Goal: Navigation & Orientation: Find specific page/section

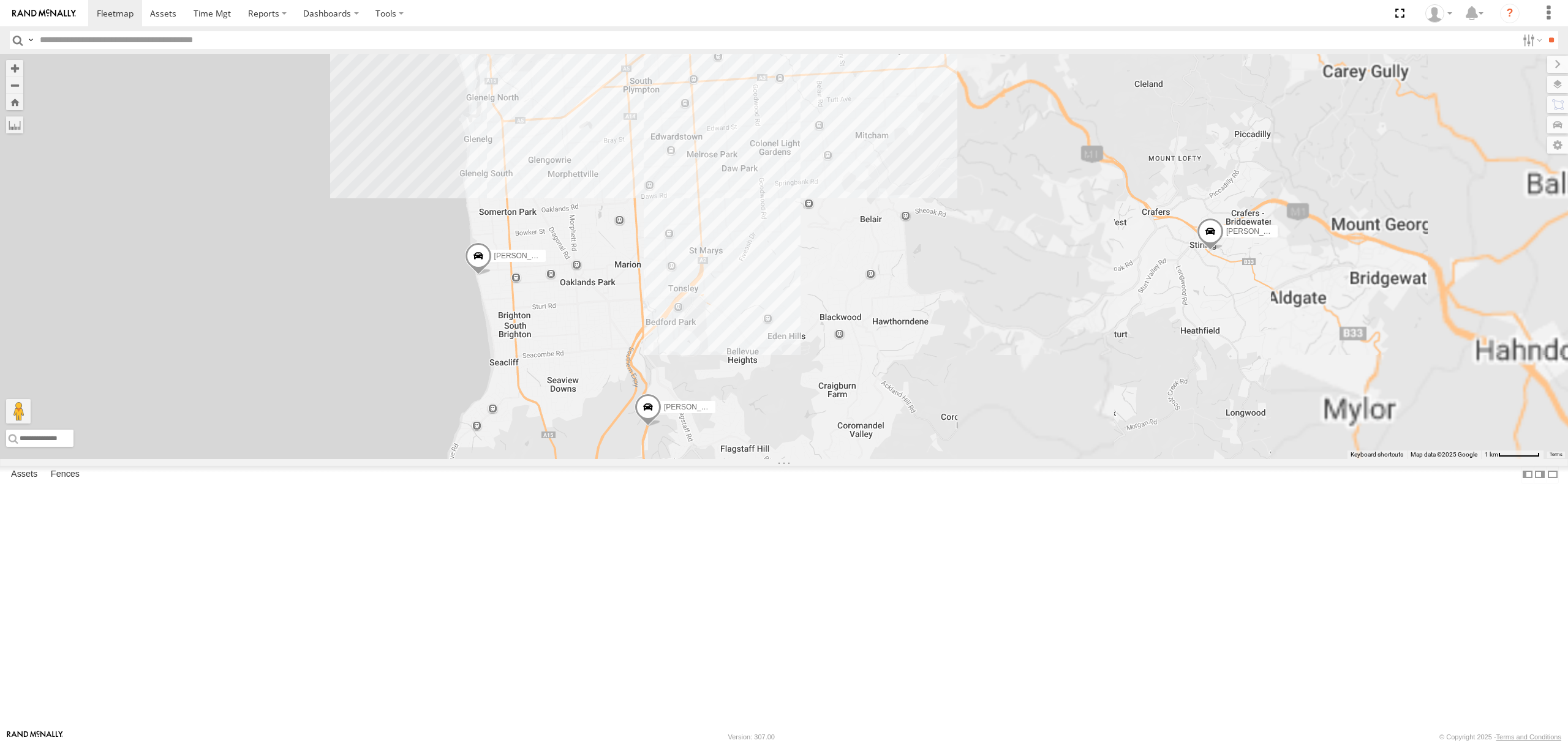
drag, startPoint x: 752, startPoint y: 177, endPoint x: 755, endPoint y: 390, distance: 213.0
click at [756, 387] on div "SB25LM - (6P HINO) R6 S254CLT - Brian Corkhill SB26LM - (3P HINO) R7 S678CGD - …" at bounding box center [784, 256] width 1568 height 405
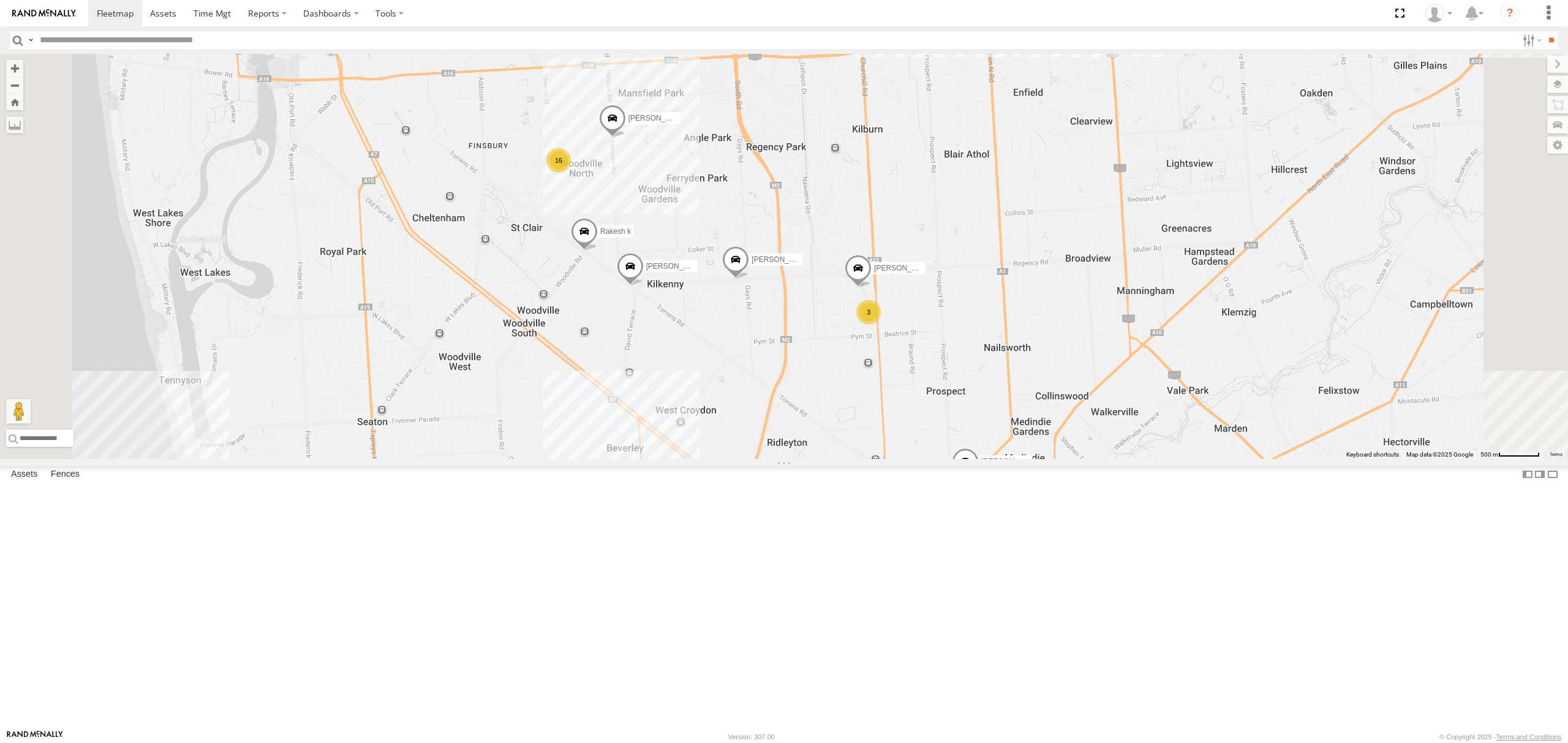
click at [0, 0] on div "S254CLT - [PERSON_NAME]" at bounding box center [0, 0] width 0 height 0
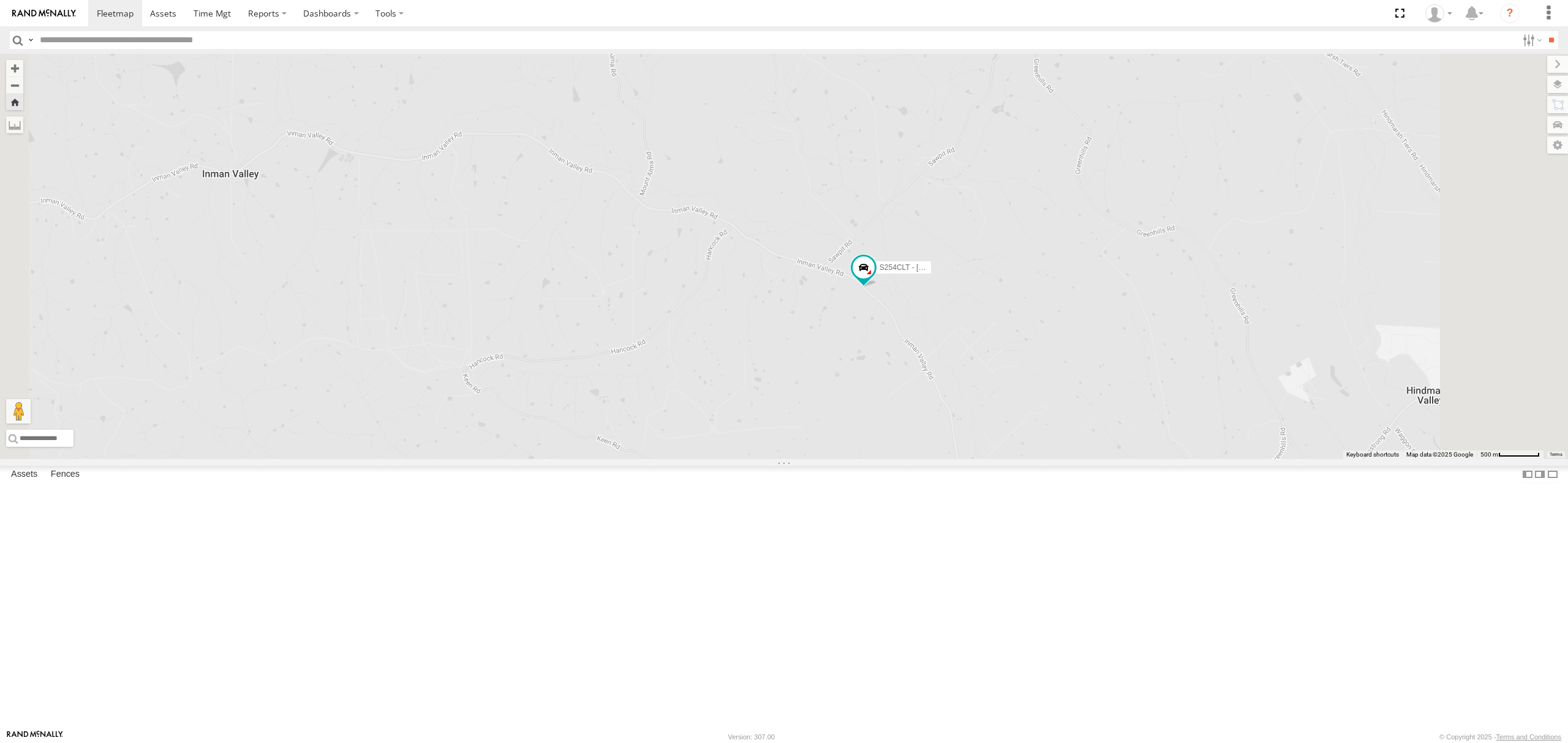
drag, startPoint x: 92, startPoint y: 459, endPoint x: 562, endPoint y: 456, distance: 470.0
click at [0, 0] on div "All Assets" at bounding box center [0, 0] width 0 height 0
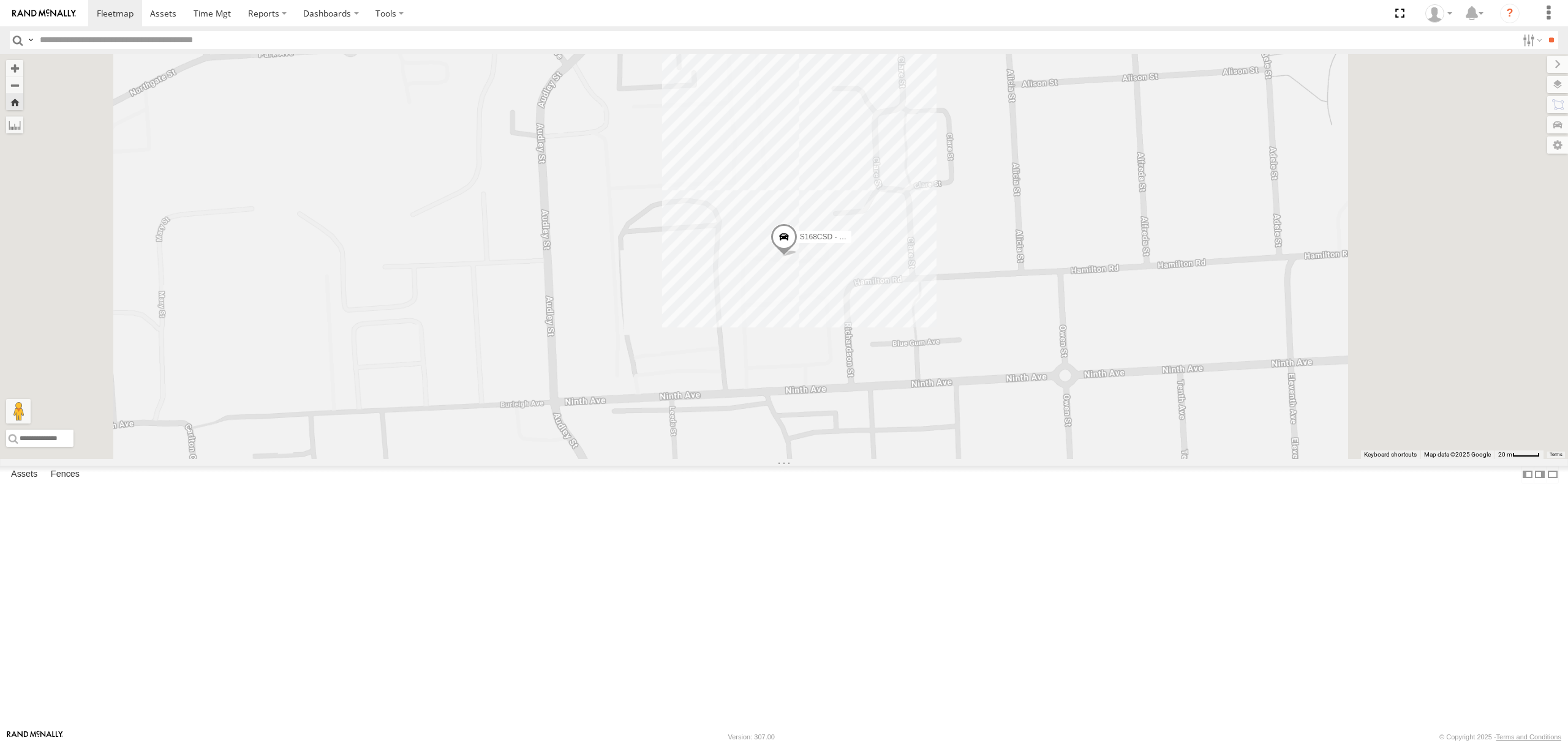
drag, startPoint x: 943, startPoint y: 380, endPoint x: 888, endPoint y: 483, distance: 116.8
click at [797, 257] on span at bounding box center [783, 240] width 27 height 33
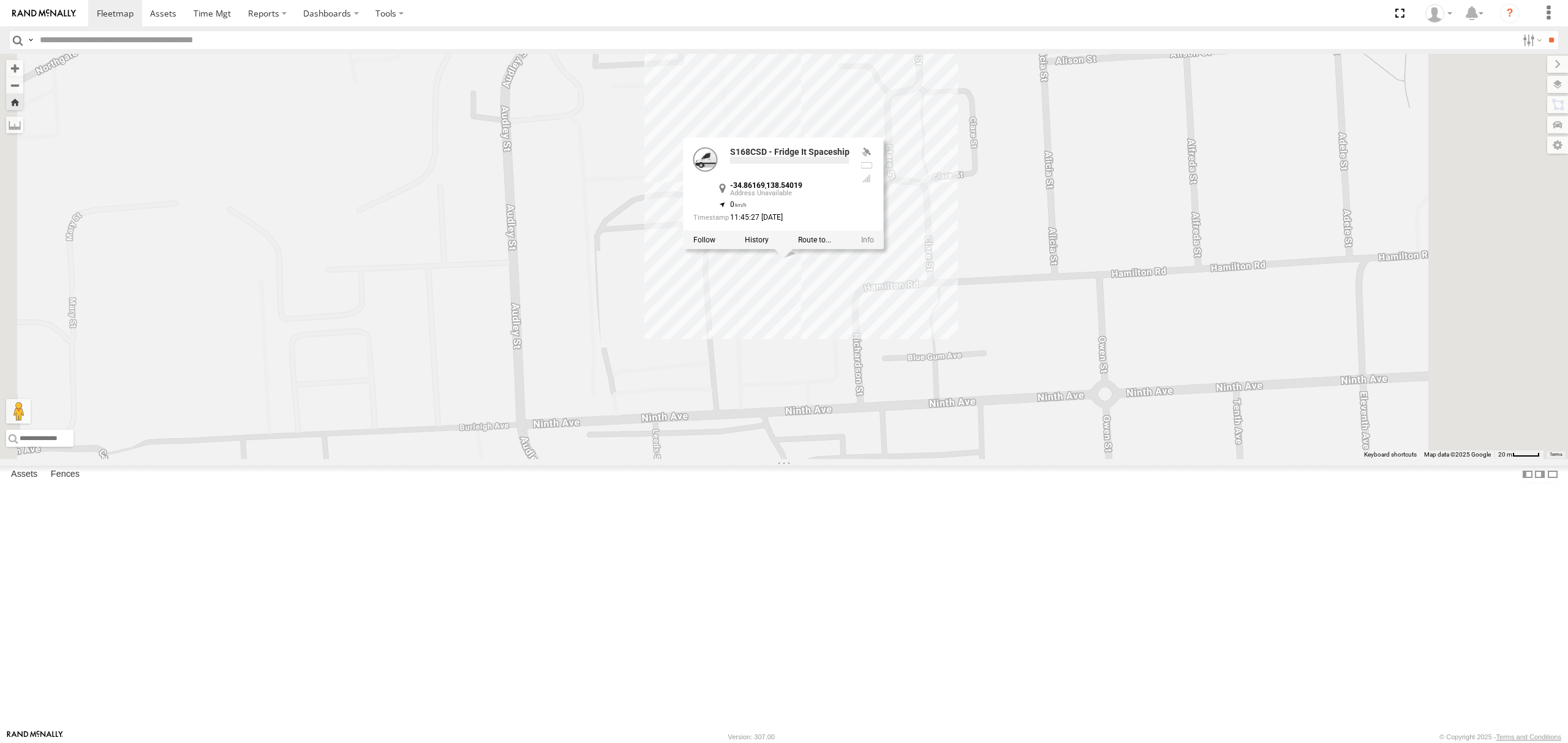
click at [875, 459] on div "S168CSD - Fridge It Spaceship S168CSD - Fridge It Spaceship -34.86169 , 138.540…" at bounding box center [784, 256] width 1568 height 405
click at [0, 0] on div "All Assets" at bounding box center [0, 0] width 0 height 0
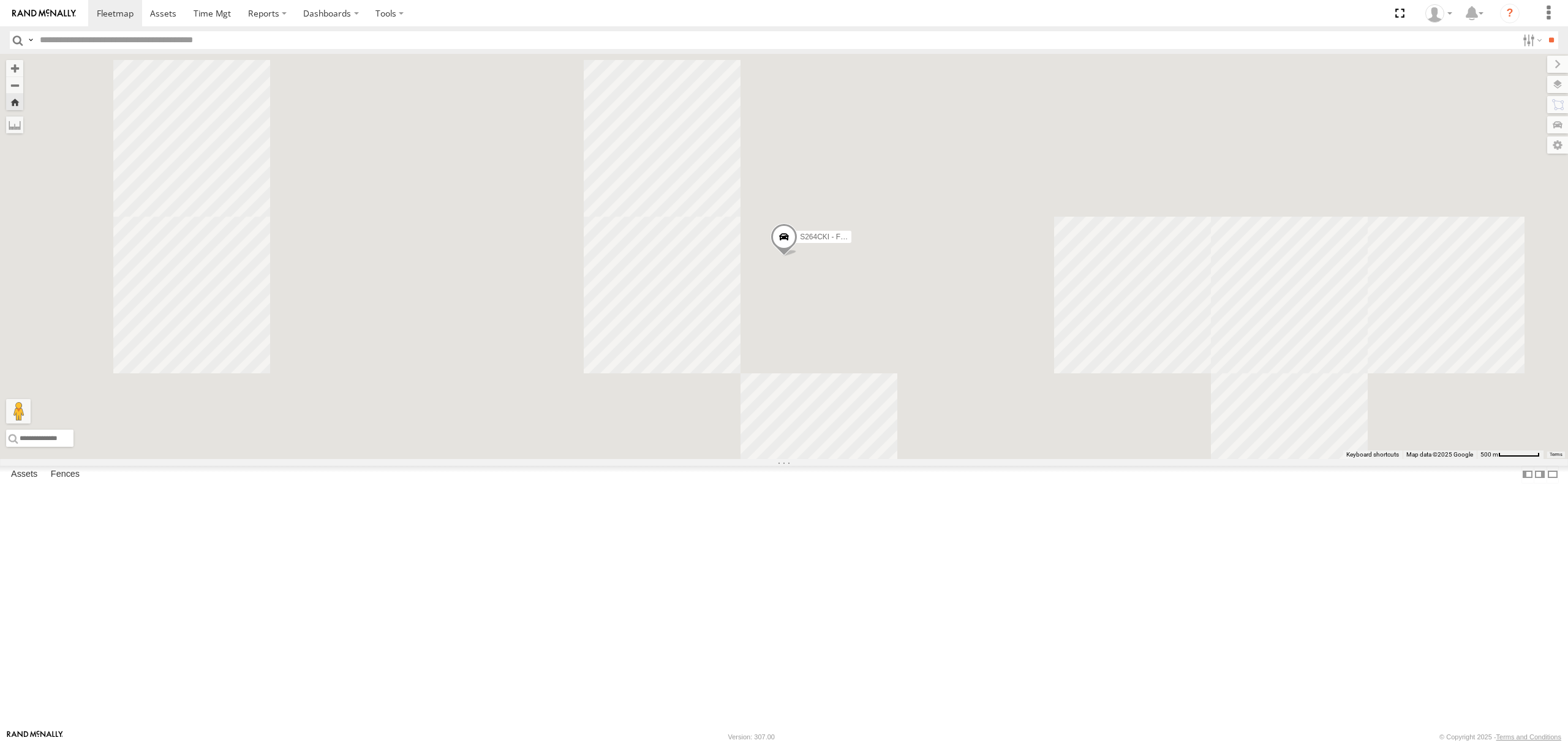
click at [0, 0] on div "All Assets" at bounding box center [0, 0] width 0 height 0
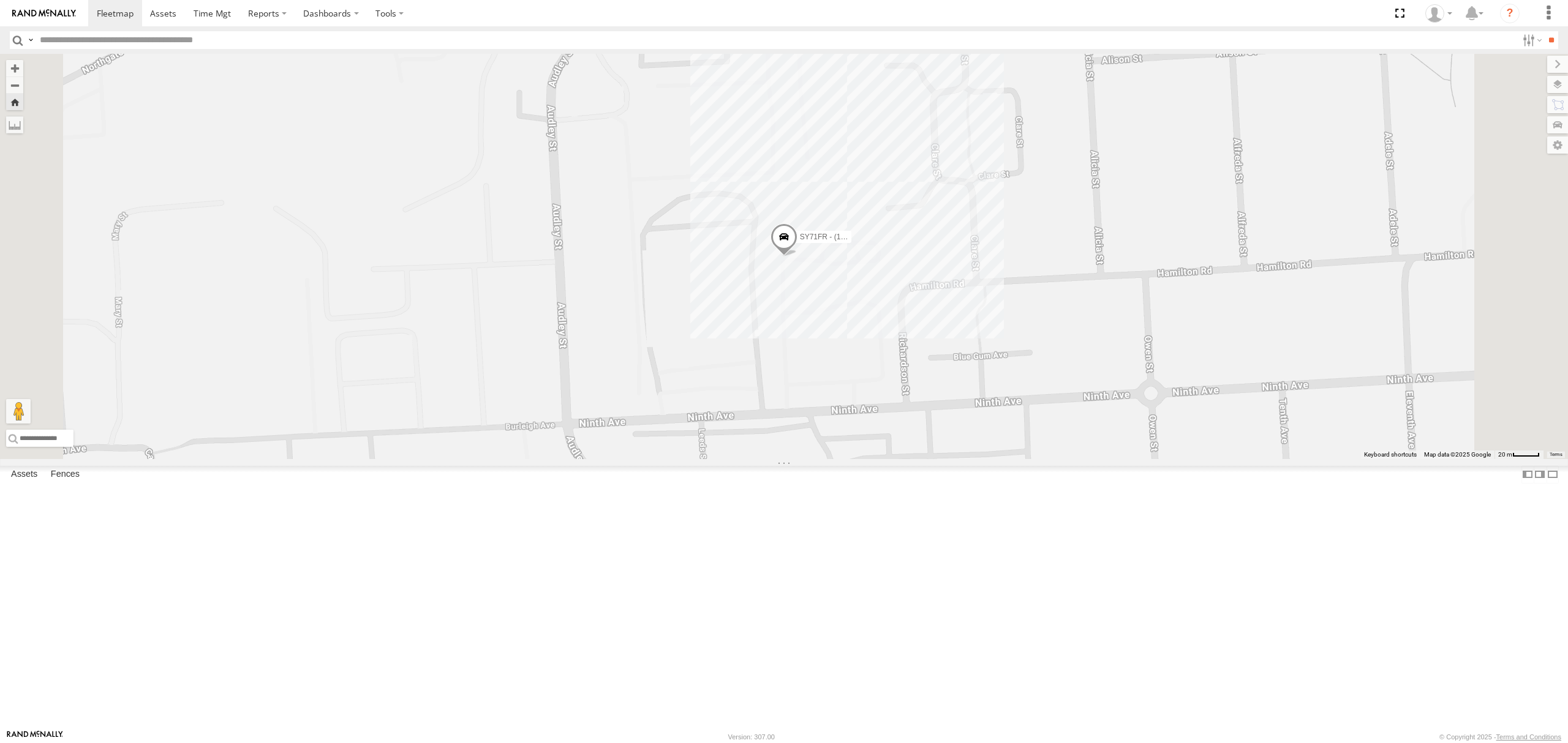
click at [0, 0] on div "S348CAH - [PERSON_NAME]" at bounding box center [0, 0] width 0 height 0
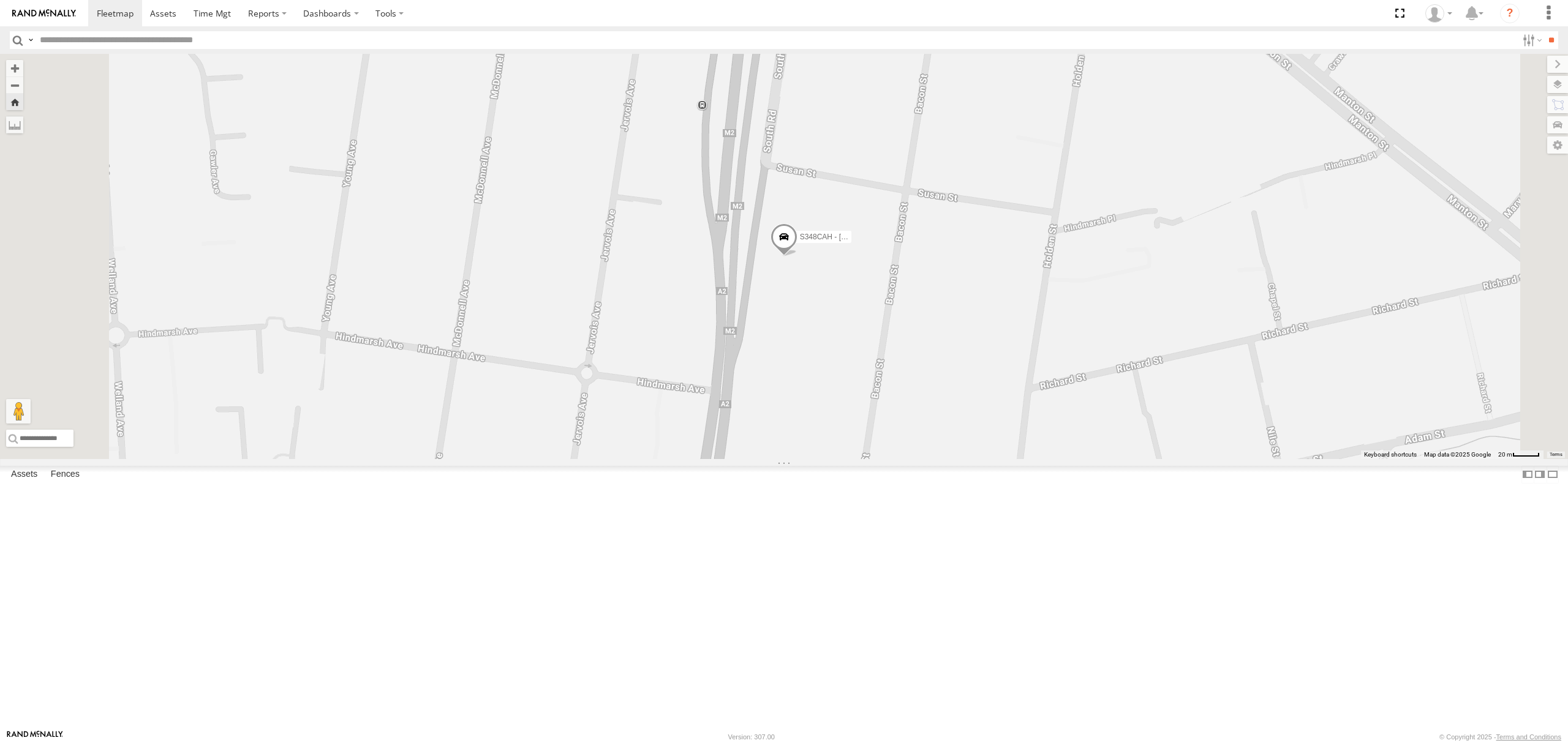
click at [0, 0] on div "All Assets" at bounding box center [0, 0] width 0 height 0
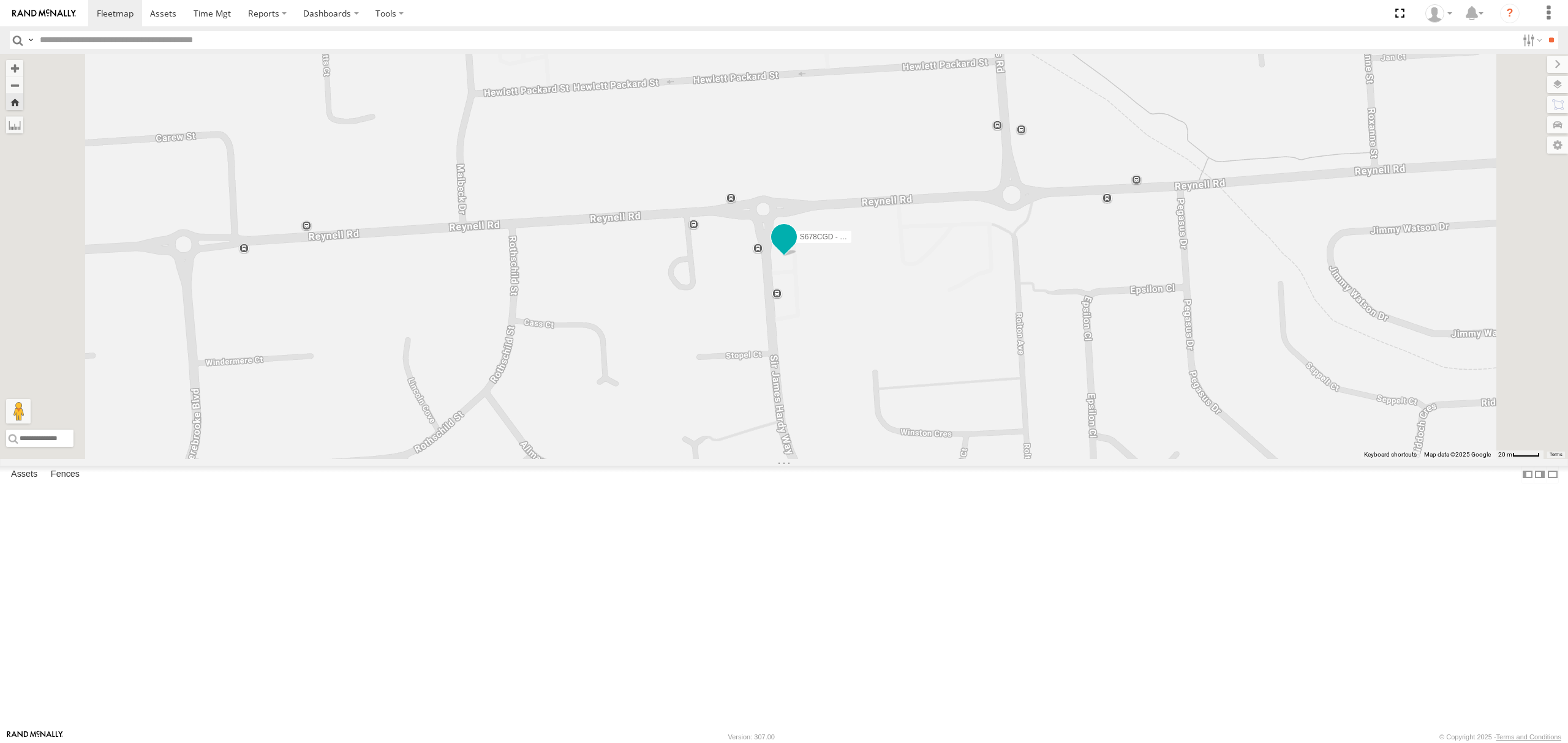
click at [795, 248] on span at bounding box center [783, 237] width 22 height 22
click at [762, 459] on div "S678CGD - Fridge It Sprinter S678CGD - Fridge It Sprinter -35.09341 , 138.55745…" at bounding box center [784, 256] width 1568 height 405
click at [0, 0] on div "All Assets" at bounding box center [0, 0] width 0 height 0
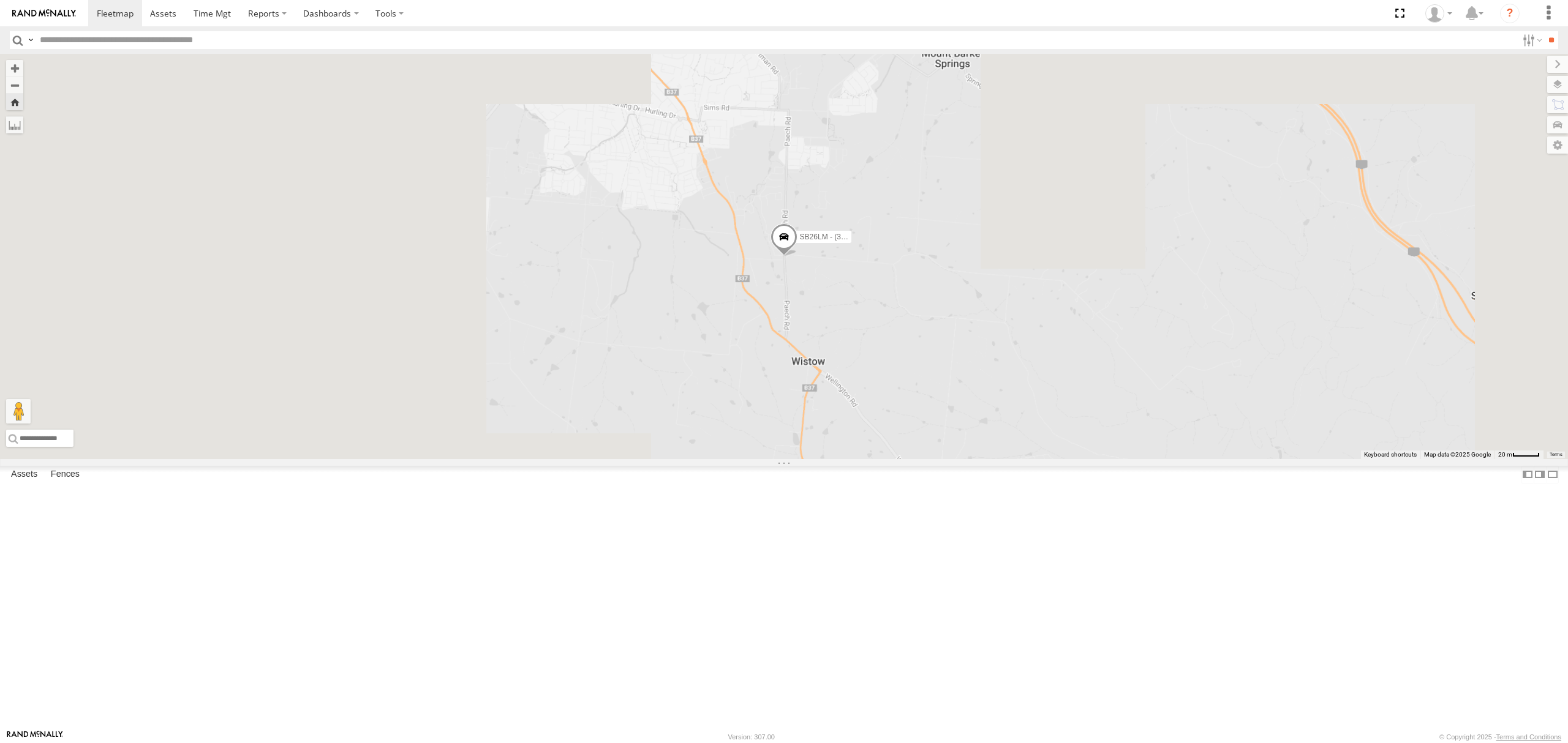
click at [0, 0] on div "S254CLT - [PERSON_NAME]" at bounding box center [0, 0] width 0 height 0
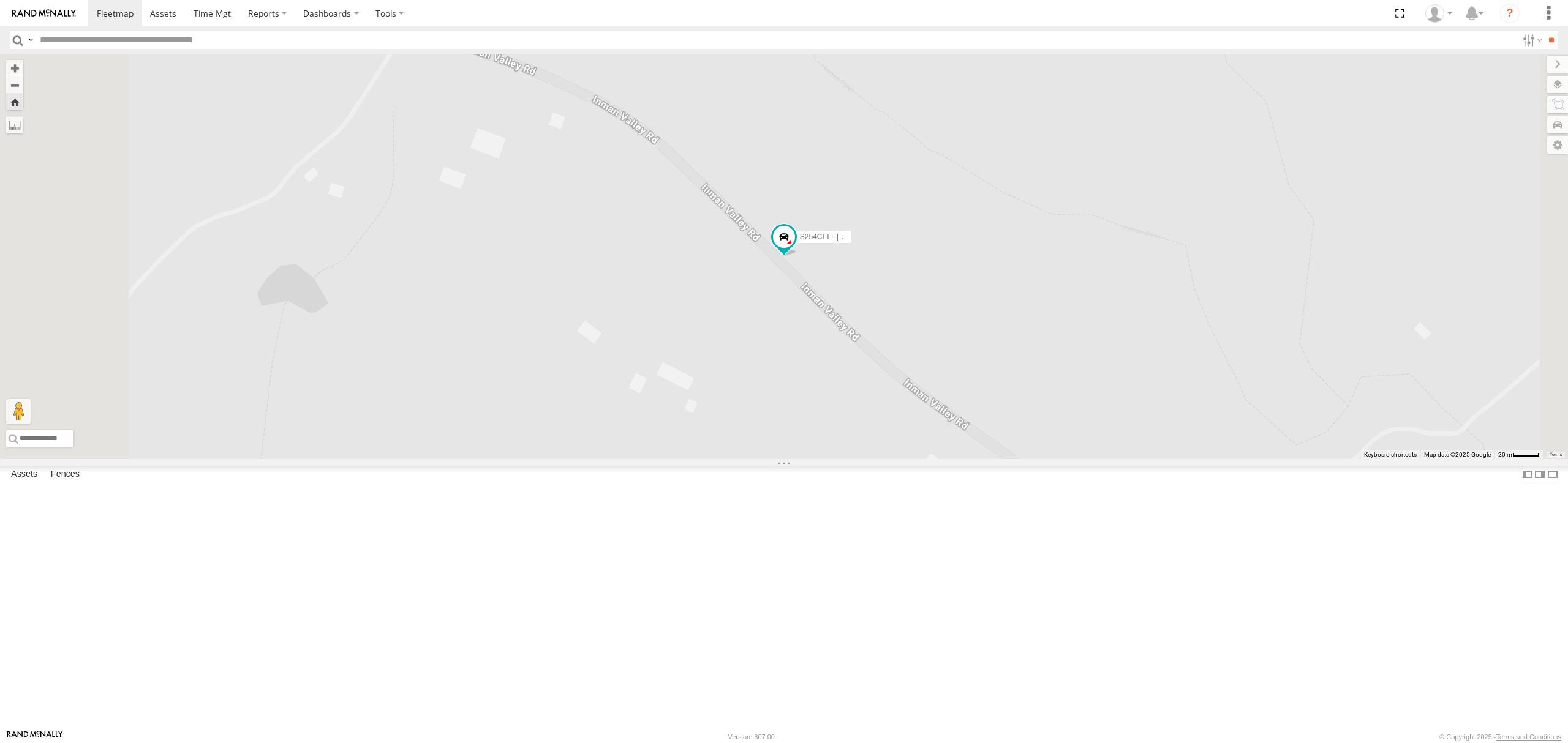
click at [0, 0] on div "All Assets" at bounding box center [0, 0] width 0 height 0
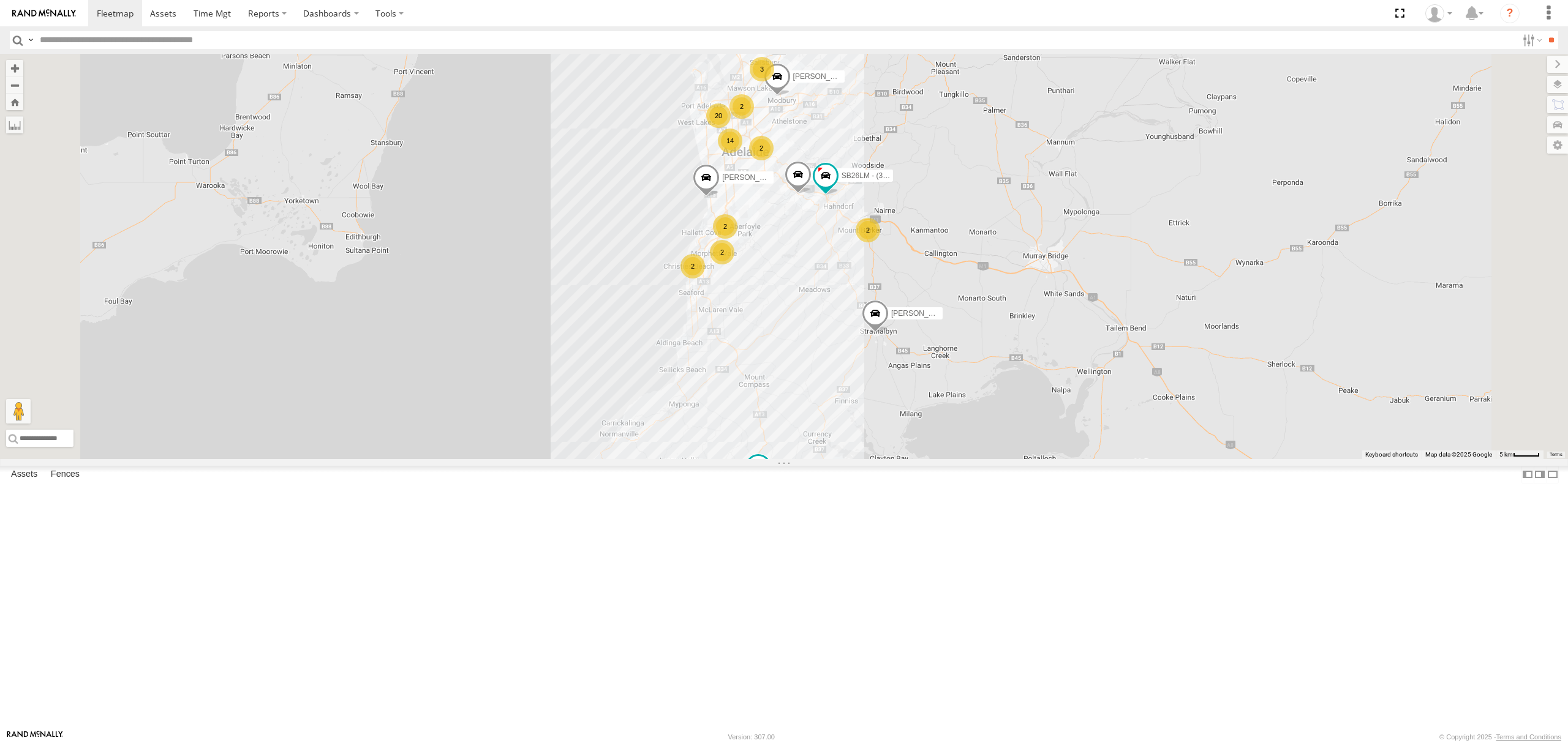
click at [0, 0] on div "S678CGD - Fridge It Sprinter" at bounding box center [0, 0] width 0 height 0
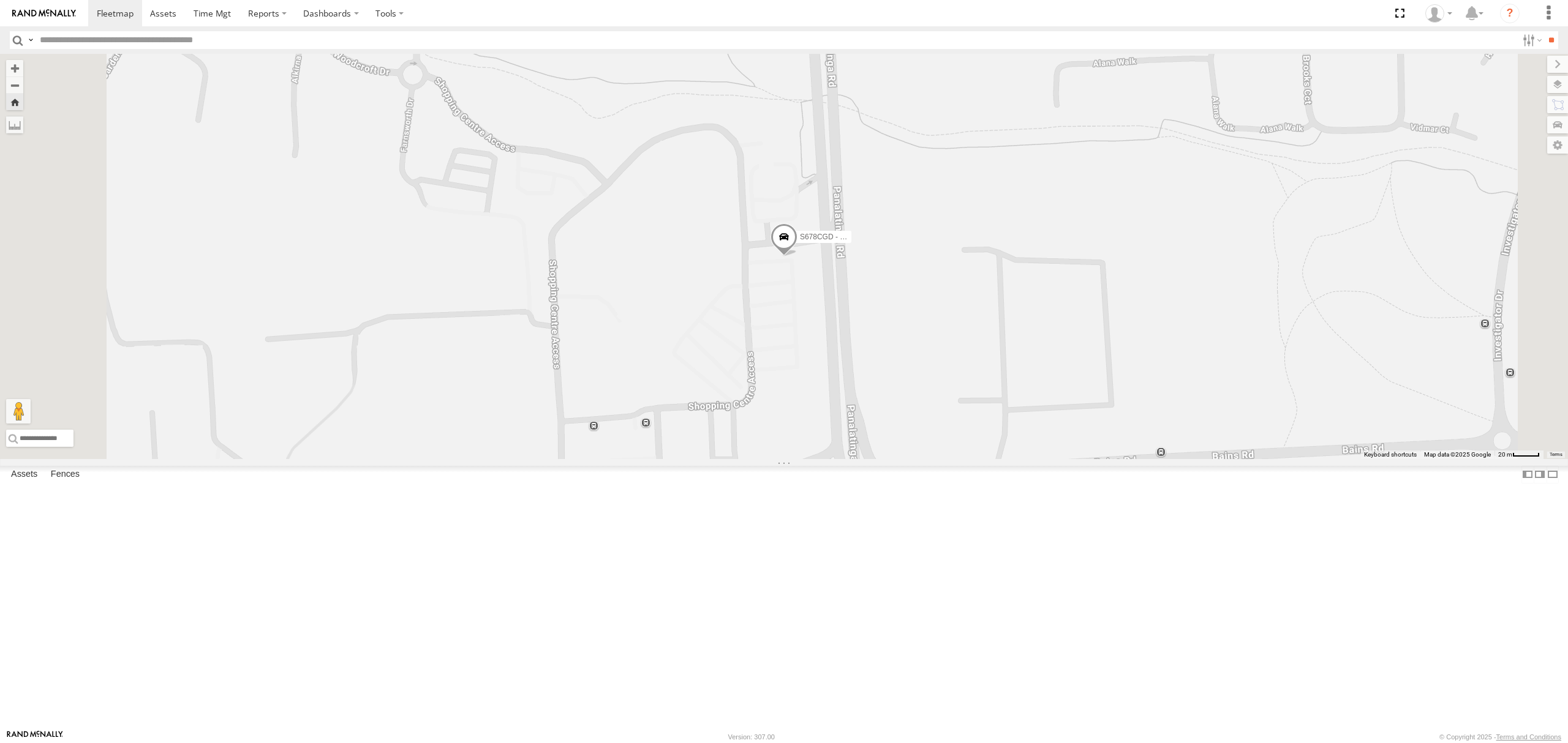
click at [0, 0] on div "All Assets" at bounding box center [0, 0] width 0 height 0
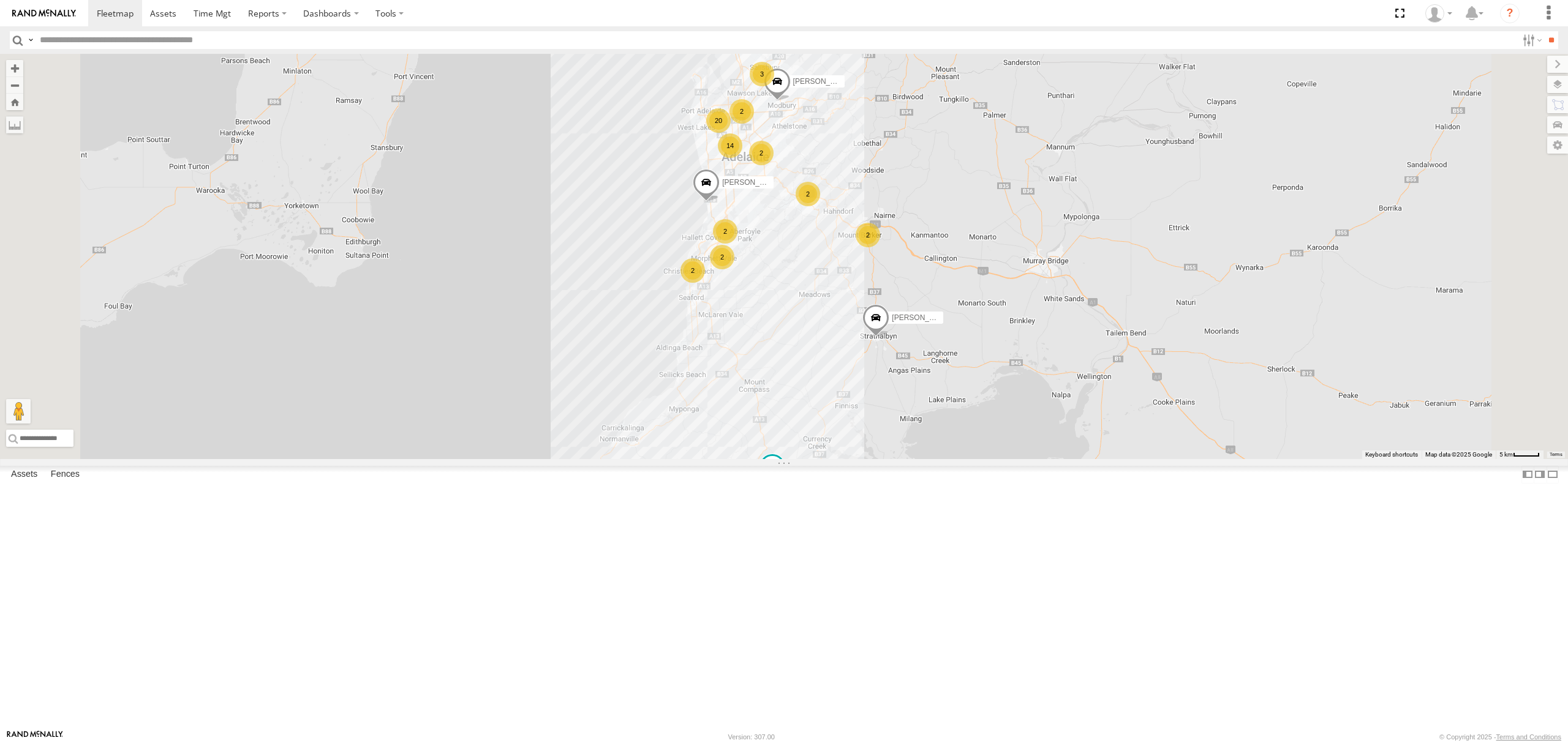
click at [0, 0] on div "S254CLT - [PERSON_NAME] All Assets" at bounding box center [0, 0] width 0 height 0
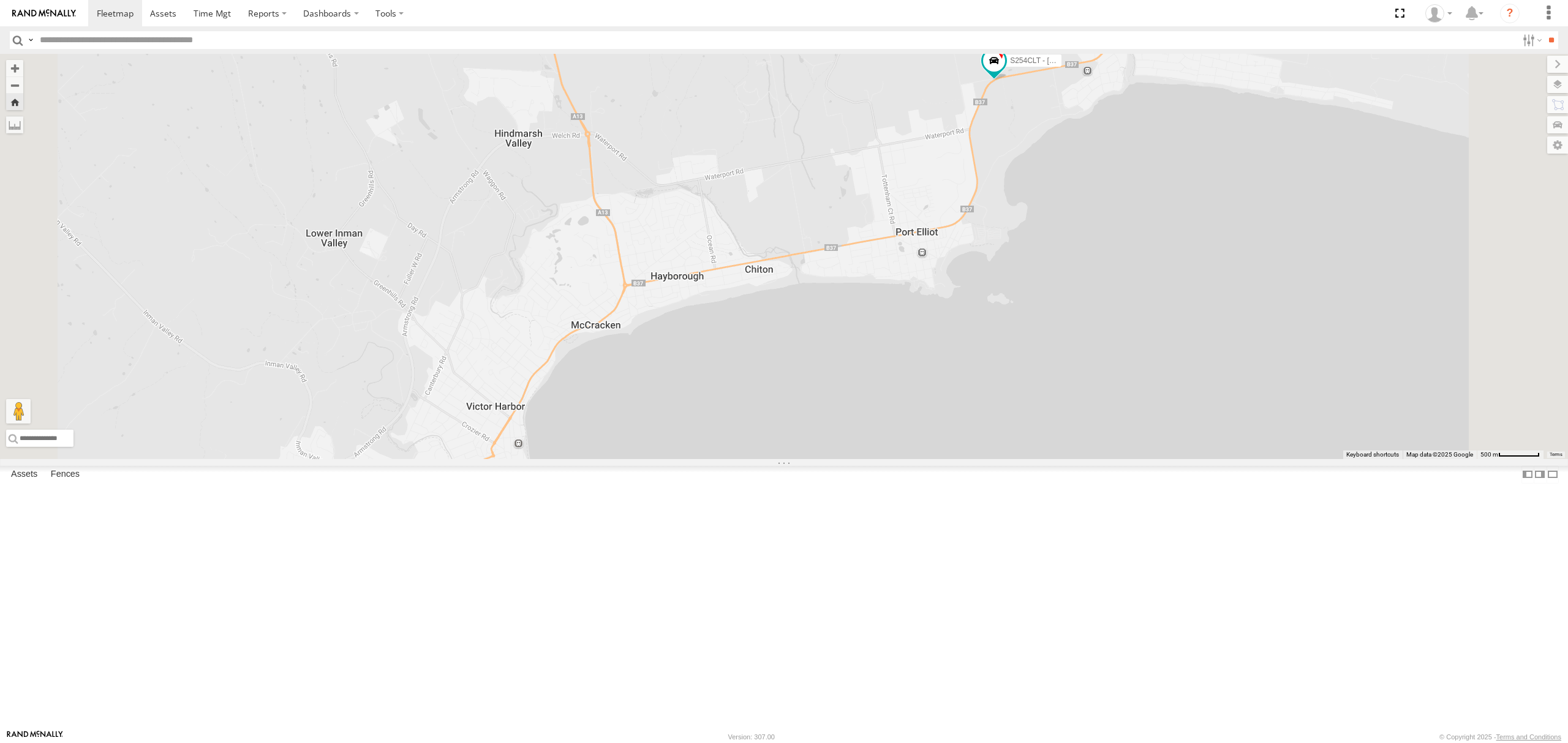
click at [0, 0] on div "All Assets" at bounding box center [0, 0] width 0 height 0
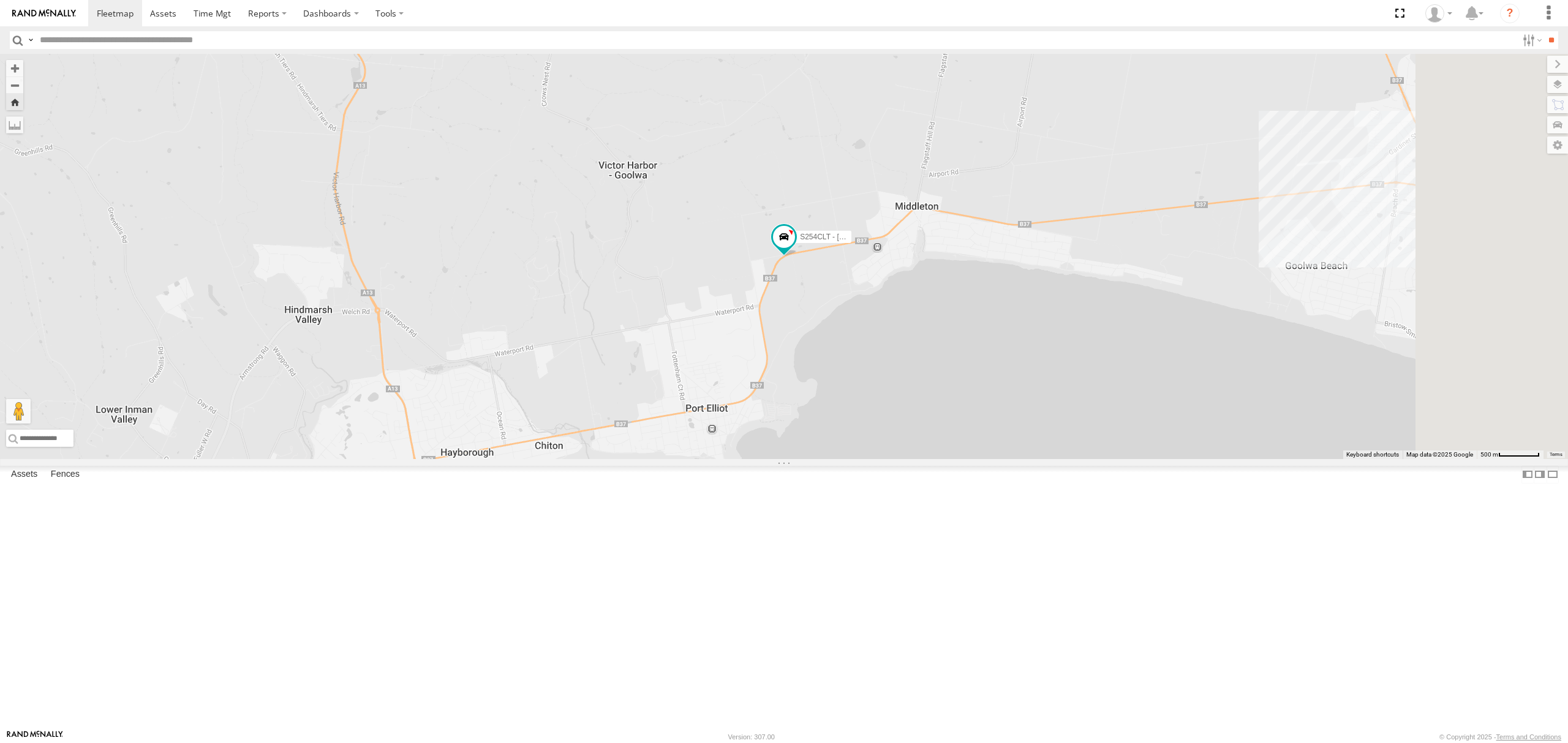
click at [0, 0] on div "SB26LM - (3P HINO) R7 All Assets Main St Crafers -34.99718 138.70425 Video -2.9…" at bounding box center [0, 0] width 0 height 0
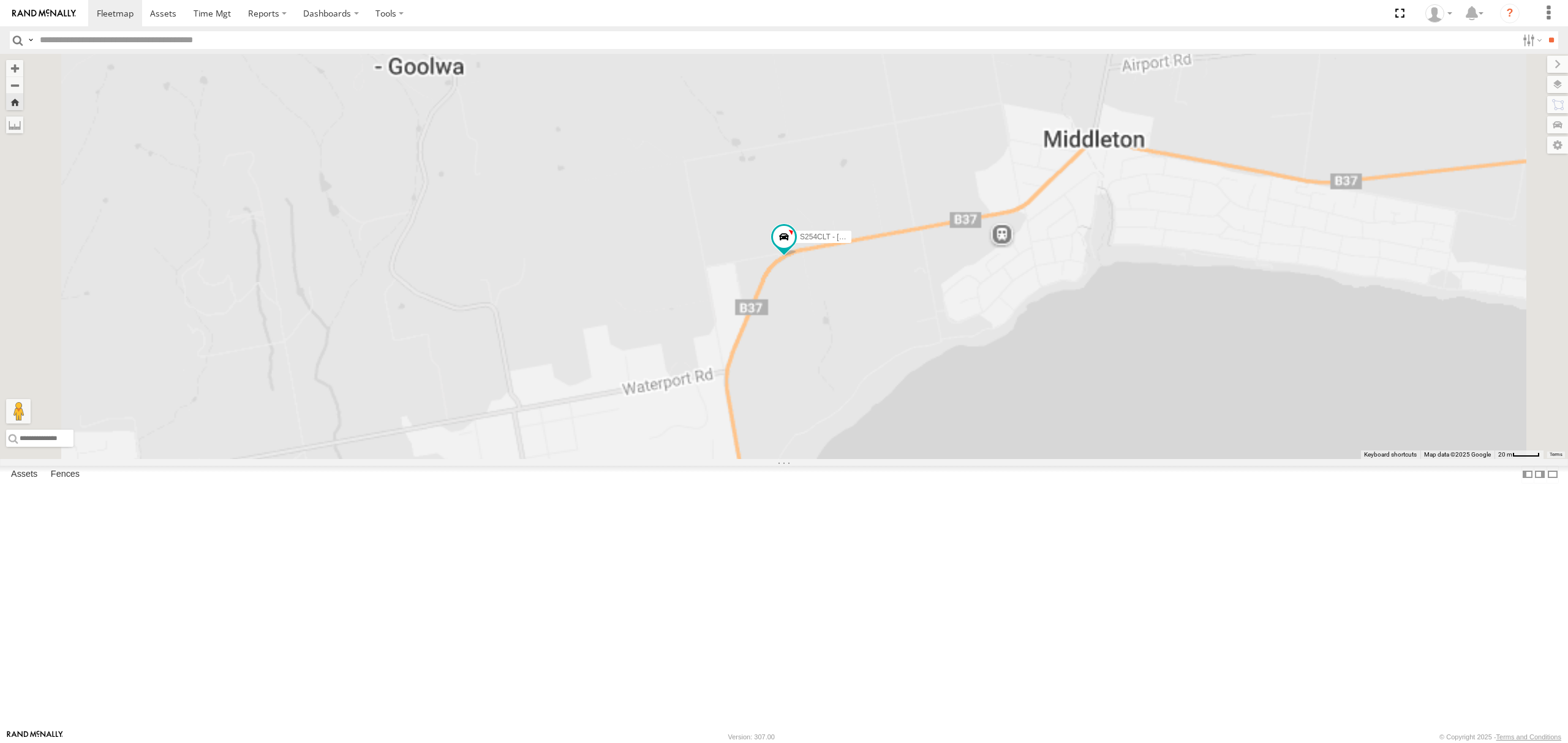
click at [0, 0] on div "SB26LM - (3P HINO) R7" at bounding box center [0, 0] width 0 height 0
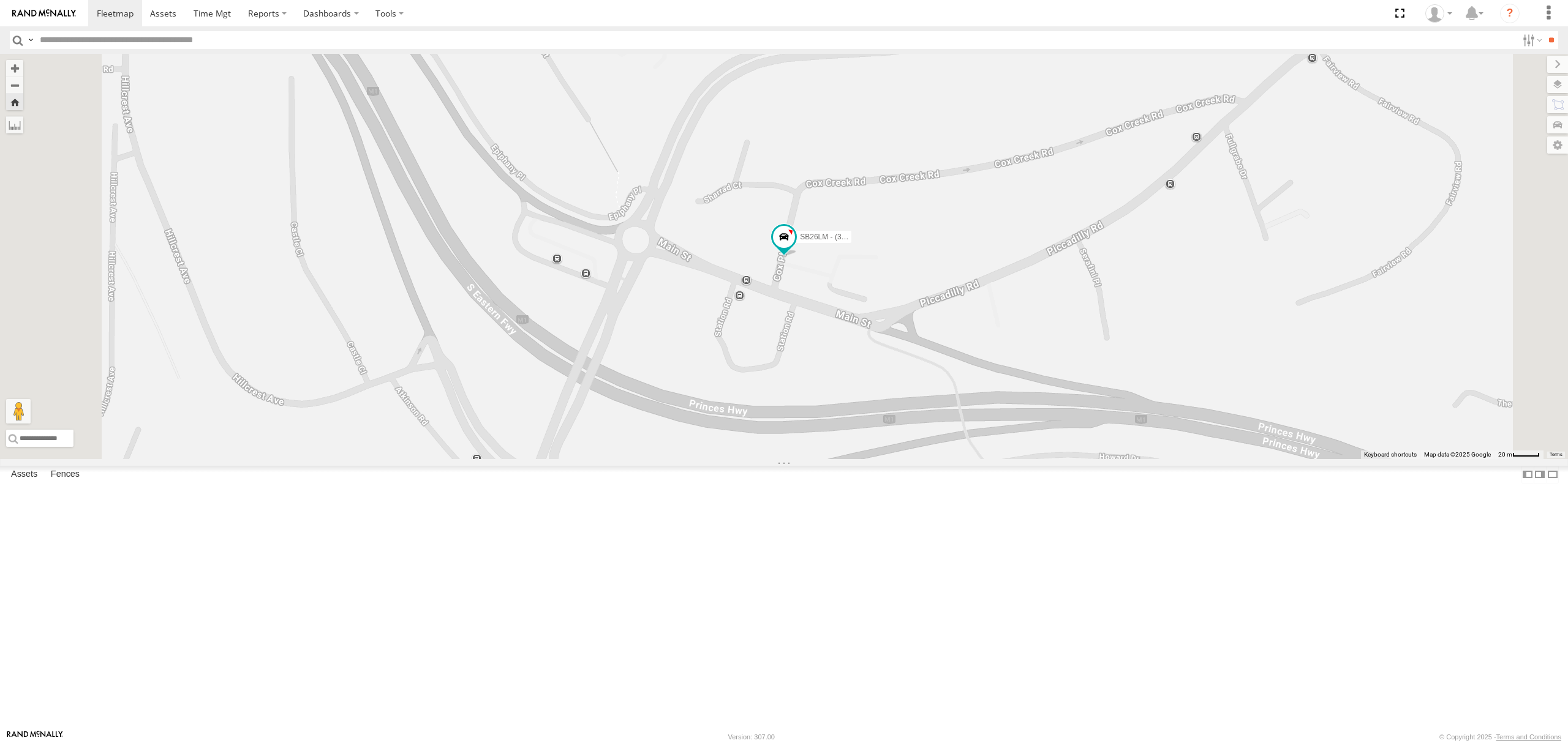
click at [0, 0] on div "S168CSD - Fridge It Spaceship All Assets" at bounding box center [0, 0] width 0 height 0
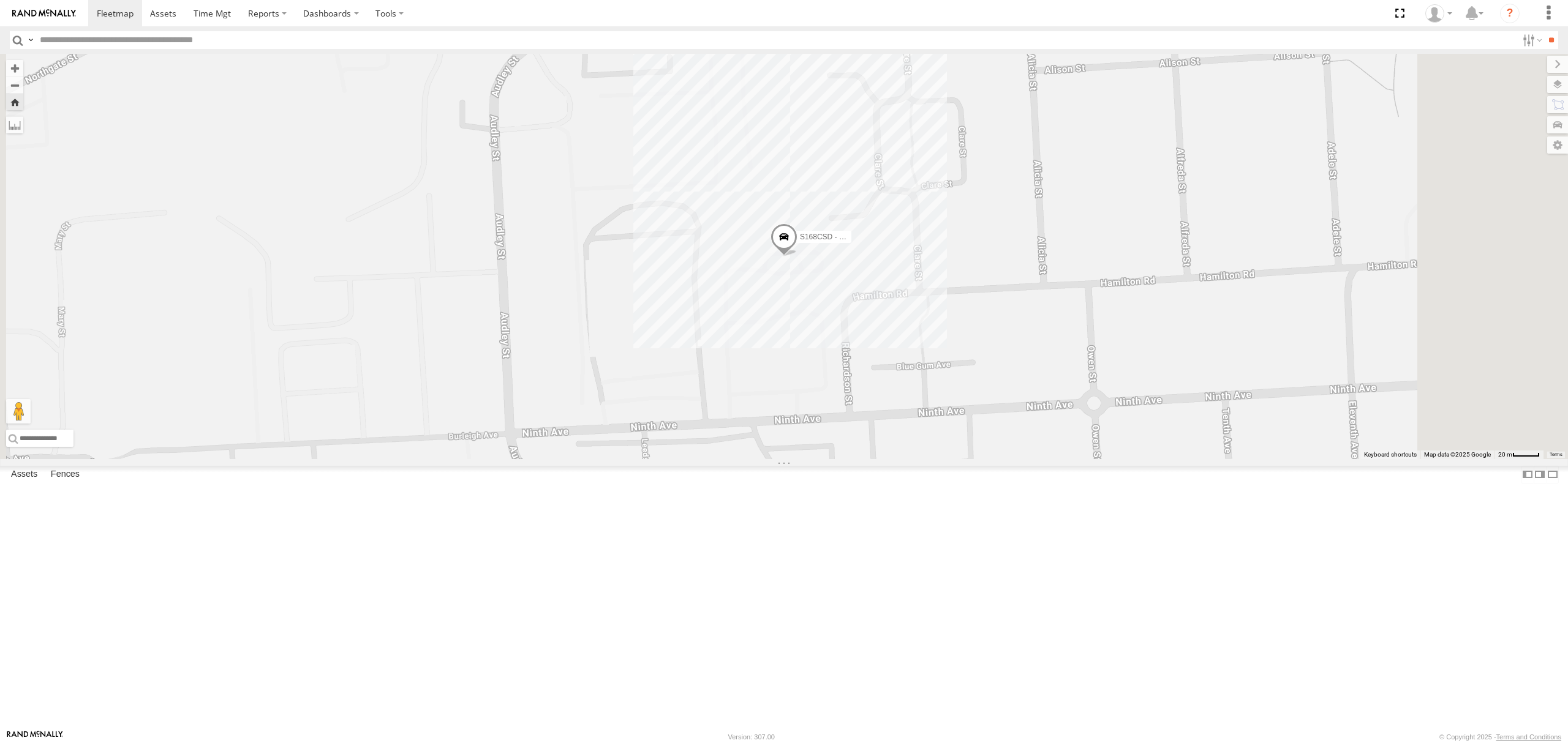
click at [0, 0] on div "All Assets" at bounding box center [0, 0] width 0 height 0
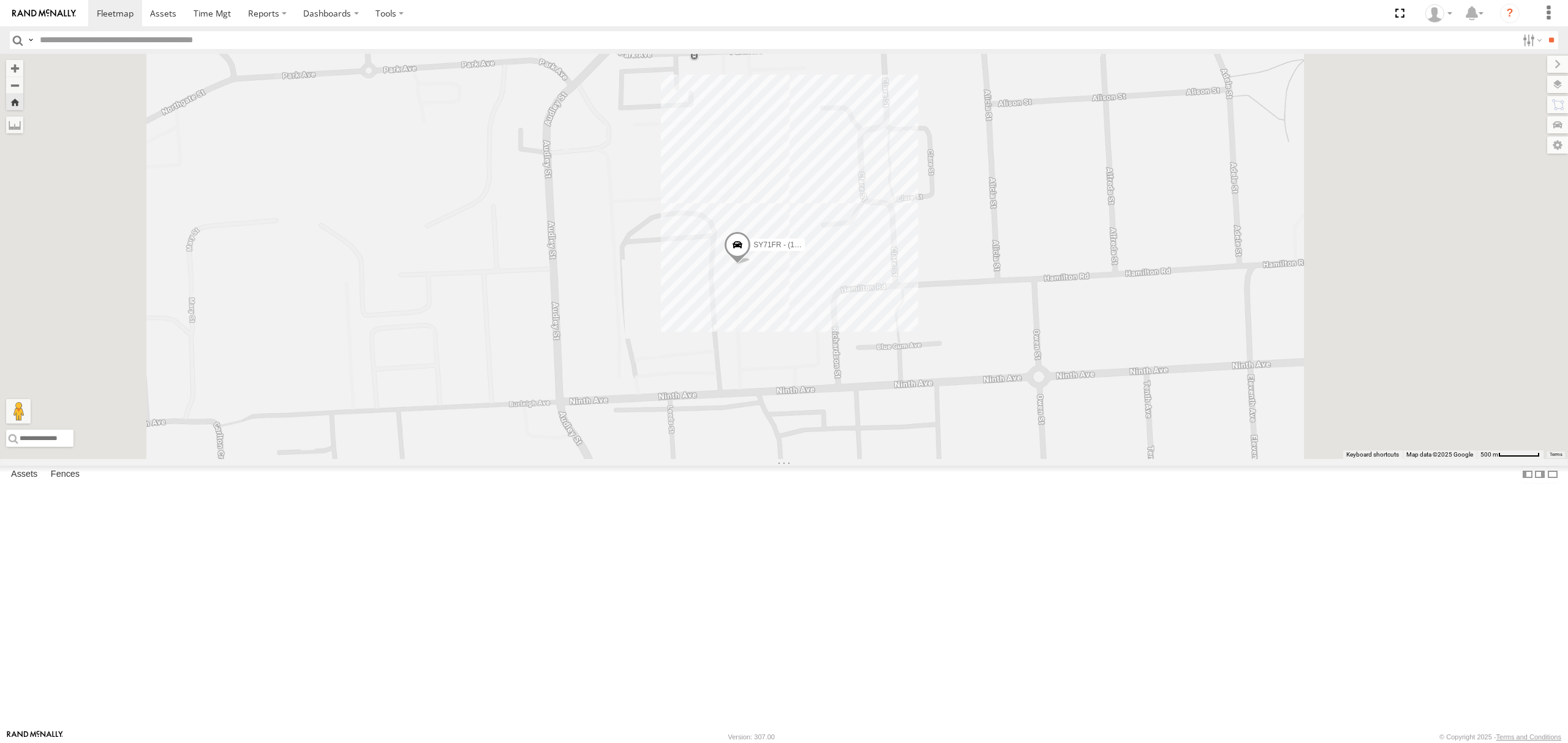
click at [0, 0] on div "SB25LM - (6P HINO) R6" at bounding box center [0, 0] width 0 height 0
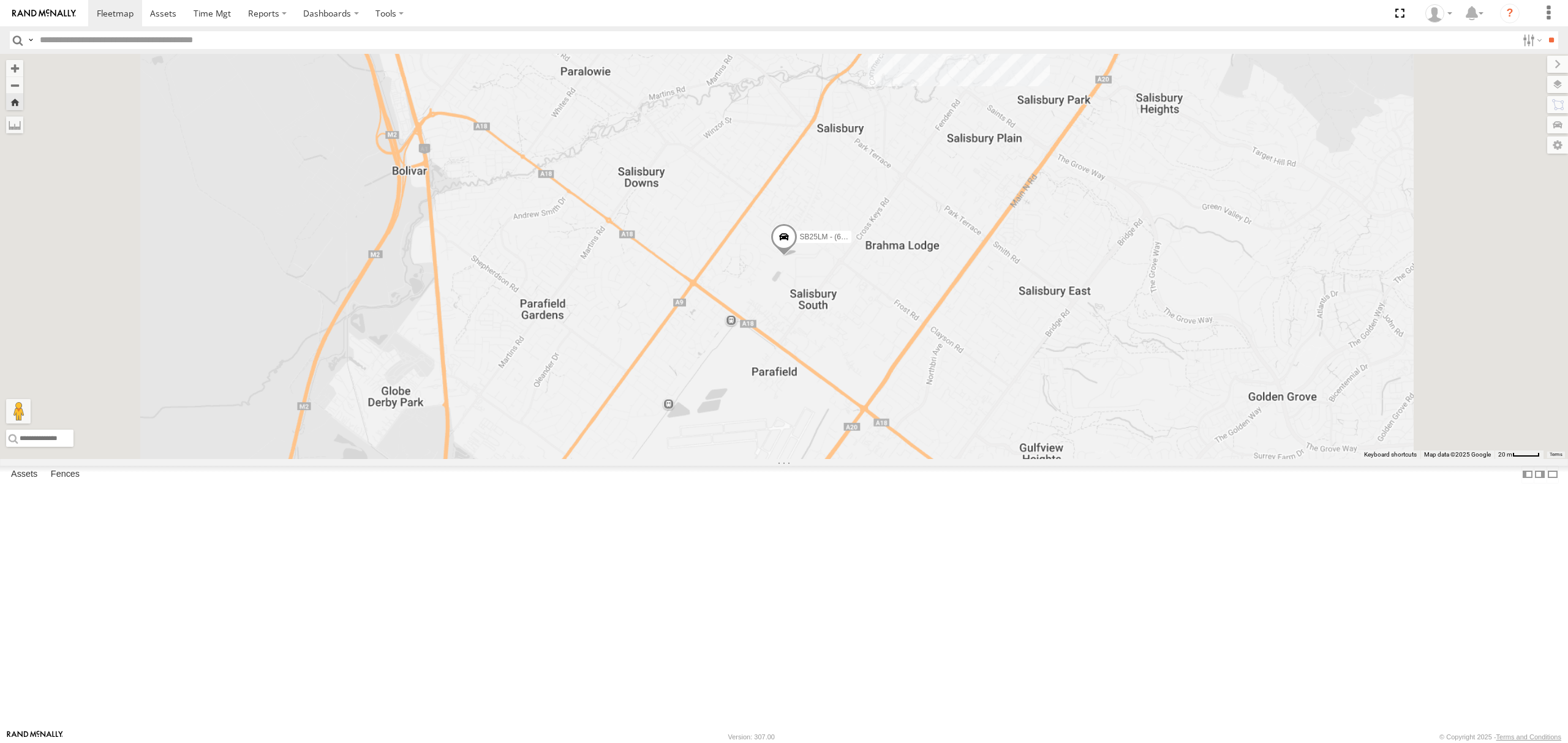
click at [0, 0] on div "18.9" at bounding box center [0, 0] width 0 height 0
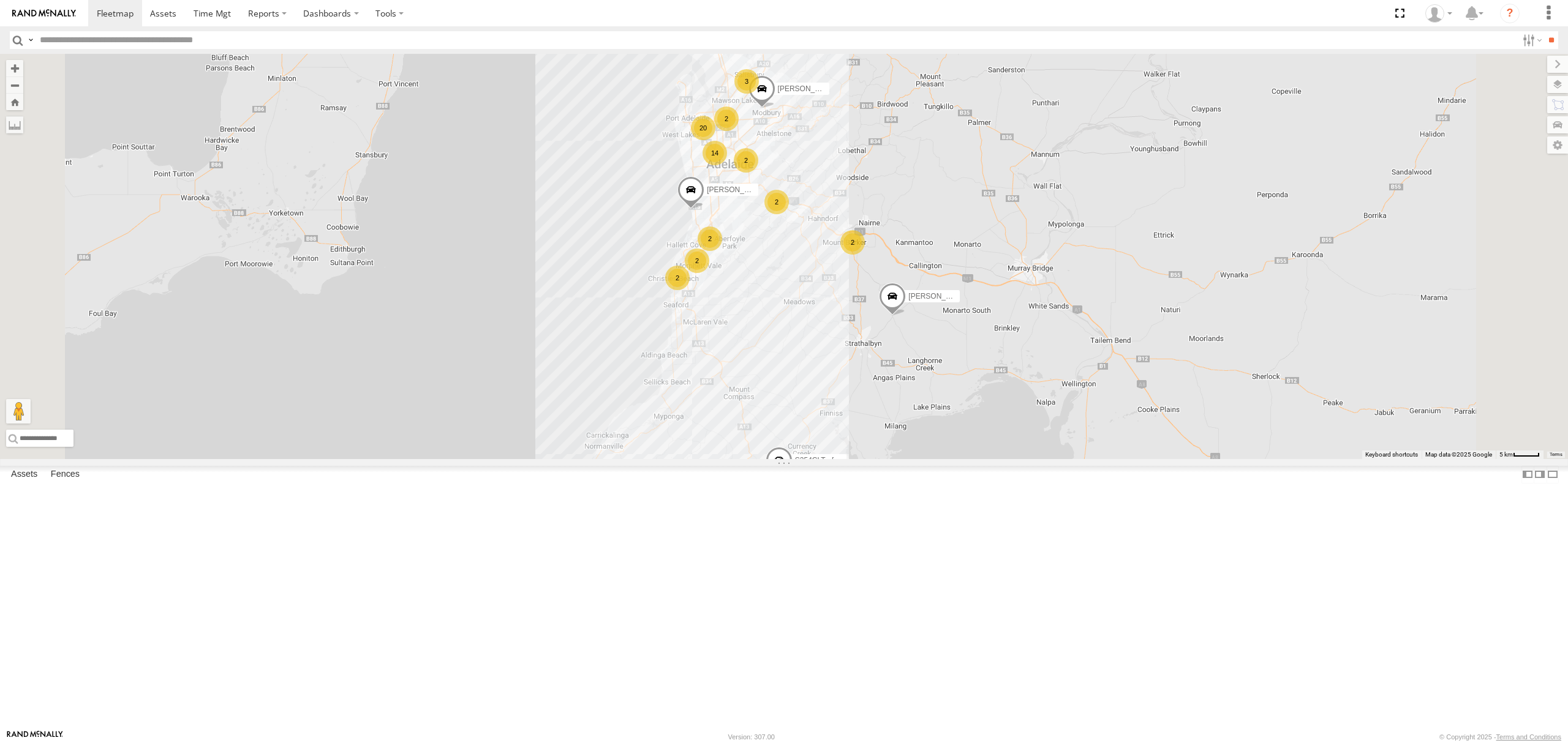
click at [0, 0] on div "S678CGD - Fridge It Sprinter All Assets" at bounding box center [0, 0] width 0 height 0
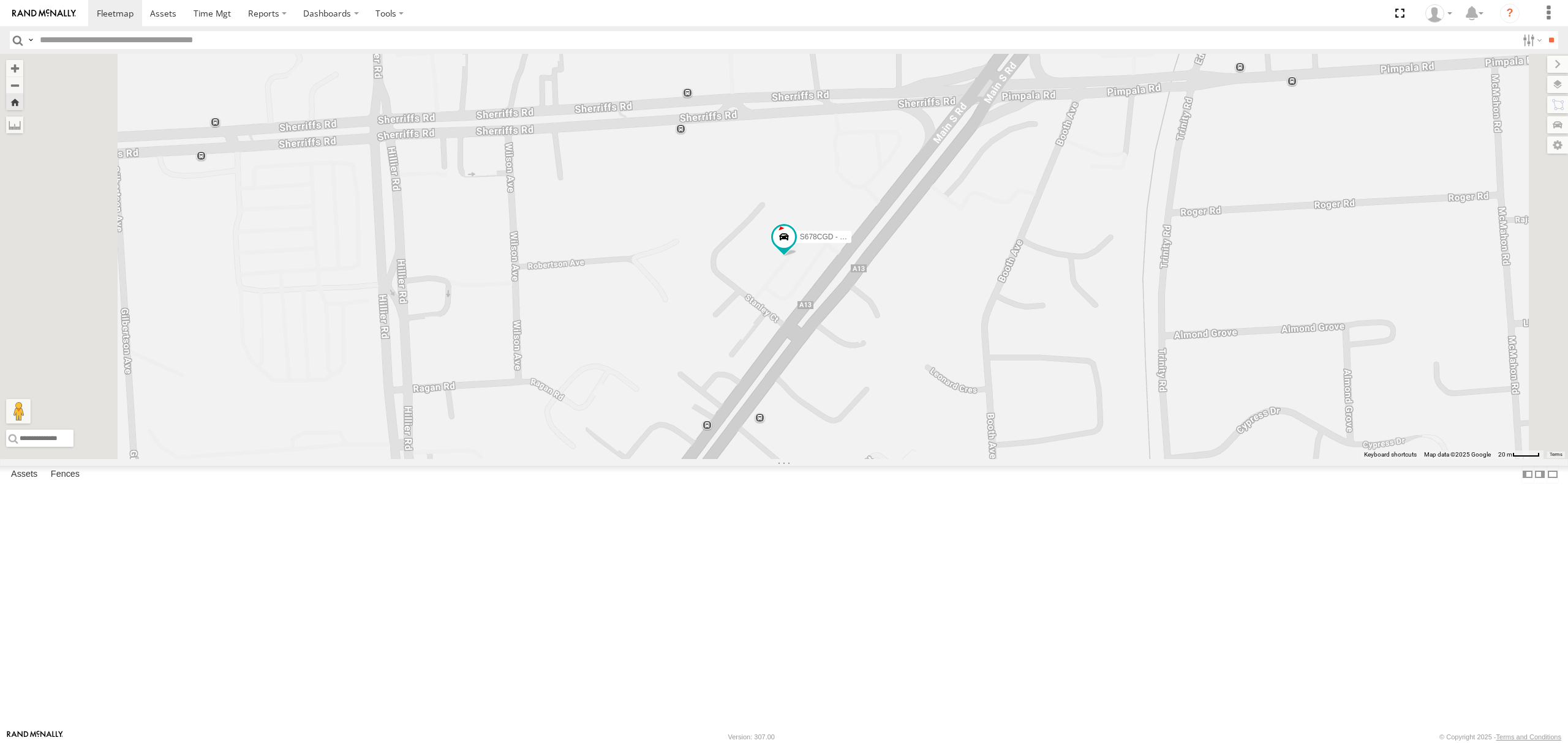
click at [0, 0] on div "S348CAH - [PERSON_NAME]" at bounding box center [0, 0] width 0 height 0
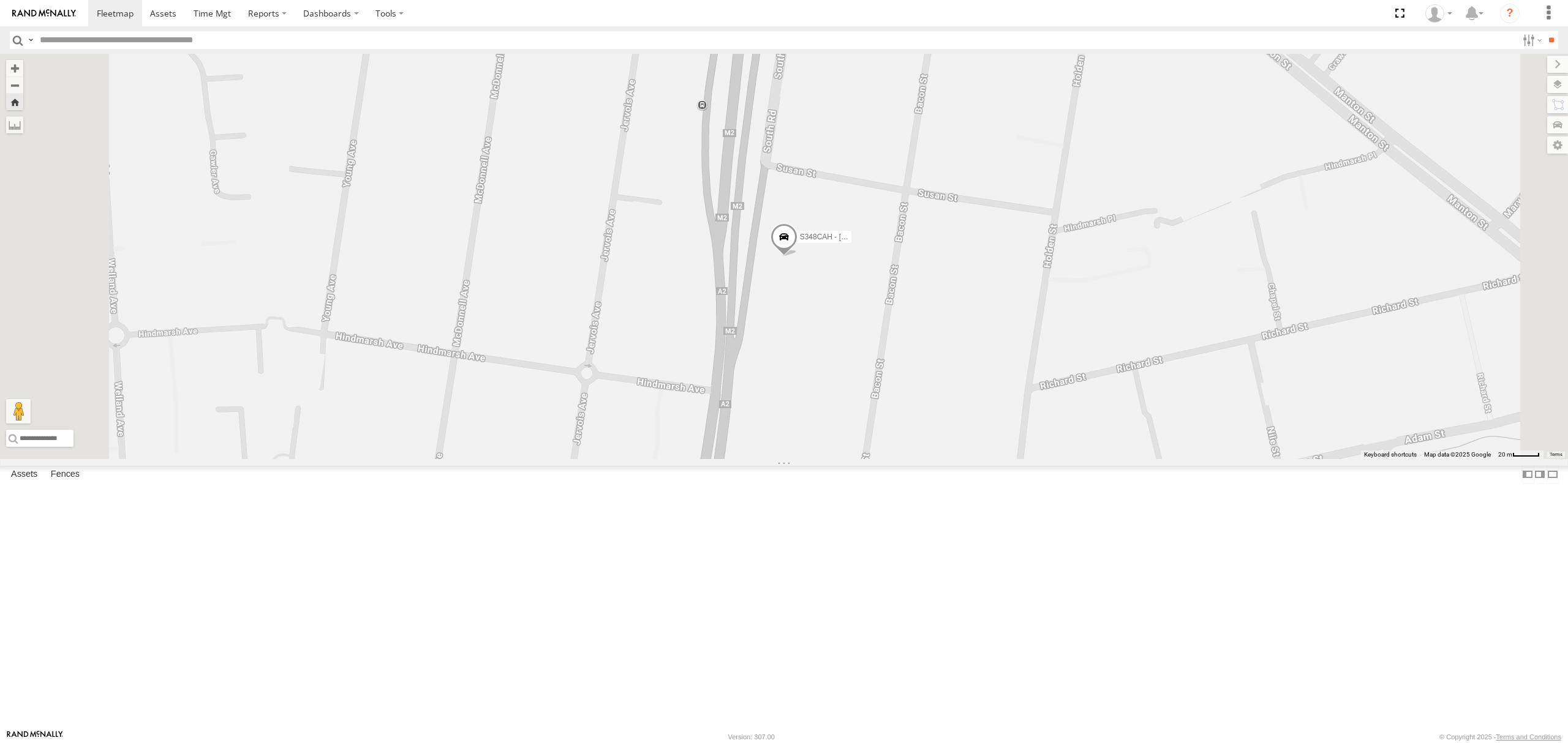
click at [0, 0] on div "4.2" at bounding box center [0, 0] width 0 height 0
click at [0, 0] on div "All Assets" at bounding box center [0, 0] width 0 height 0
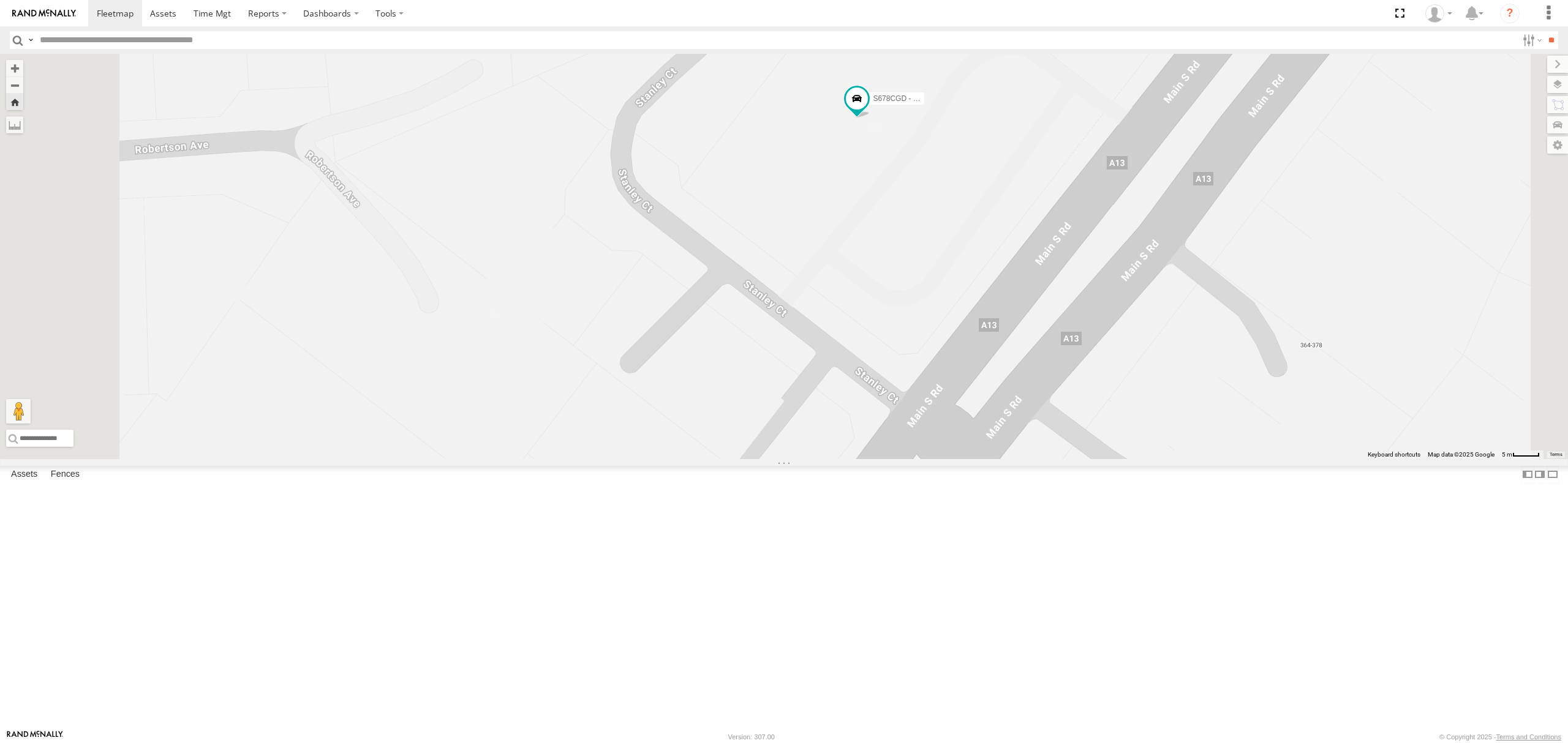
click at [0, 0] on div "All Assets" at bounding box center [0, 0] width 0 height 0
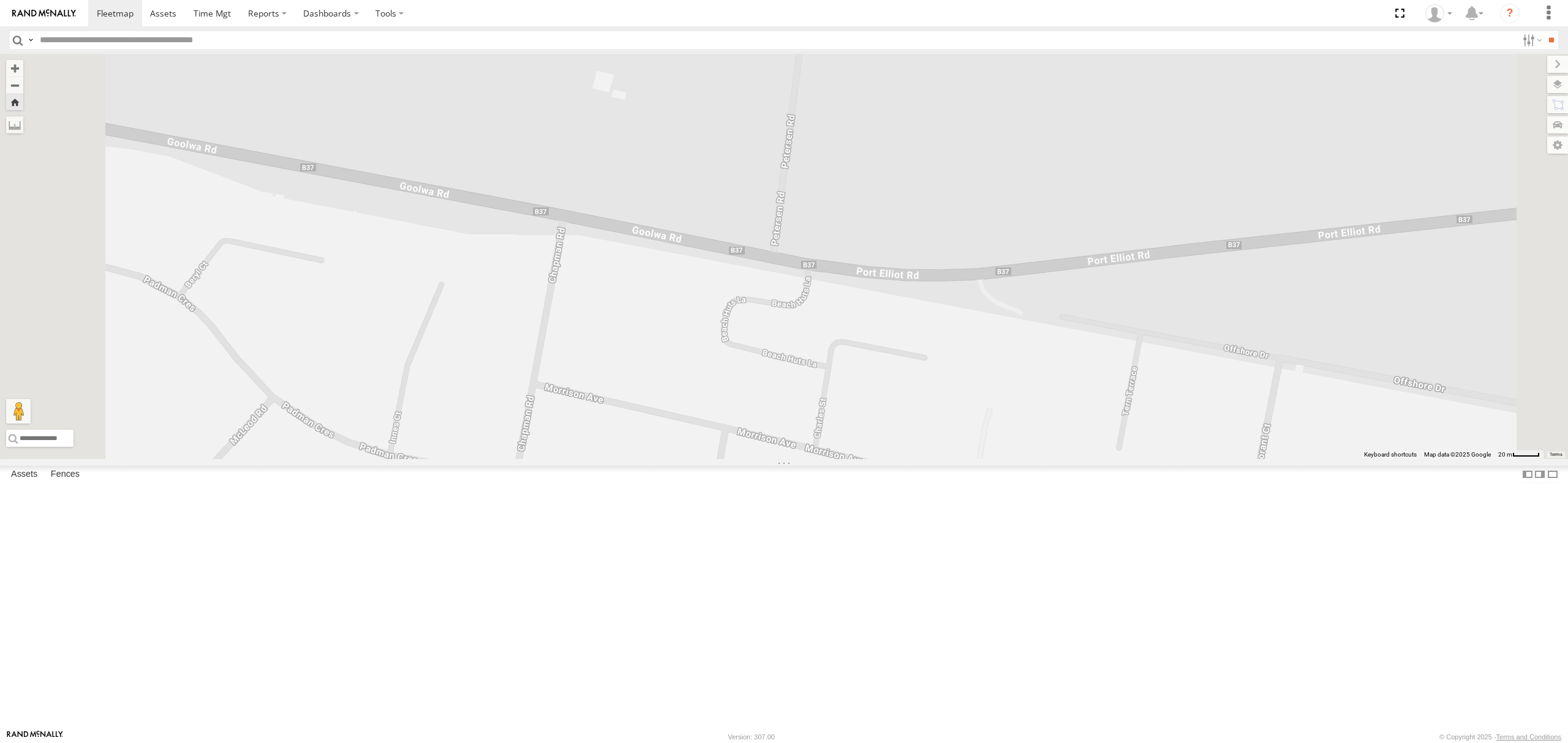
click at [0, 0] on div "All Assets" at bounding box center [0, 0] width 0 height 0
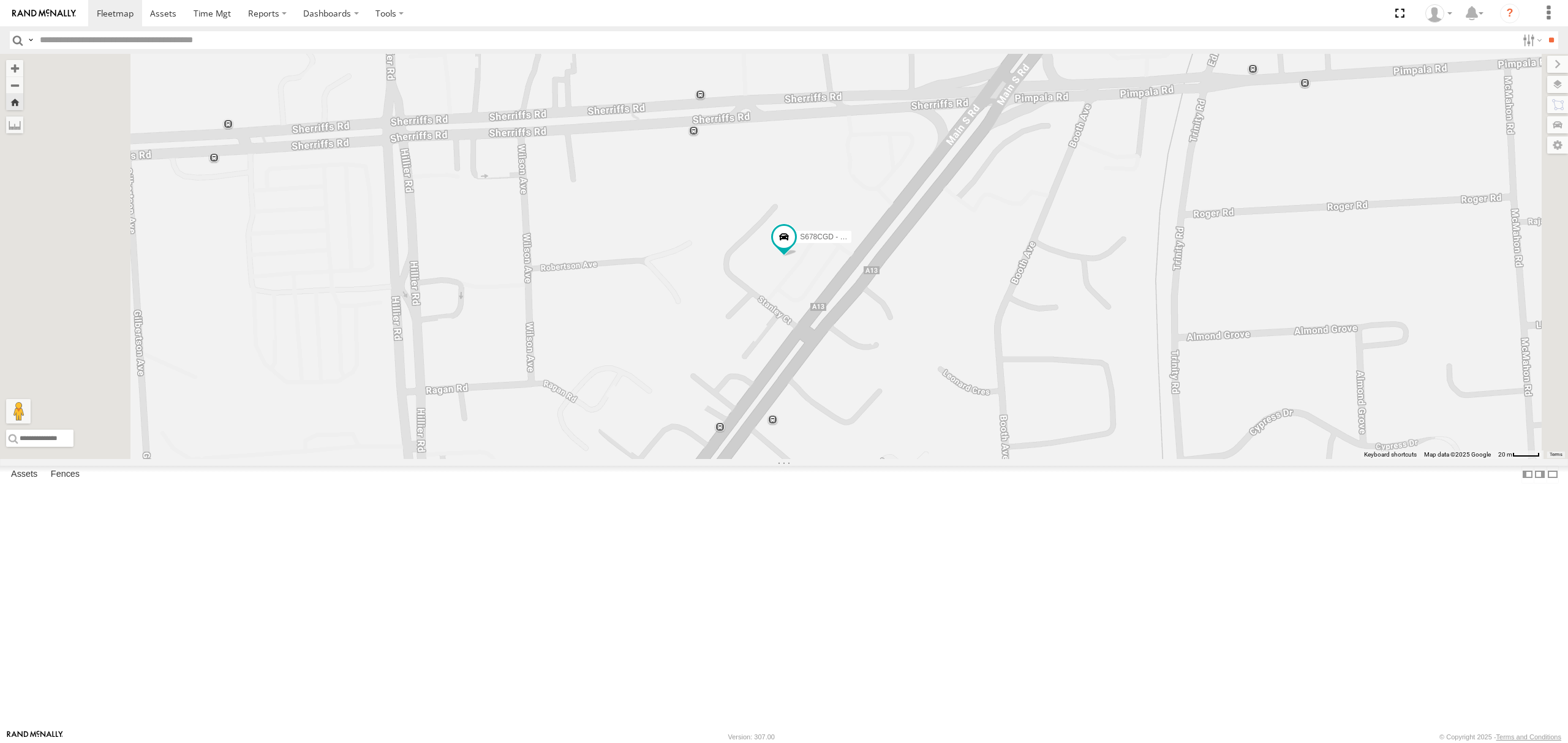
click at [0, 0] on div "S168CSD - Fridge It Spaceship All Assets" at bounding box center [0, 0] width 0 height 0
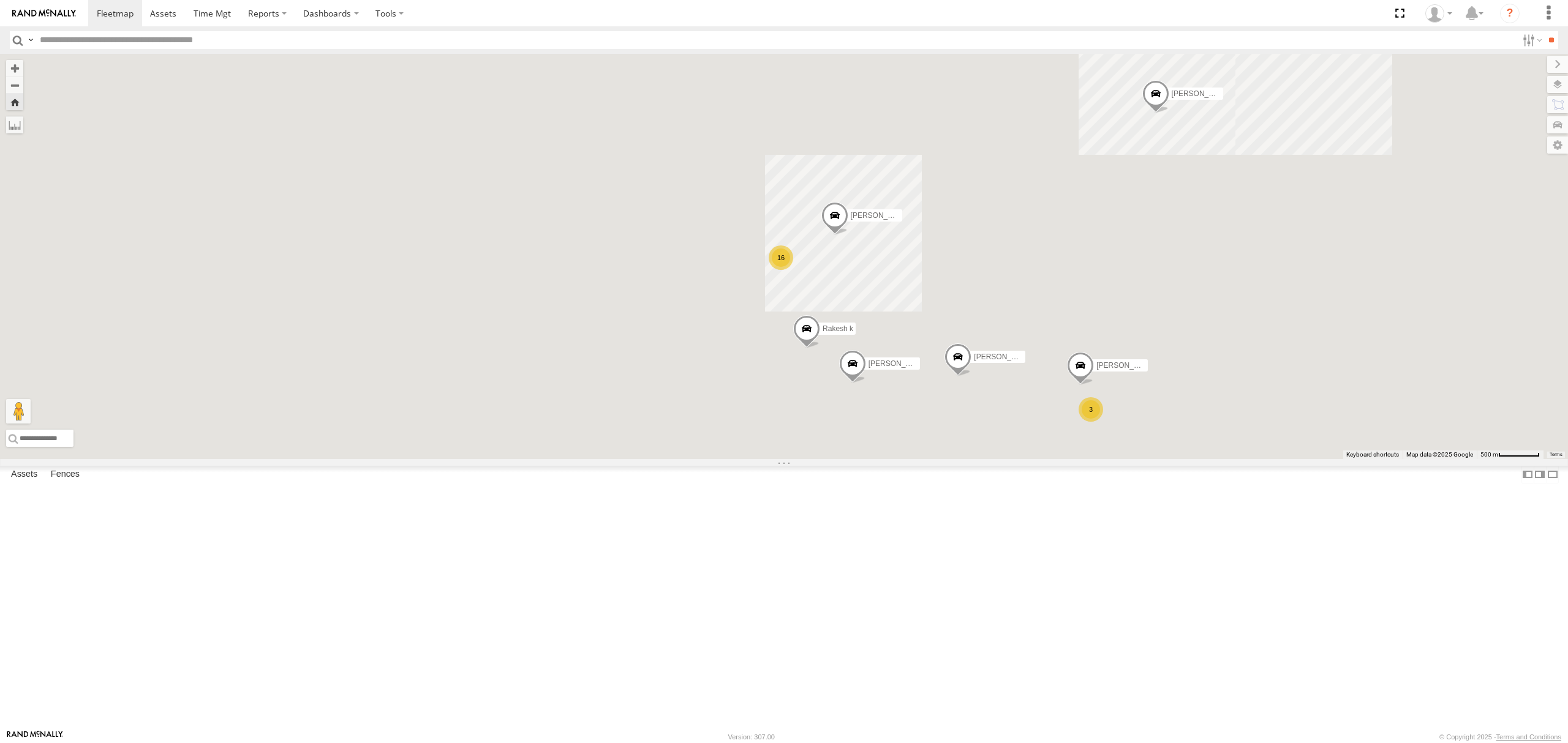
click at [0, 0] on div "Video Video" at bounding box center [0, 0] width 0 height 0
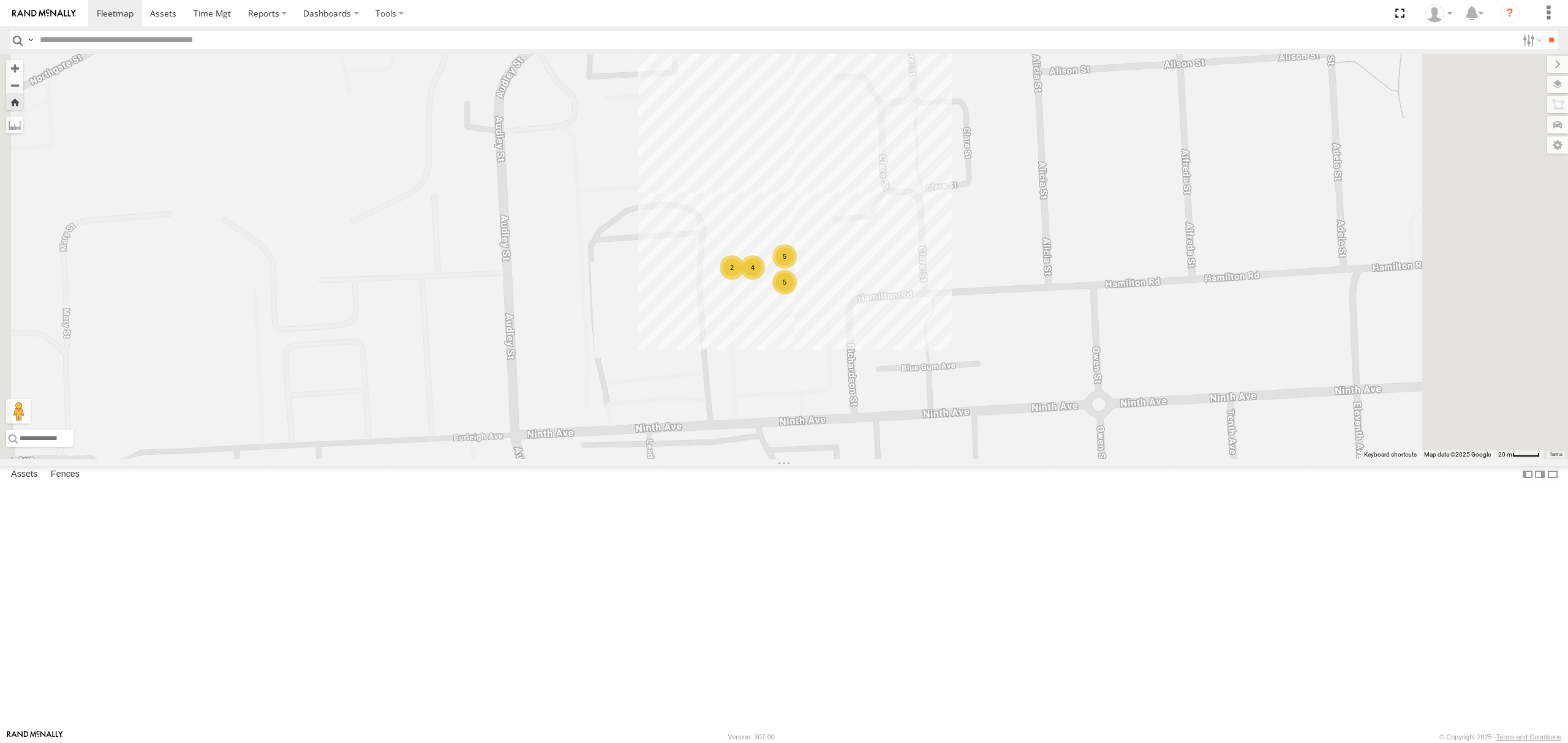
click at [0, 0] on div "SB25LM - (6P HINO) R6" at bounding box center [0, 0] width 0 height 0
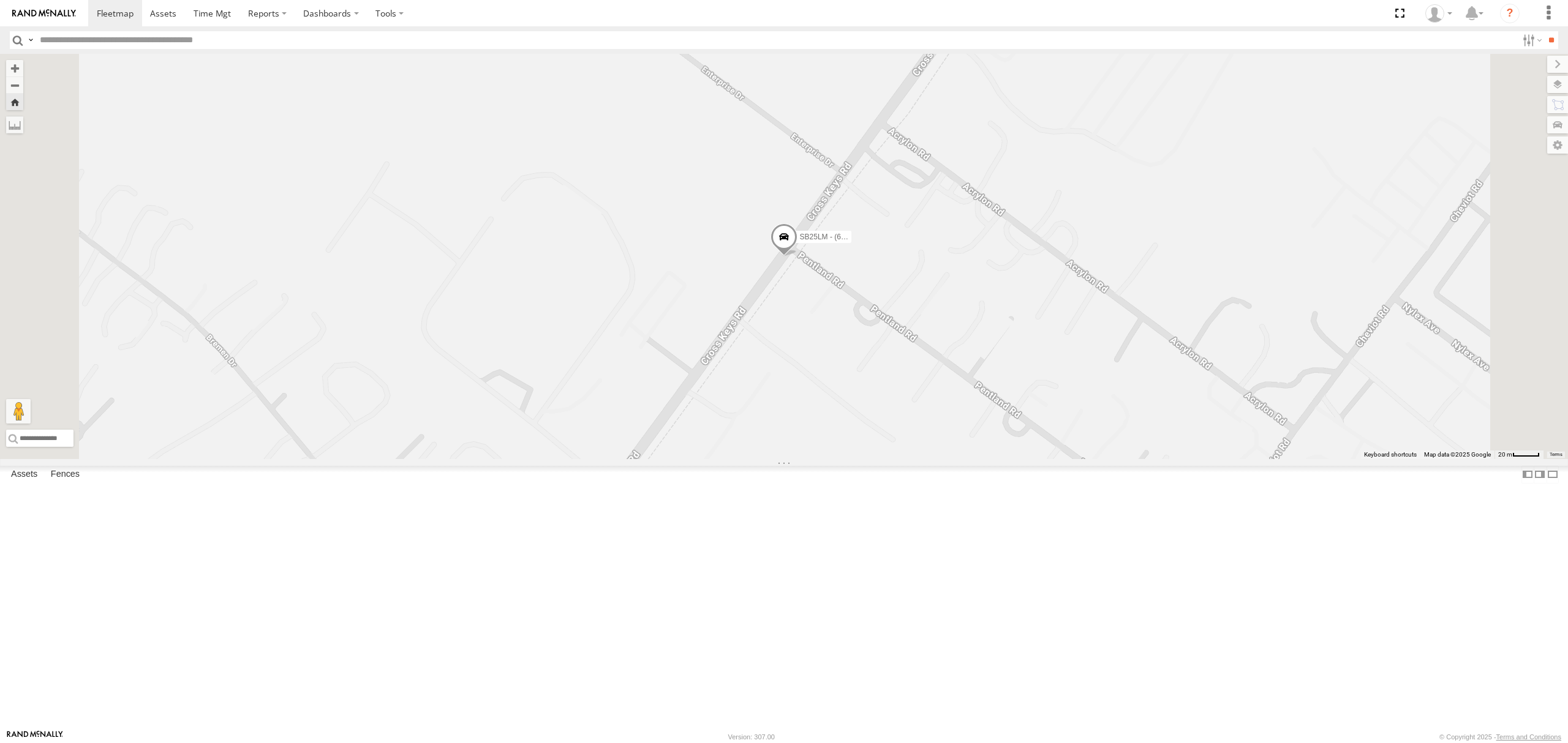
click at [0, 0] on div "All Assets" at bounding box center [0, 0] width 0 height 0
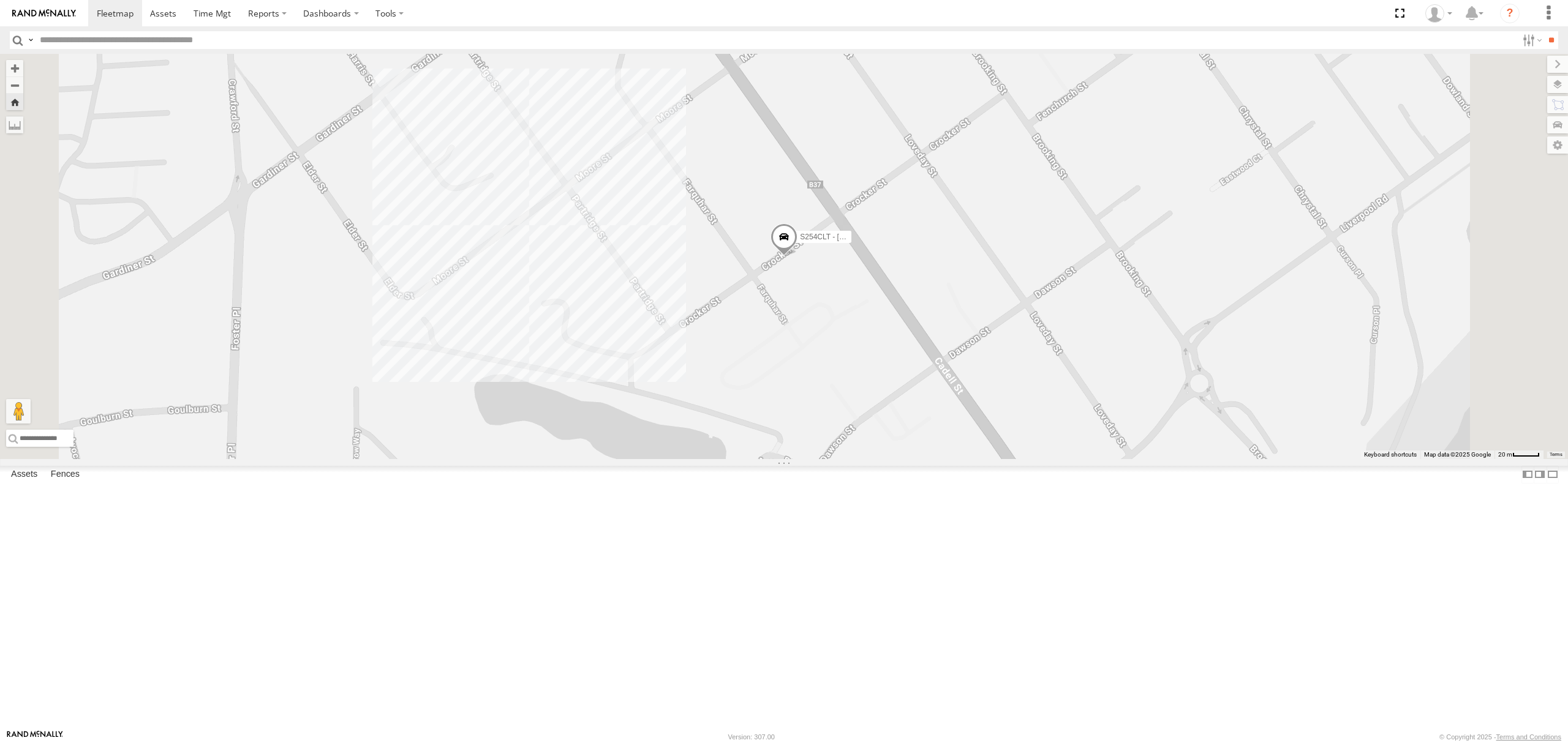
click at [0, 0] on div "S348CAH - Emir Tarabar All Assets" at bounding box center [0, 0] width 0 height 0
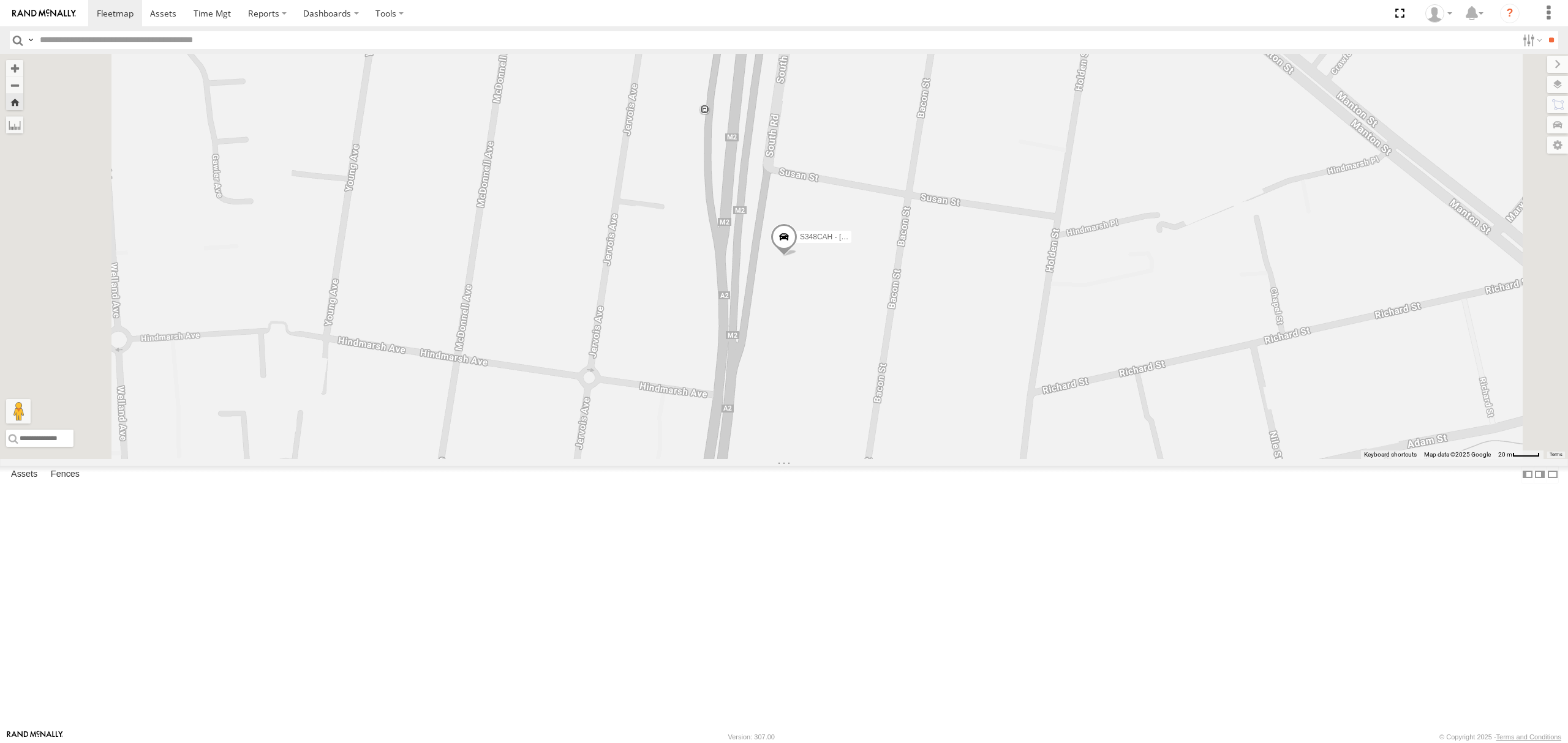
click at [0, 0] on div "SY71FR - (16P TRAILER) PM1" at bounding box center [0, 0] width 0 height 0
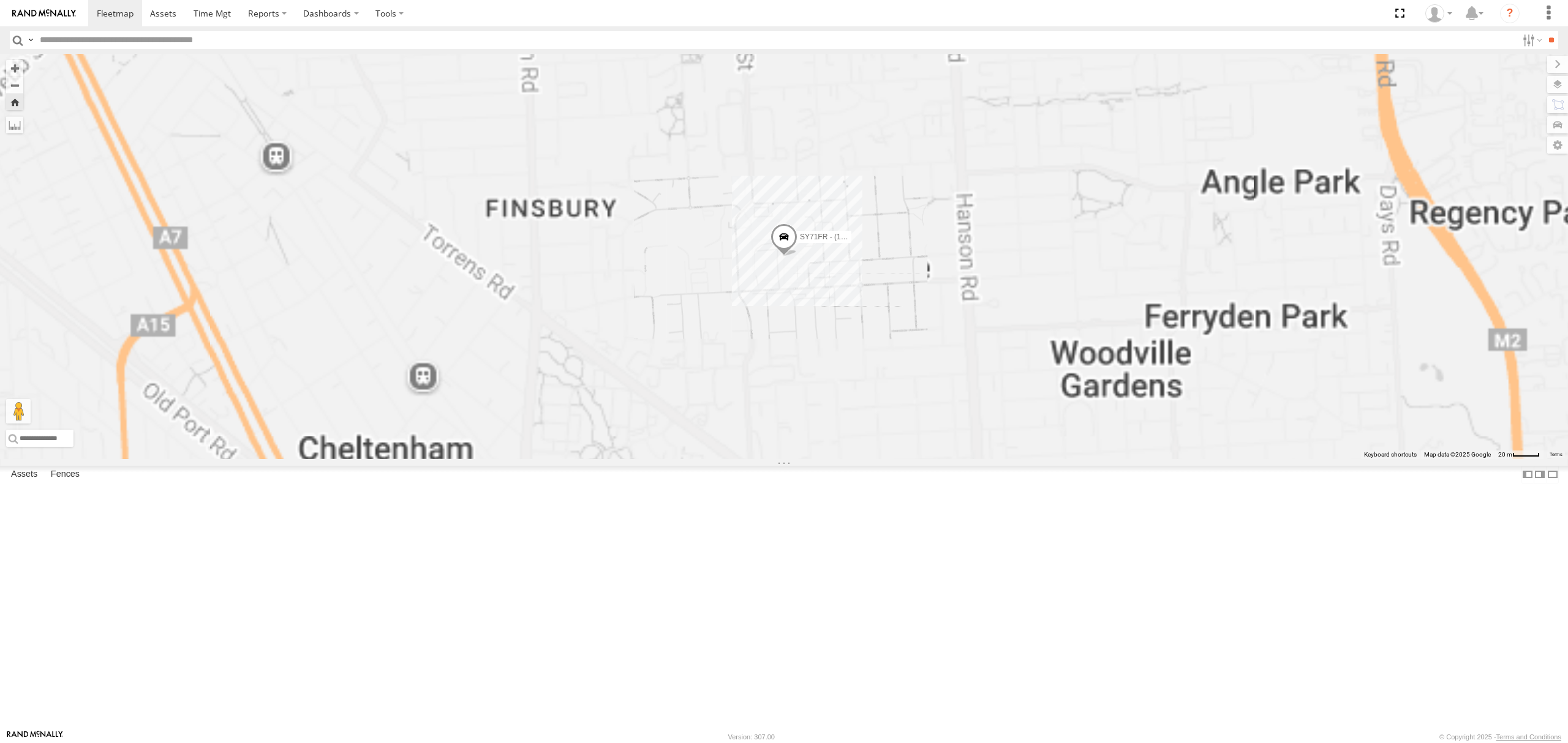
click at [0, 0] on div "All Assets" at bounding box center [0, 0] width 0 height 0
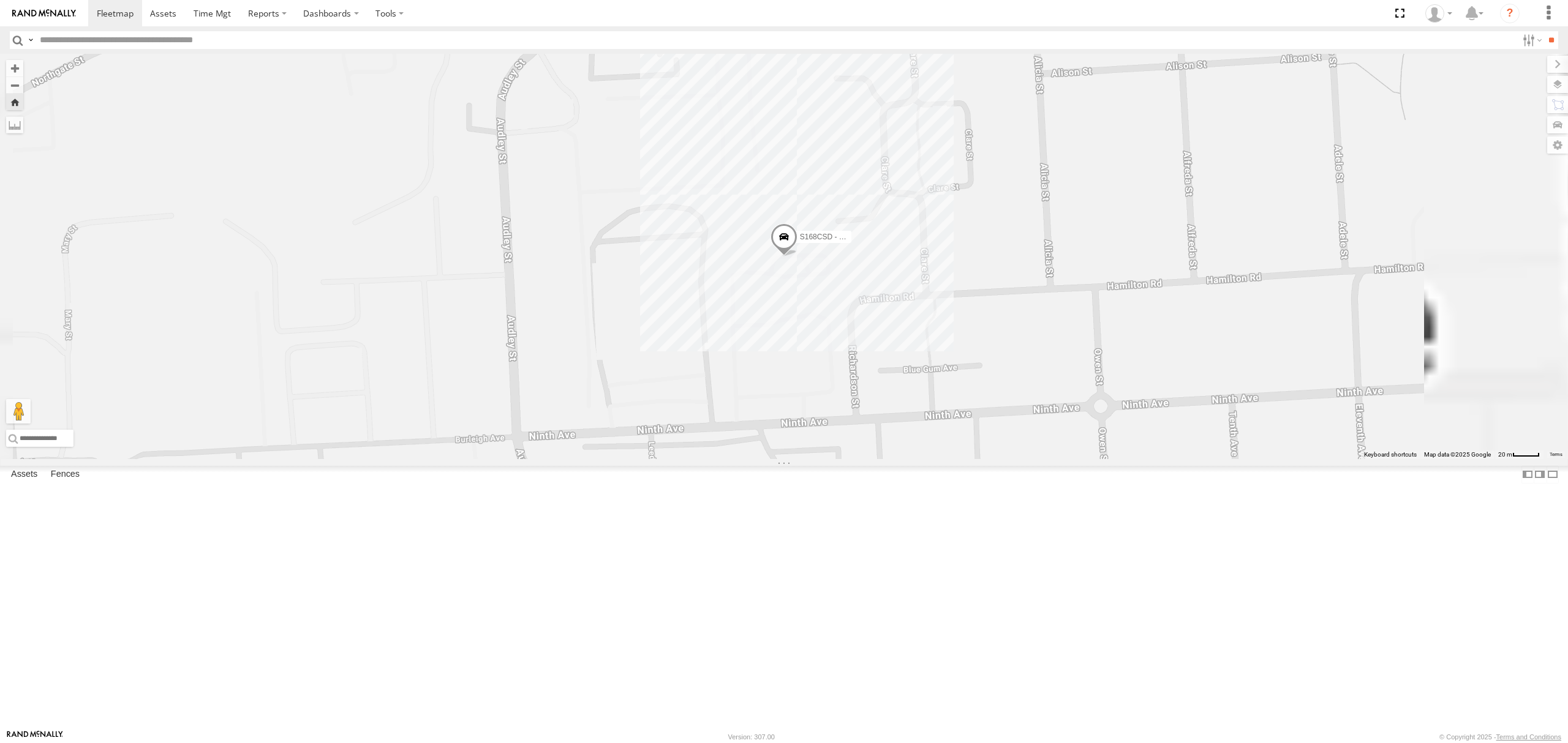
click at [0, 0] on div "SB26LM - (3P HINO) R7 All Assets" at bounding box center [0, 0] width 0 height 0
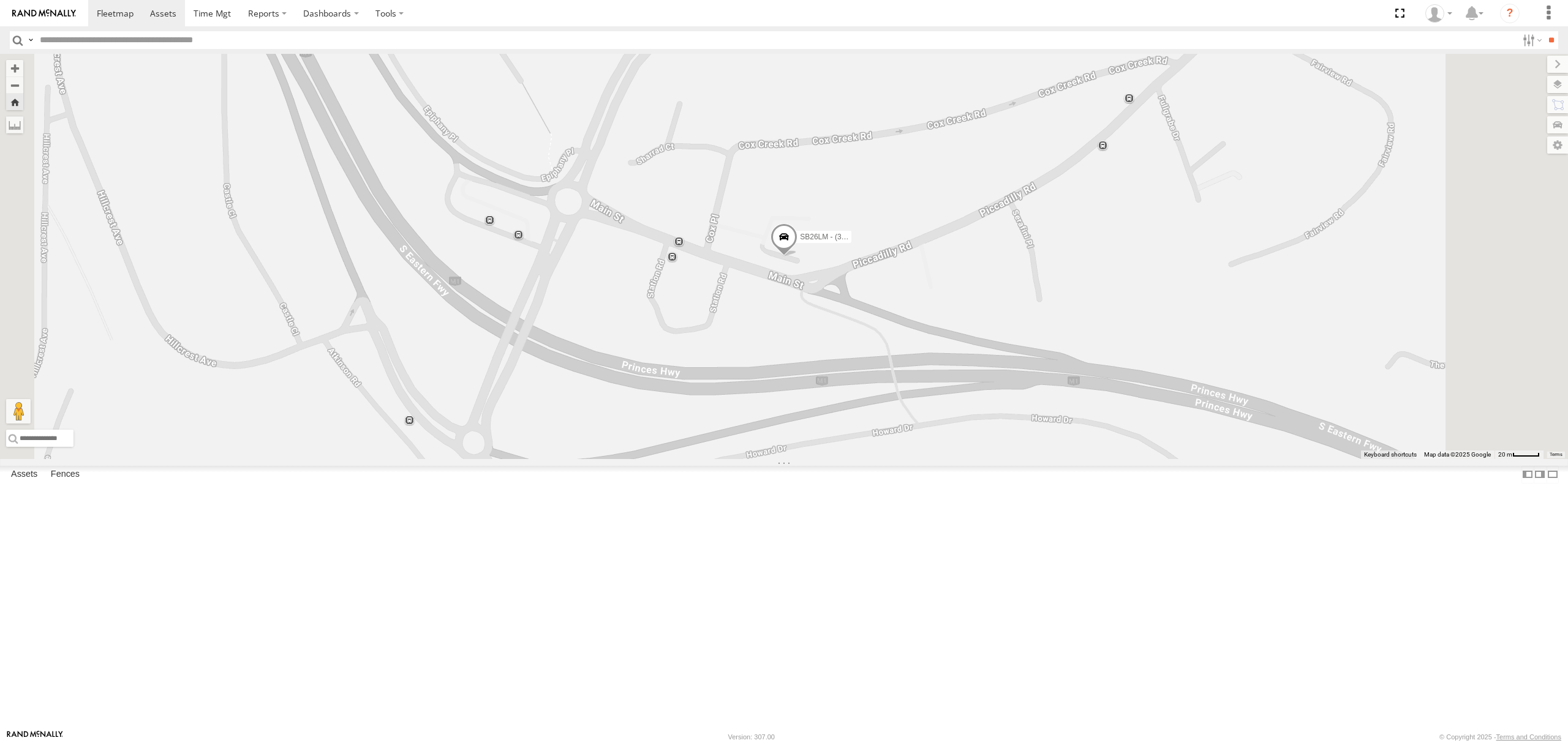
drag, startPoint x: 88, startPoint y: 94, endPoint x: 173, endPoint y: 12, distance: 118.1
click at [0, 0] on div "SB25LM - (6P HINO) R6 All Assets" at bounding box center [0, 0] width 0 height 0
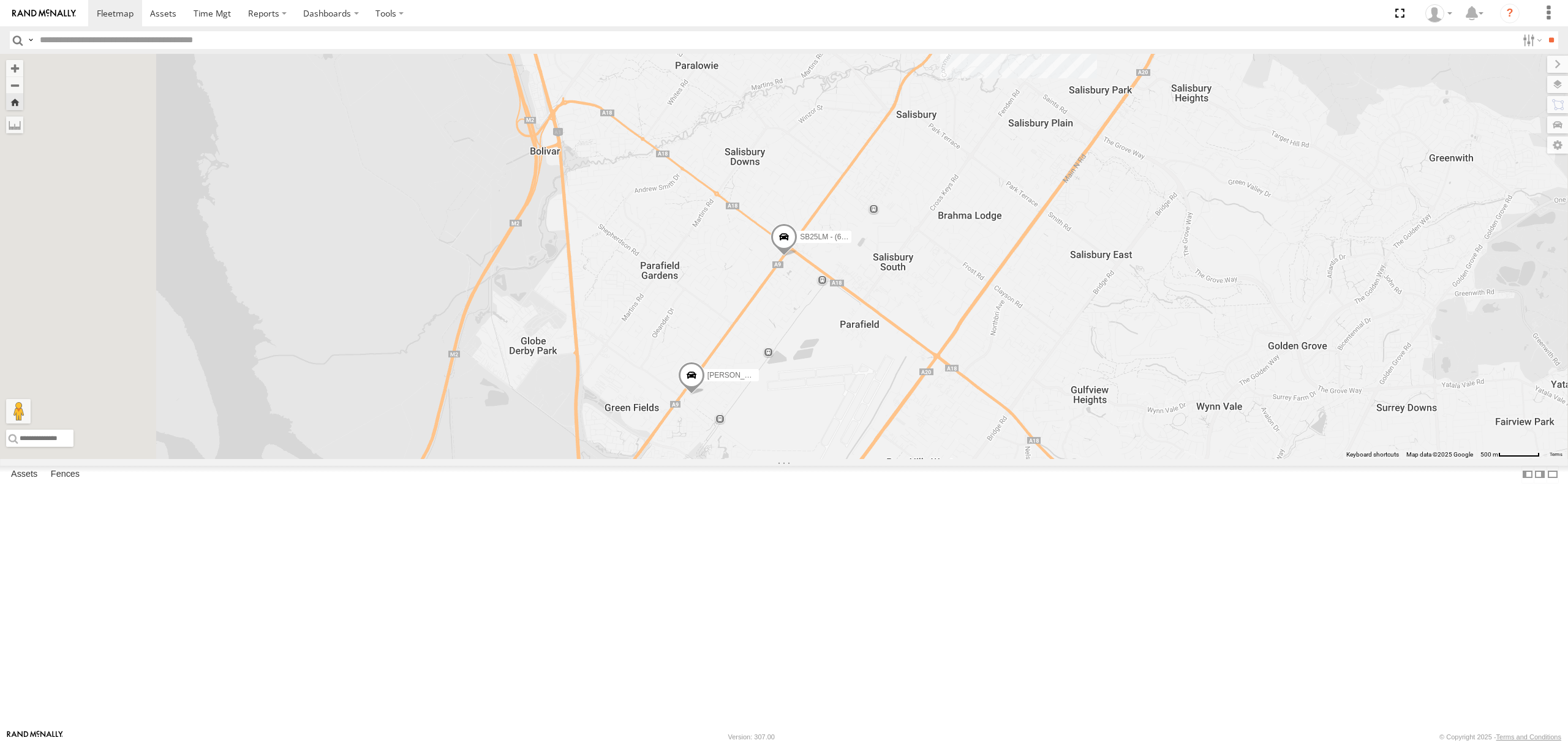
click at [0, 0] on div "SB25LM - (6P HINO) R6 All Assets Salisbury Hwy Parafield Gardens -34.78018 138.…" at bounding box center [0, 0] width 0 height 0
click at [0, 0] on div "SB25LM - (6P HINO) R6" at bounding box center [0, 0] width 0 height 0
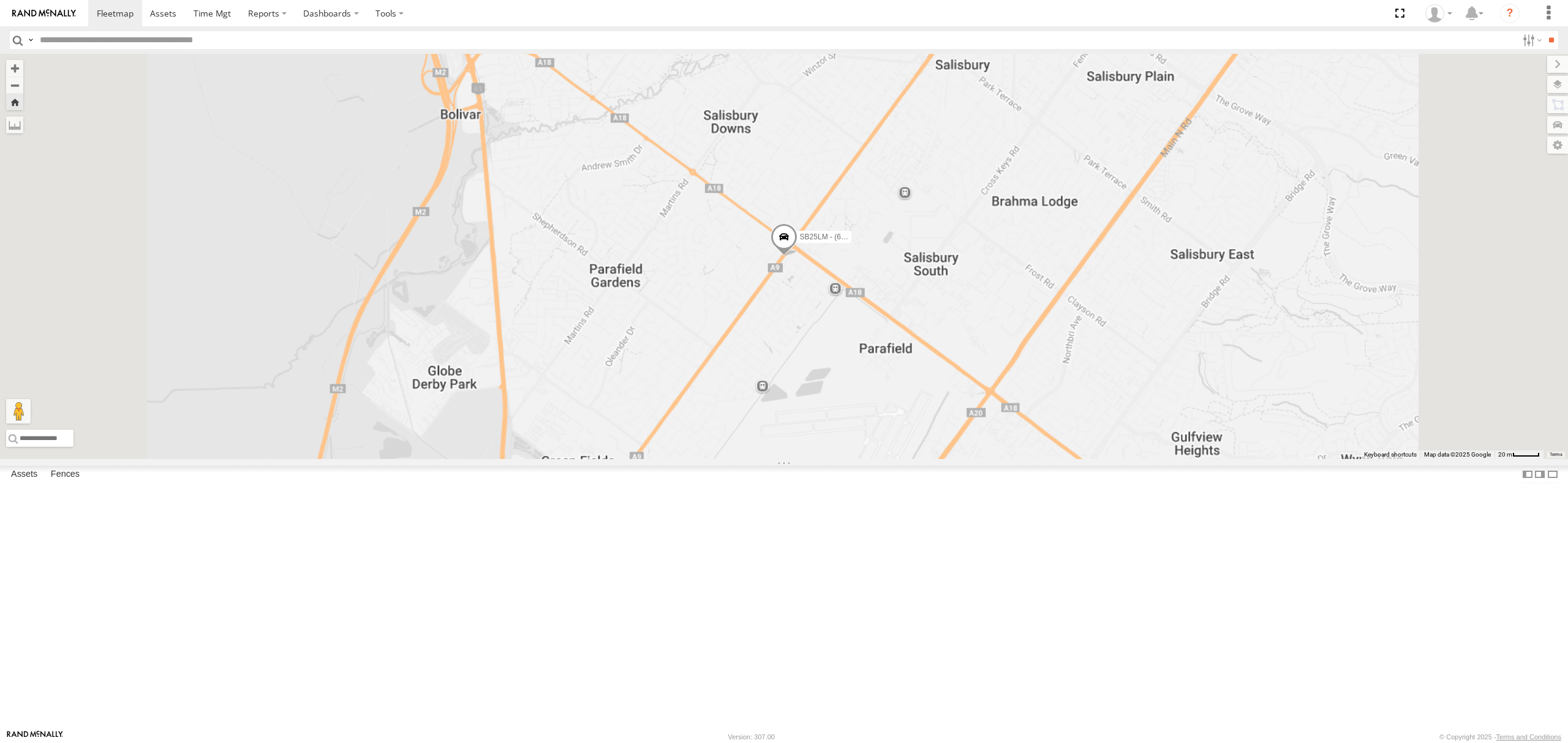
click at [0, 0] on div "4.4" at bounding box center [0, 0] width 0 height 0
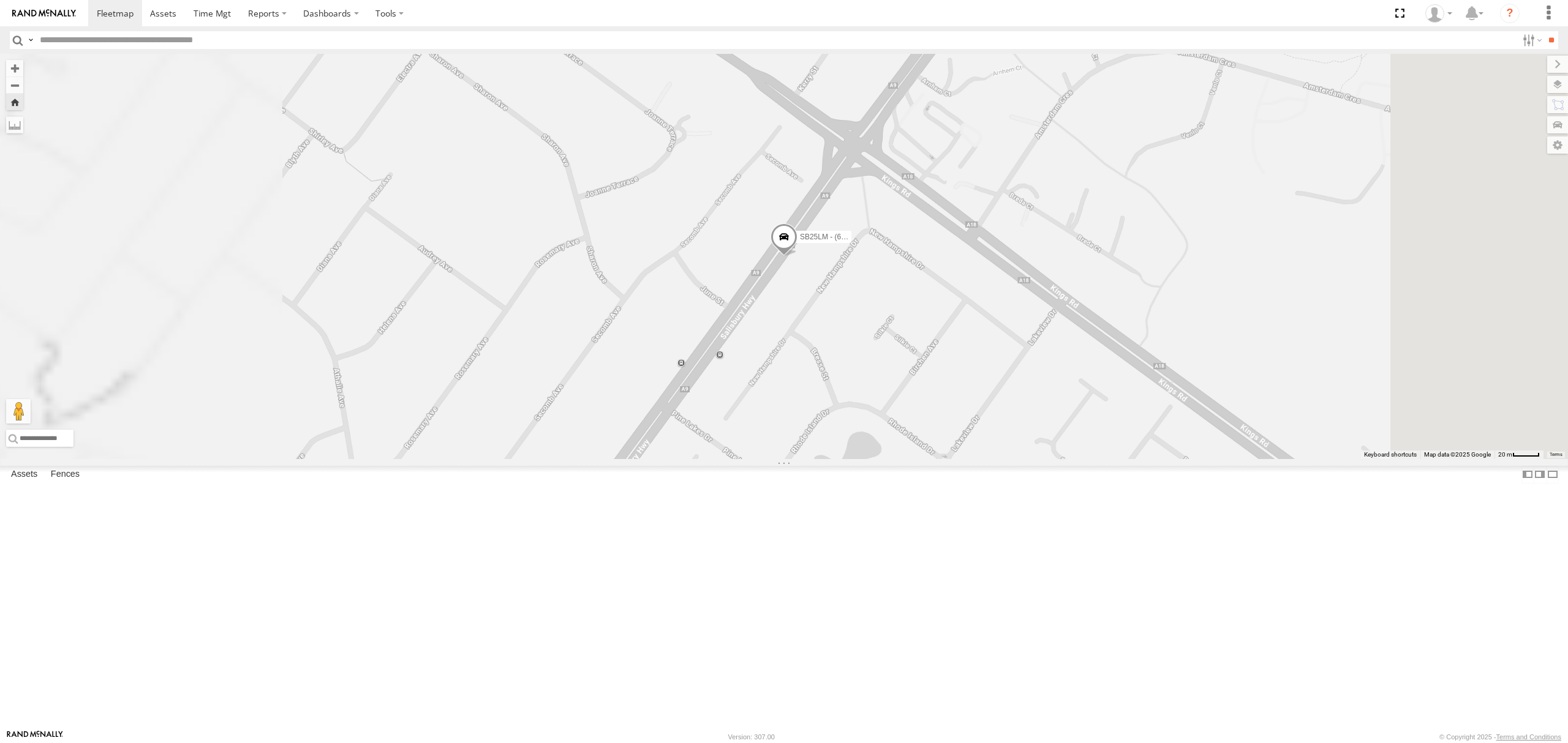
click at [0, 0] on div "All Assets" at bounding box center [0, 0] width 0 height 0
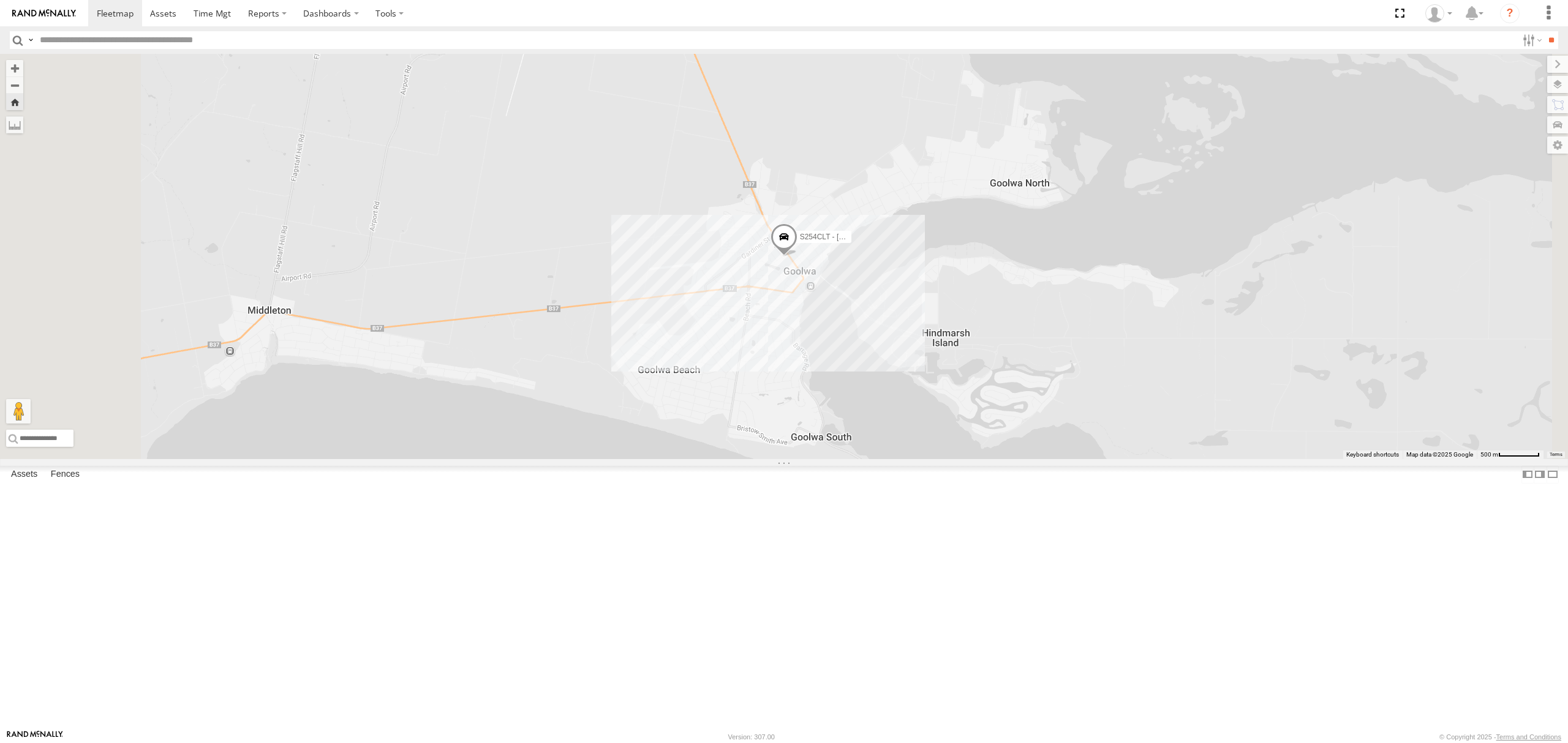
click at [0, 0] on div "S678CGD - Fridge It Sprinter" at bounding box center [0, 0] width 0 height 0
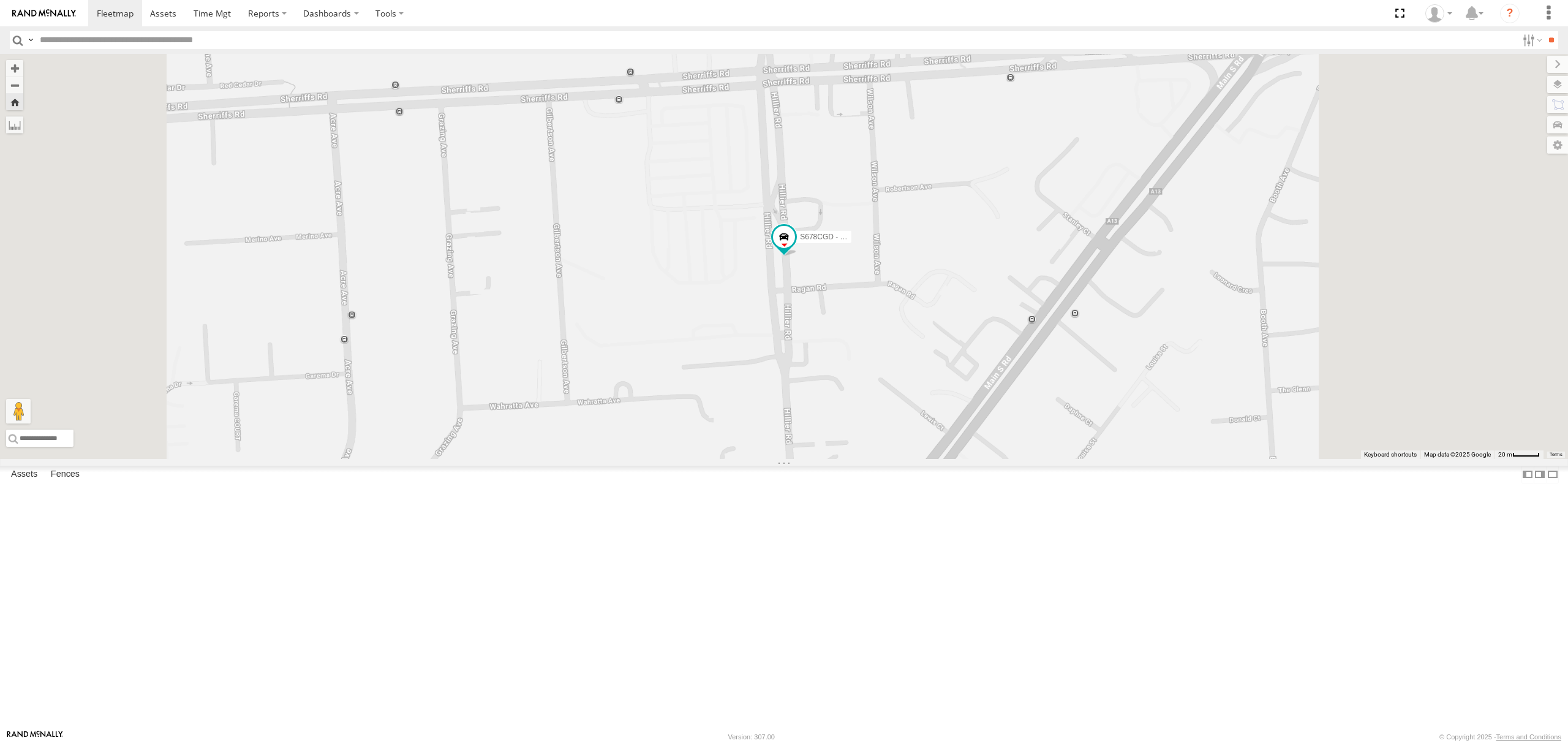
click at [0, 0] on div "S348CAH - Emir Tarabar All Assets" at bounding box center [0, 0] width 0 height 0
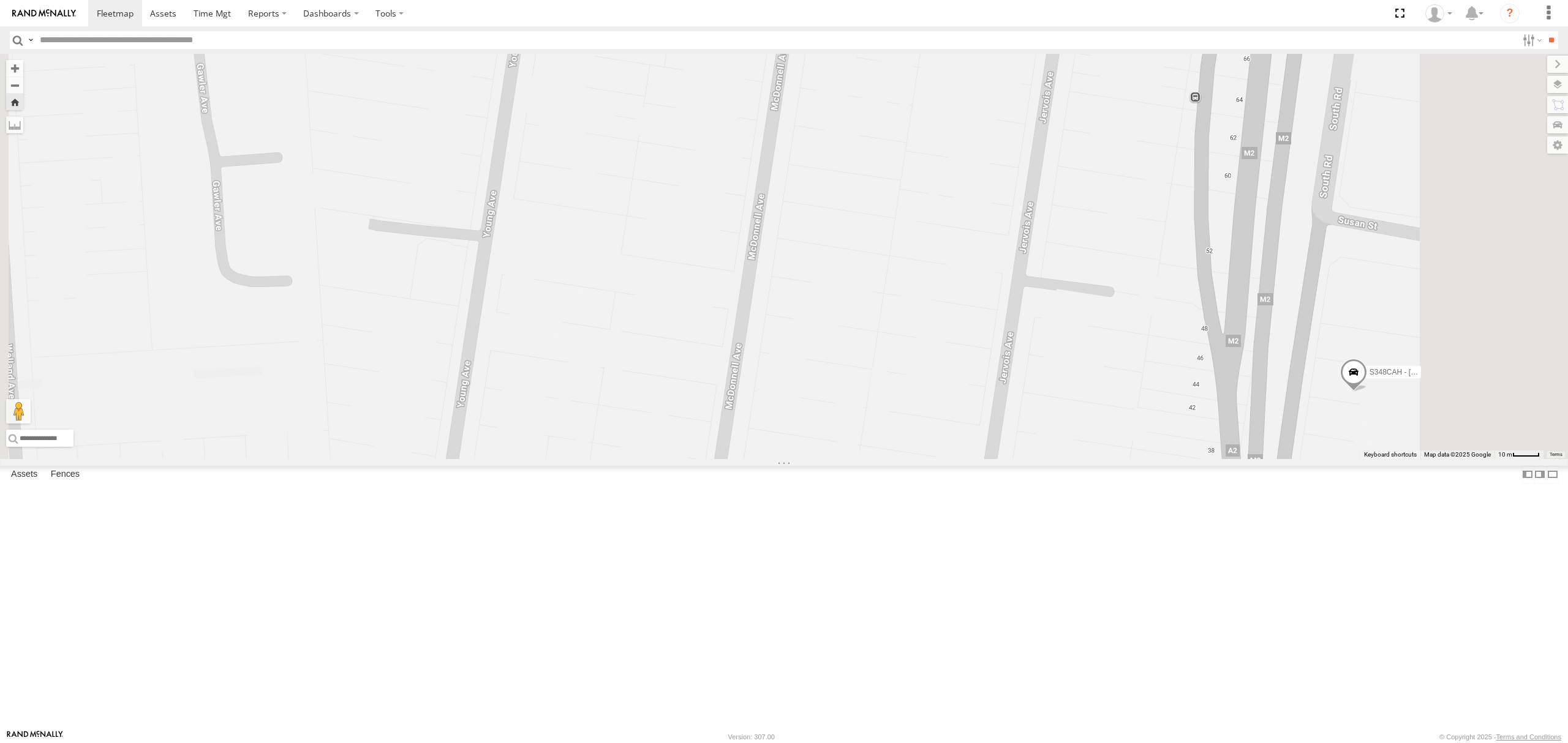
click at [0, 0] on div "All Assets" at bounding box center [0, 0] width 0 height 0
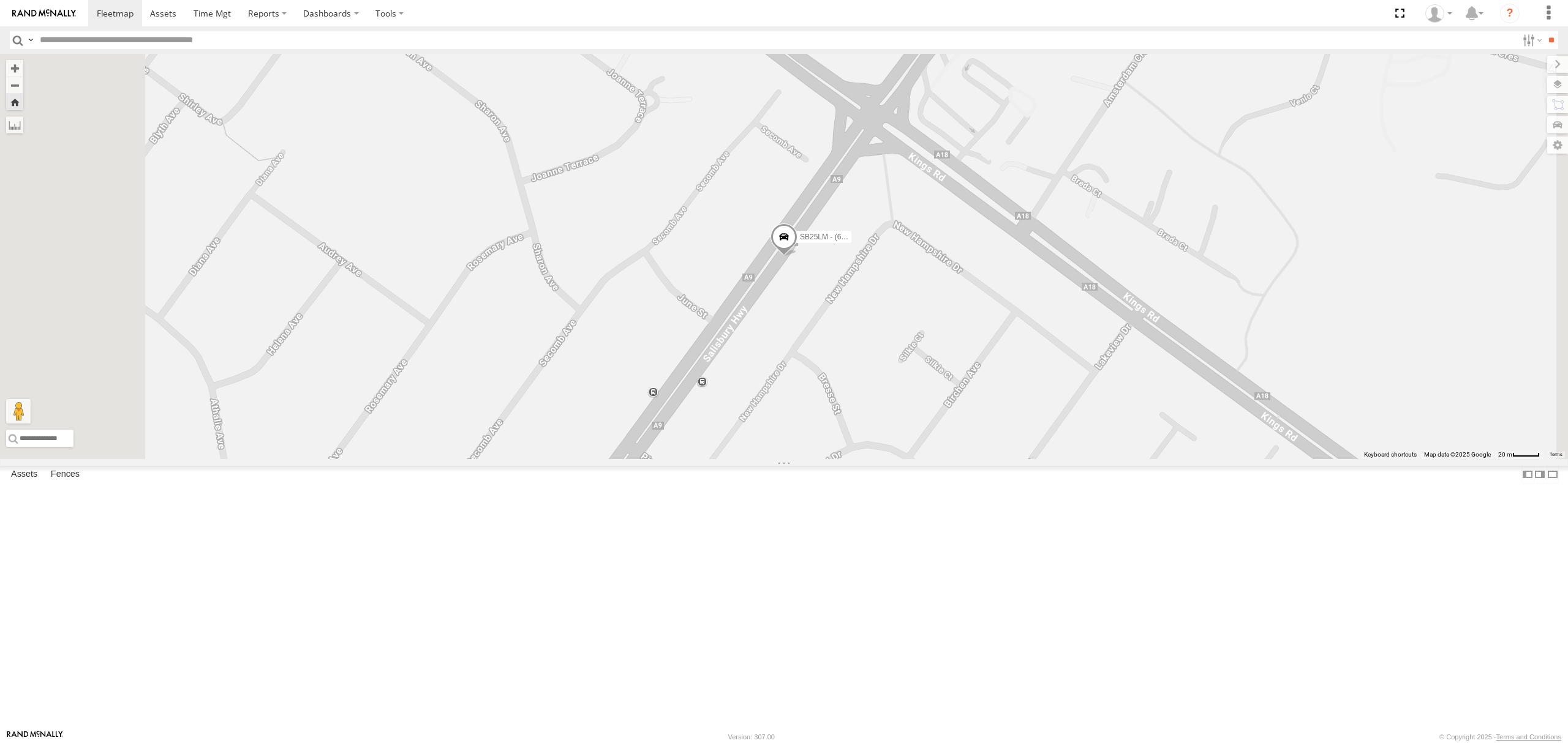
drag, startPoint x: 11, startPoint y: 140, endPoint x: 20, endPoint y: 140, distance: 9.0
click at [0, 0] on div at bounding box center [0, 0] width 0 height 0
click at [0, 0] on div "S254CLT - Brian Corkhill All Assets Crocker St Goolwa -35.50115 138.78153 Video…" at bounding box center [0, 0] width 0 height 0
click at [0, 0] on div "All Assets" at bounding box center [0, 0] width 0 height 0
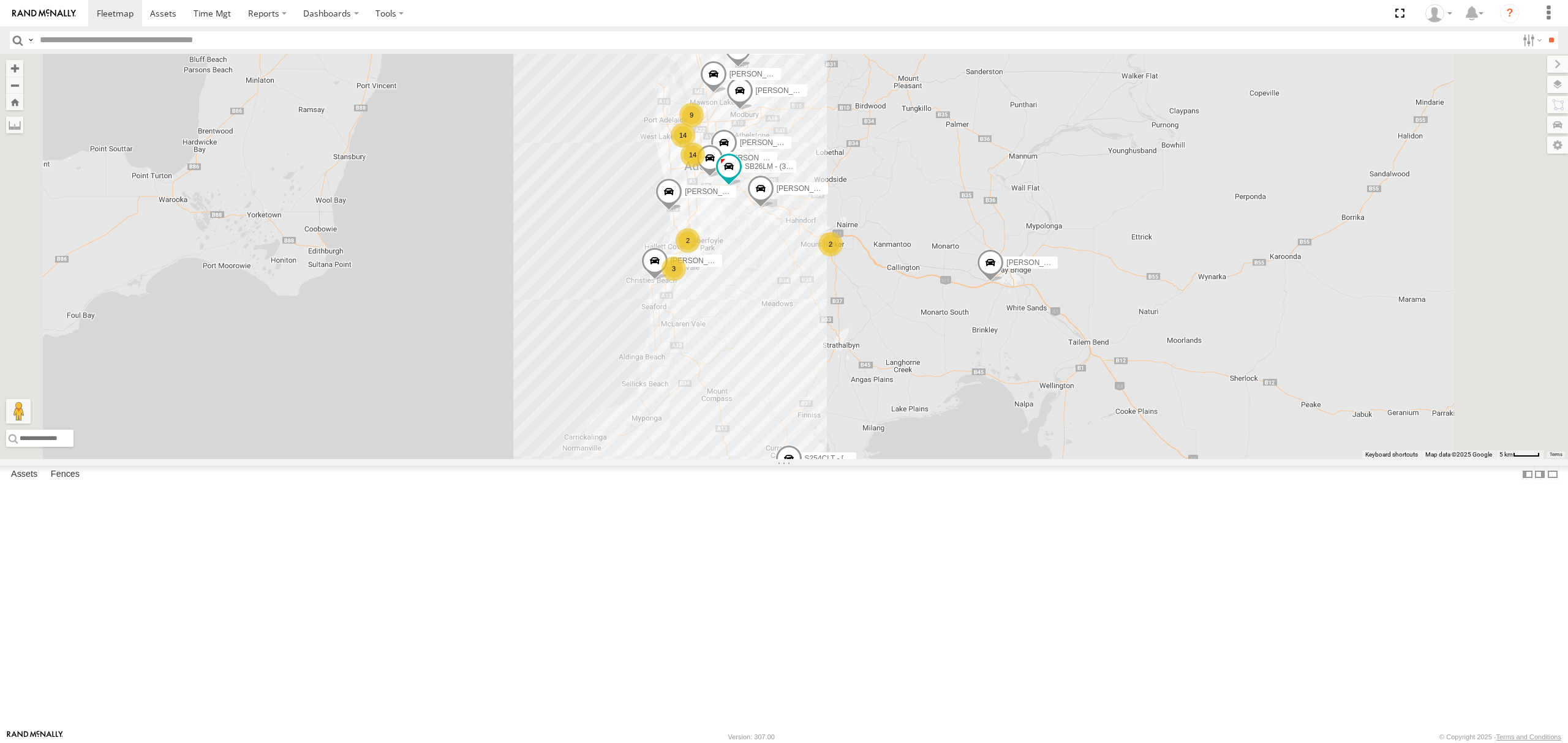
click at [0, 0] on div at bounding box center [0, 0] width 0 height 0
click at [0, 0] on div "All Assets" at bounding box center [0, 0] width 0 height 0
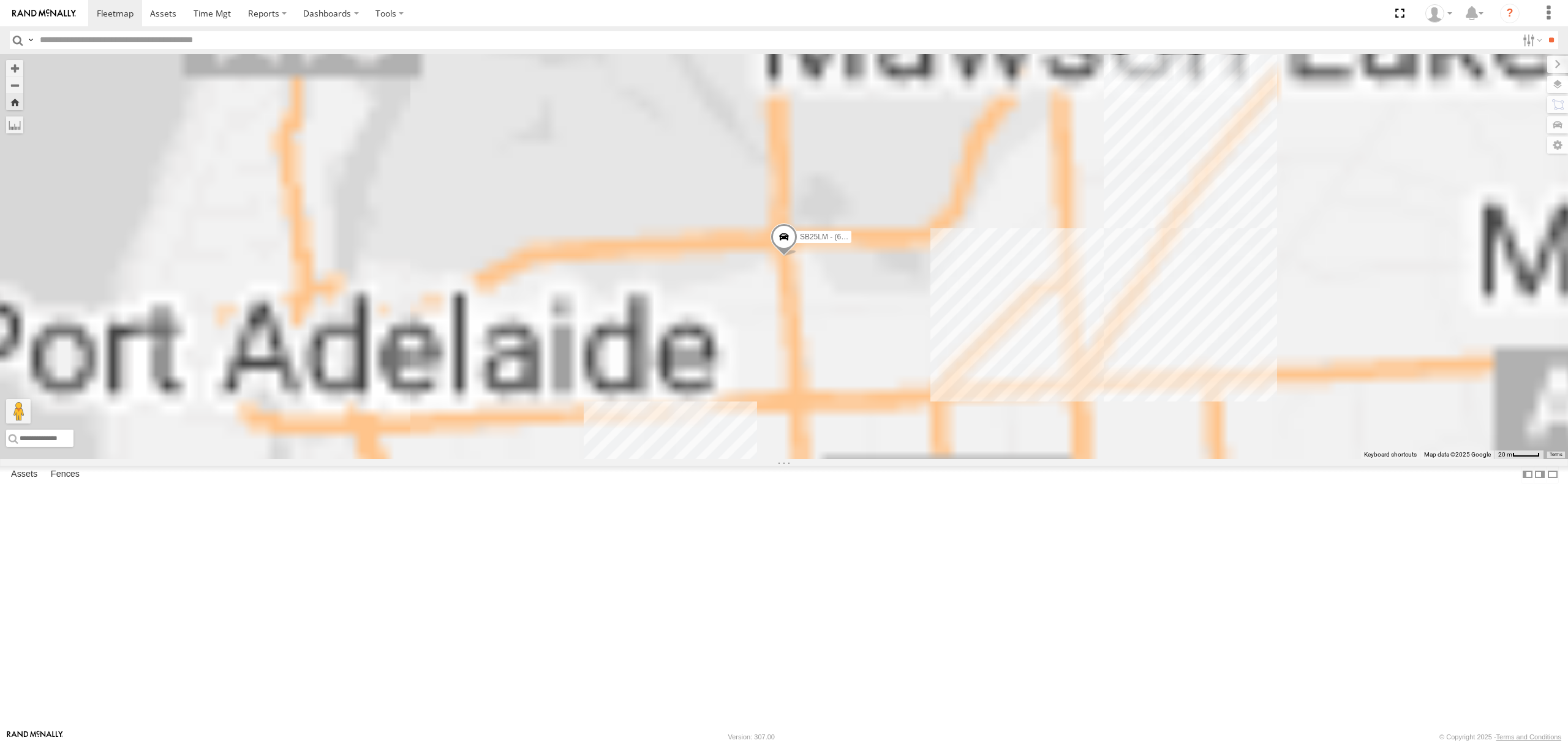
click at [0, 0] on div "SB26LM - (3P HINO) R7" at bounding box center [0, 0] width 0 height 0
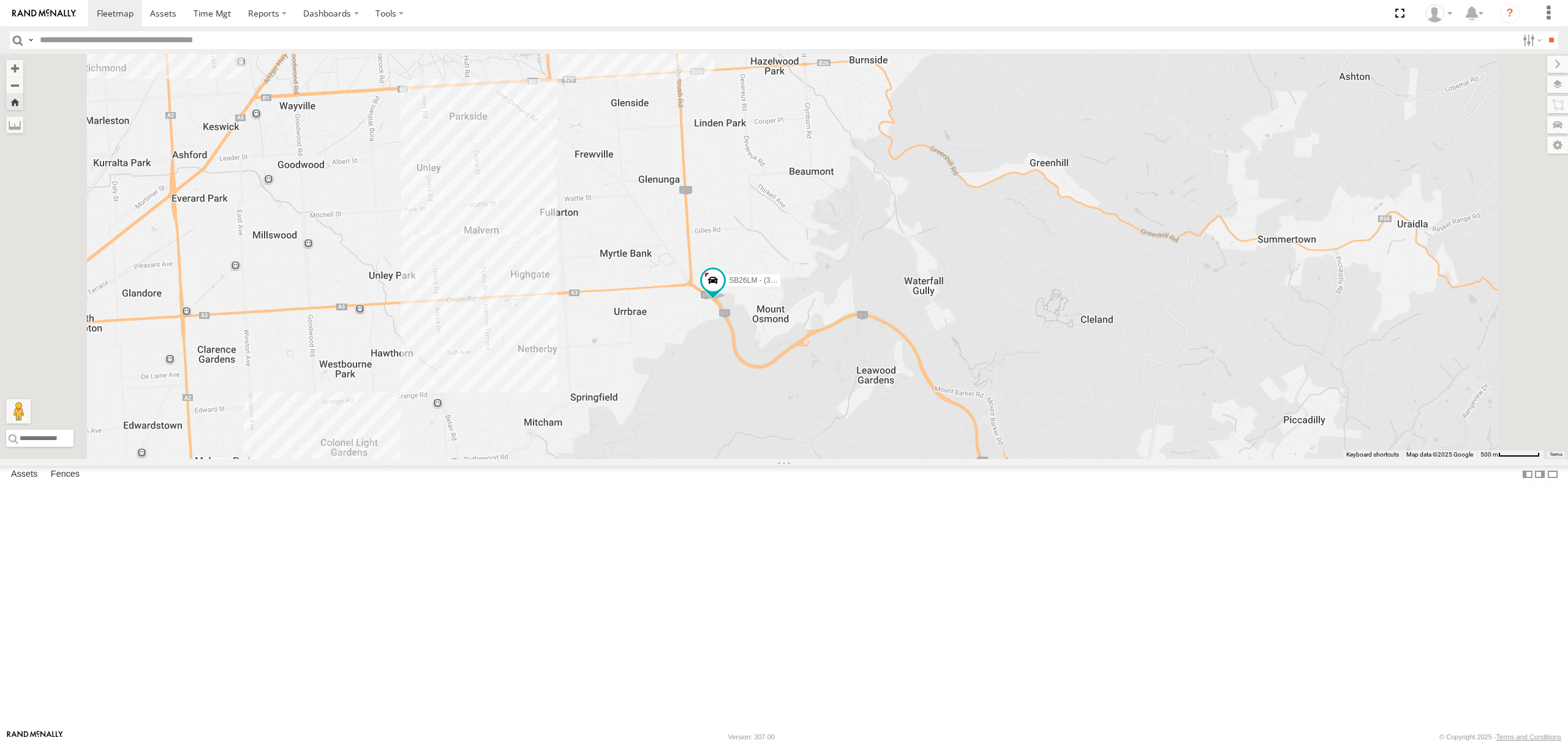
click at [403, 363] on div "SB26LM - (3P HINO) R7" at bounding box center [784, 256] width 1568 height 405
click at [0, 0] on div "S678CGD - Fridge It Sprinter" at bounding box center [0, 0] width 0 height 0
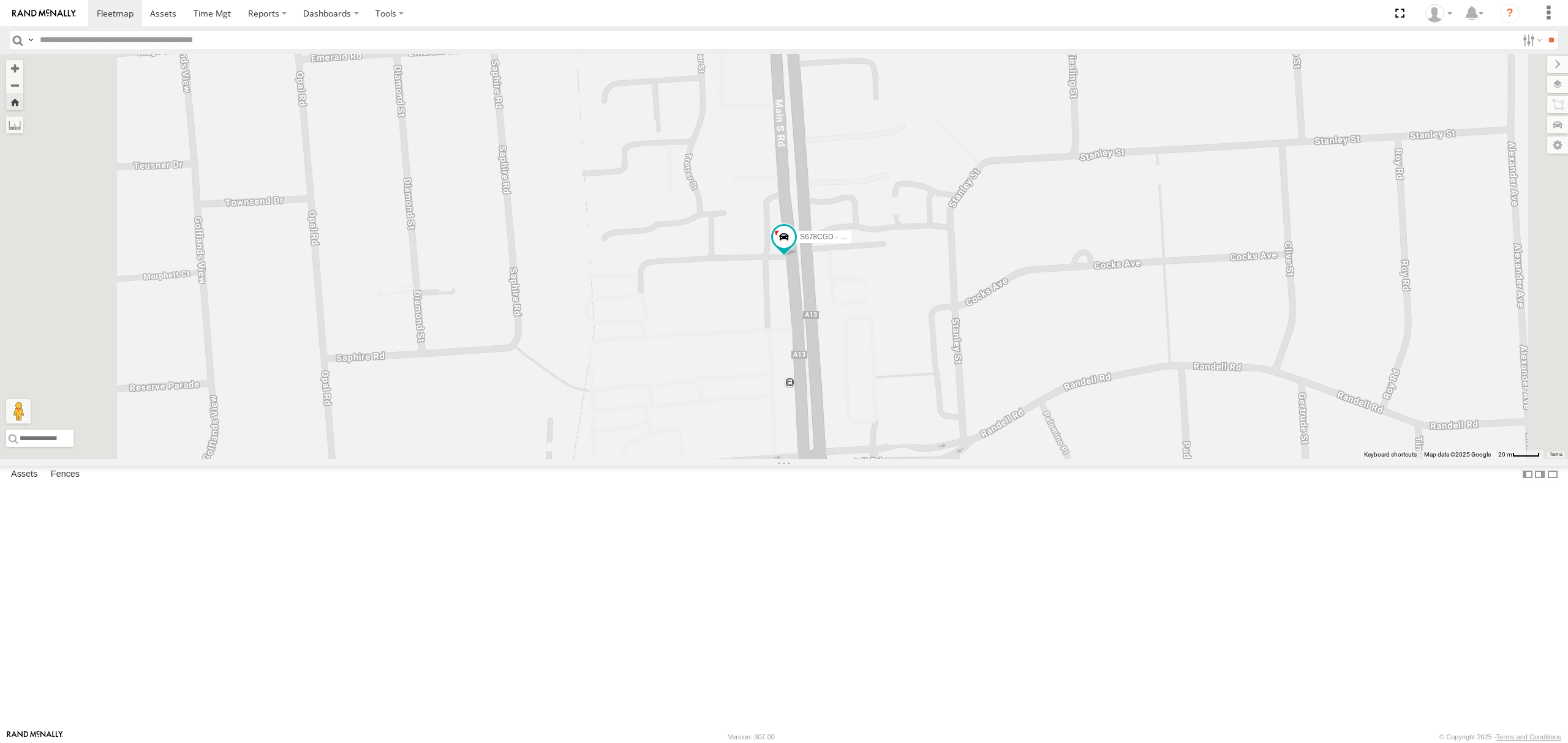
click at [0, 0] on div "All Assets" at bounding box center [0, 0] width 0 height 0
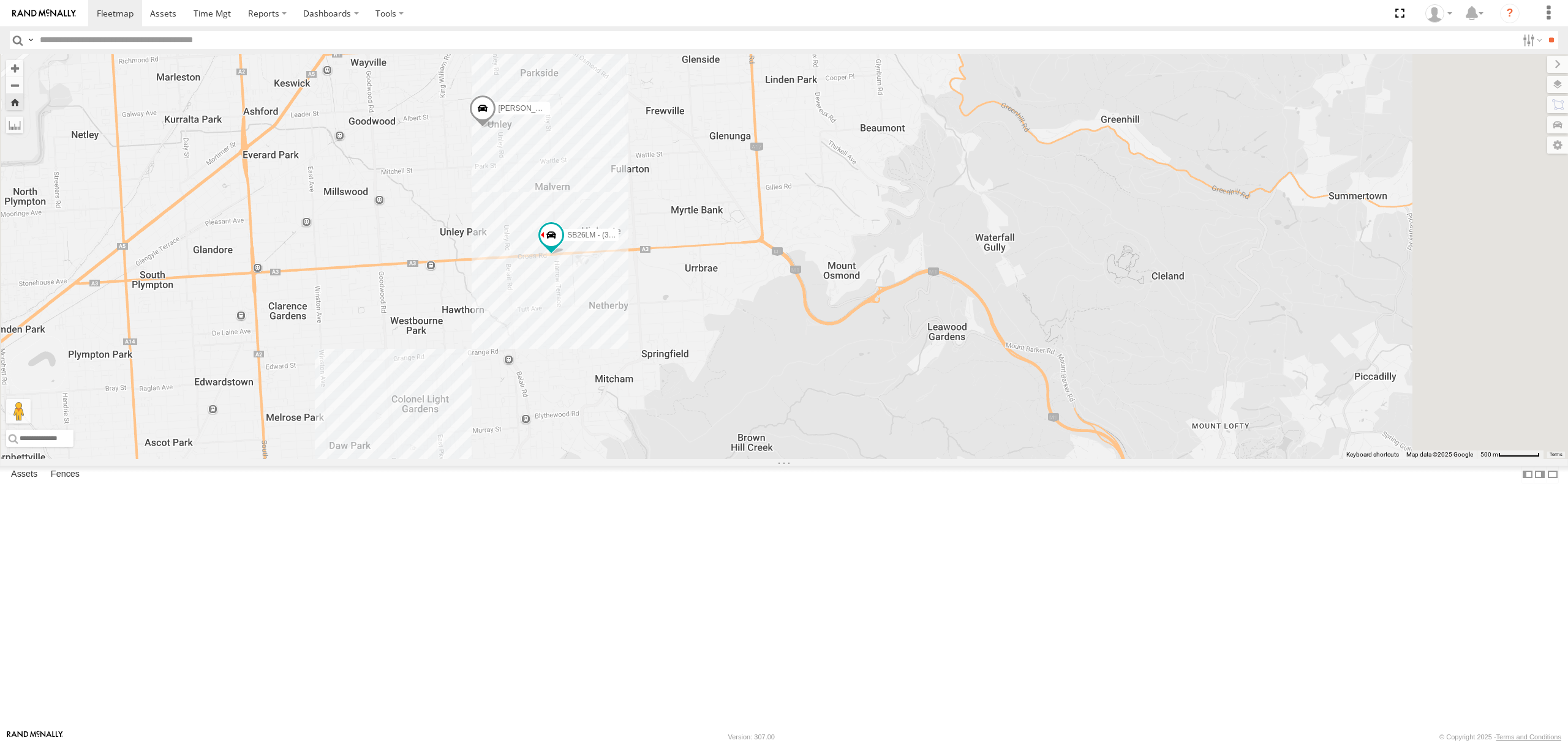
click at [0, 0] on div "S678CGD - Fridge It Sprinter" at bounding box center [0, 0] width 0 height 0
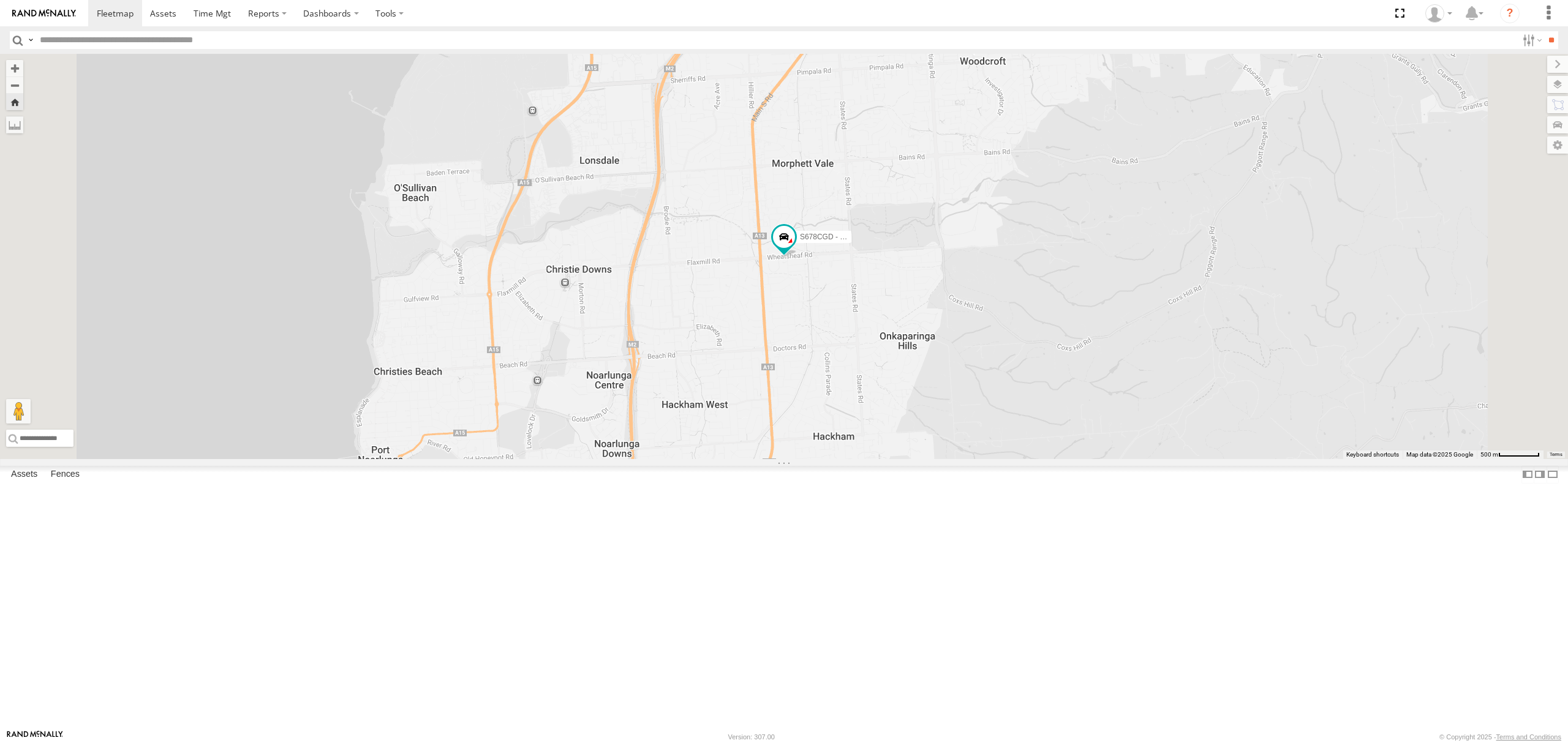
click at [0, 0] on div "SB26LM - (3P HINO) R7" at bounding box center [0, 0] width 0 height 0
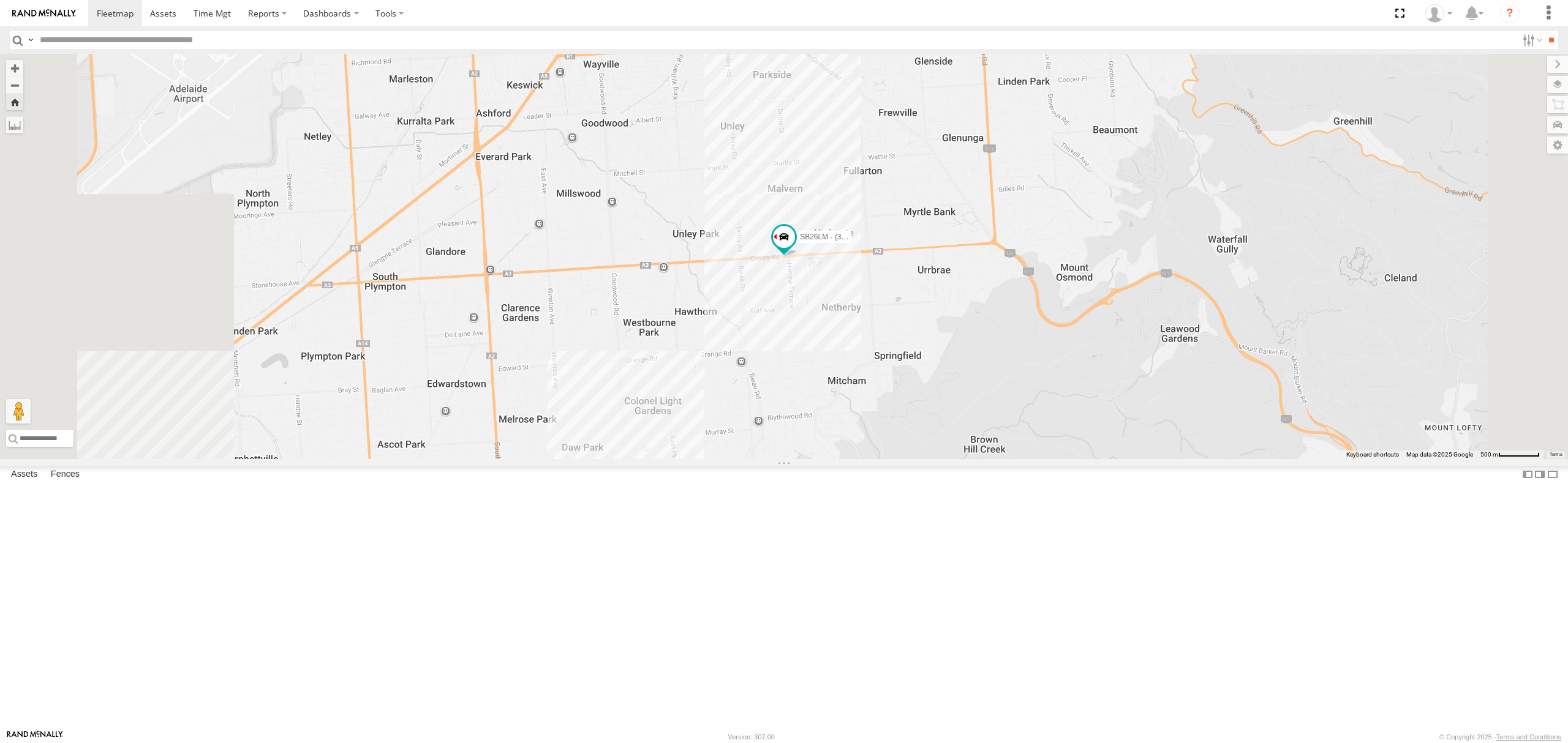
click at [0, 0] on div "SB25LM - (6P HINO) R6 All Assets" at bounding box center [0, 0] width 0 height 0
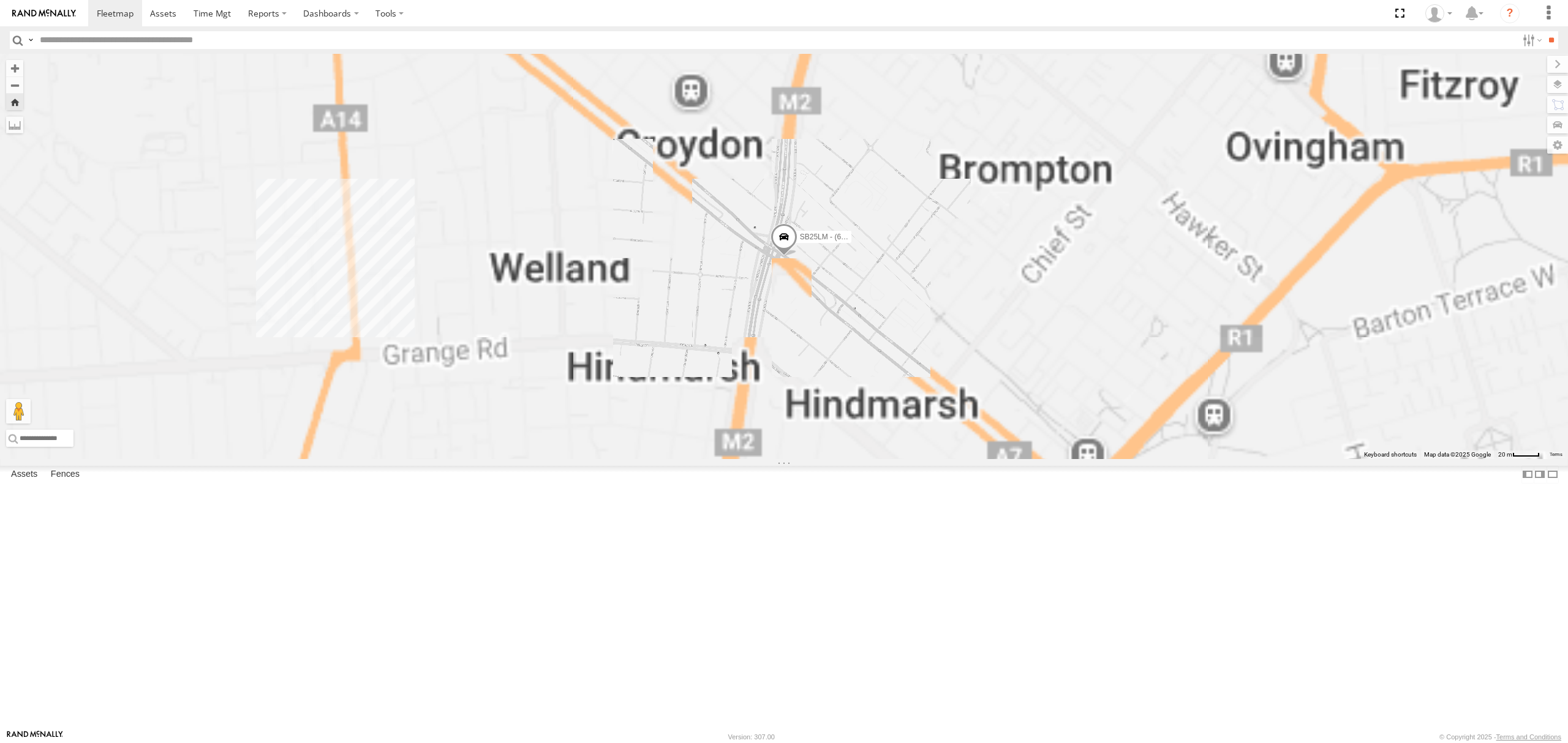
click at [0, 0] on div "S168CSD - Fridge It Spaceship All Assets Depot Fridge it Logistics -34.86159 13…" at bounding box center [0, 0] width 0 height 0
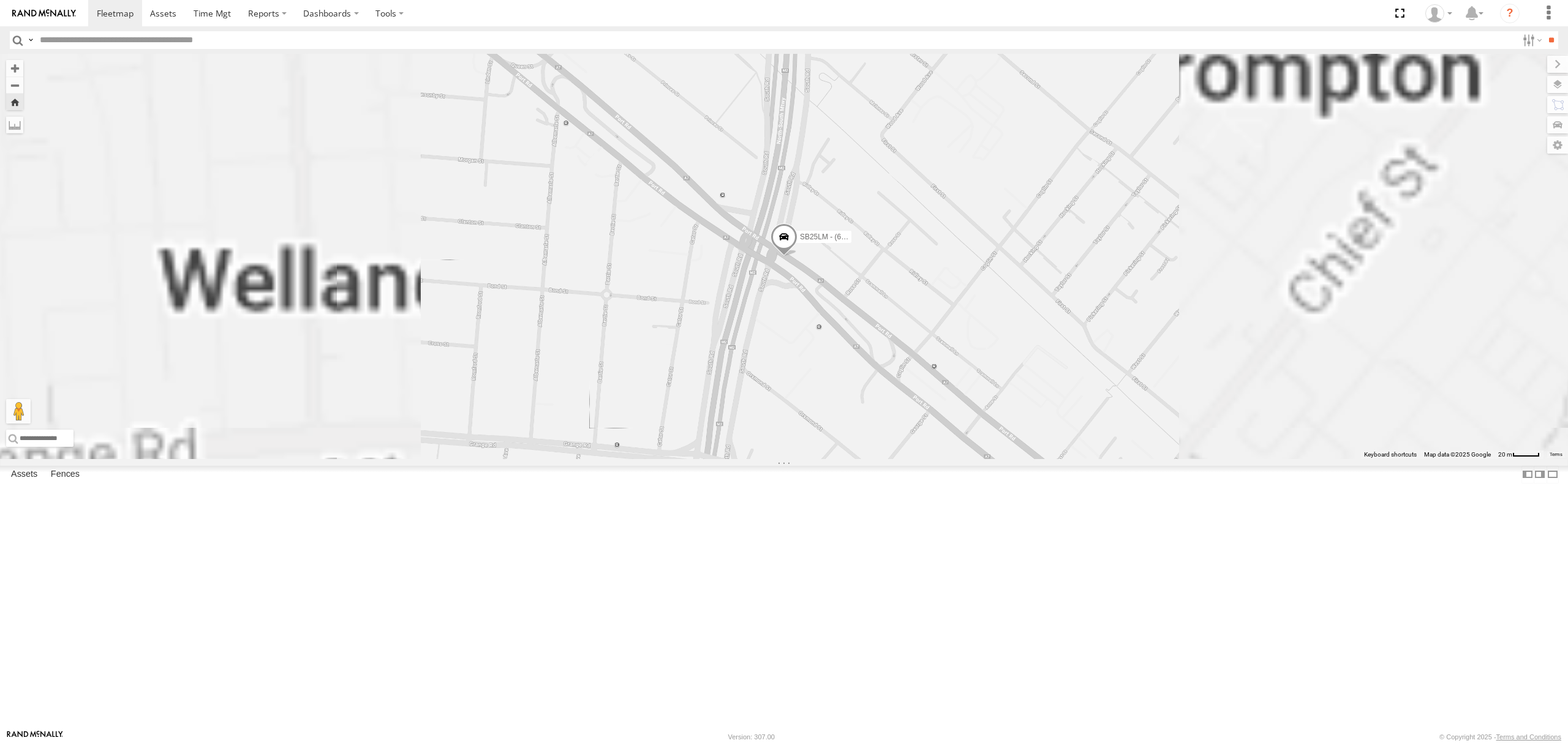
drag, startPoint x: 88, startPoint y: 453, endPoint x: 181, endPoint y: 446, distance: 93.3
click at [0, 0] on div "S168CSD - Fridge It Spaceship" at bounding box center [0, 0] width 0 height 0
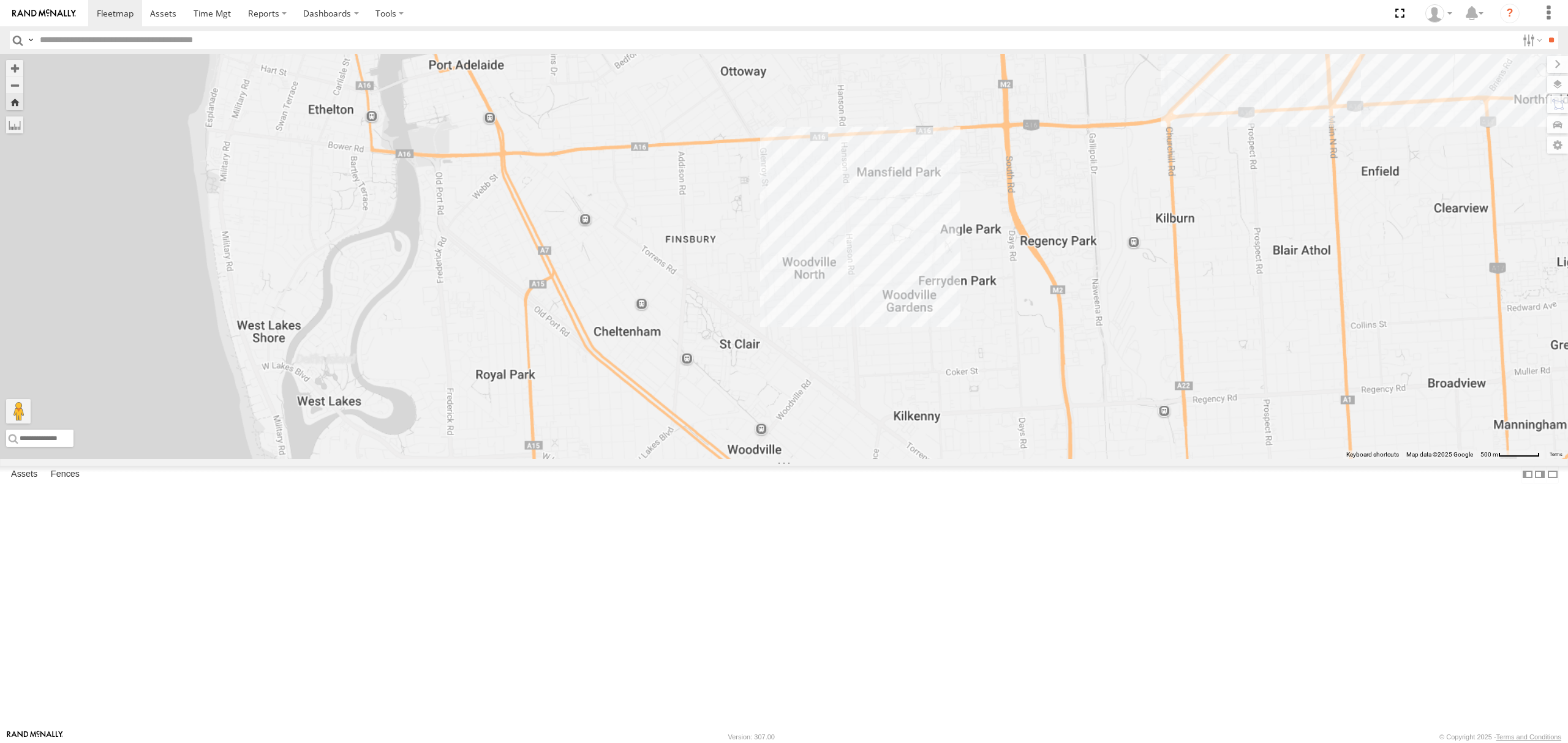
click at [0, 0] on div "All Assets" at bounding box center [0, 0] width 0 height 0
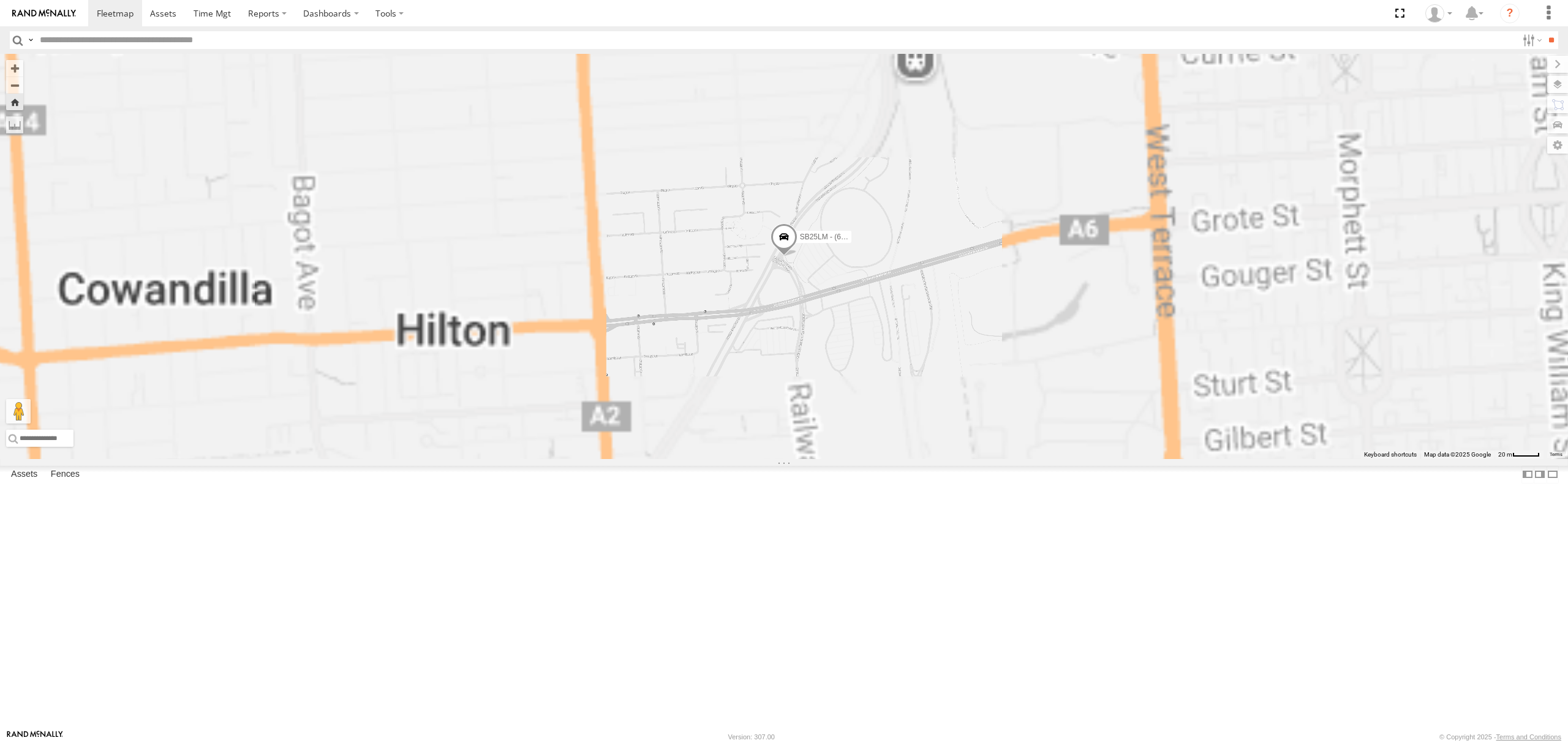
click at [0, 0] on div "1.6" at bounding box center [0, 0] width 0 height 0
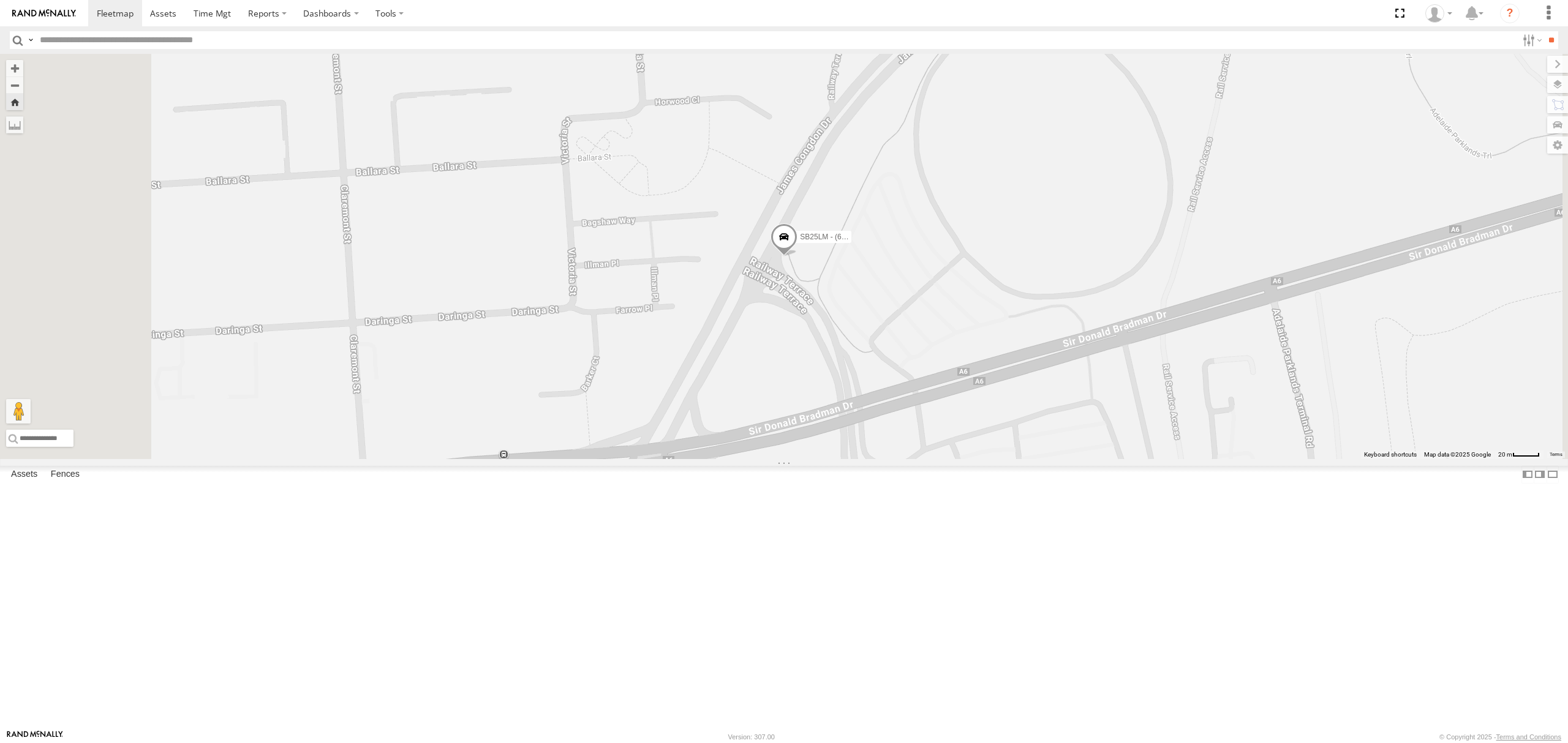
click at [0, 0] on div "SB26LM - (3P HINO) R7 All Assets Goodwood Rd Cumberland Park -34.96736 138.5909…" at bounding box center [0, 0] width 0 height 0
click at [0, 0] on div "SB26LM - (3P HINO) R7" at bounding box center [0, 0] width 0 height 0
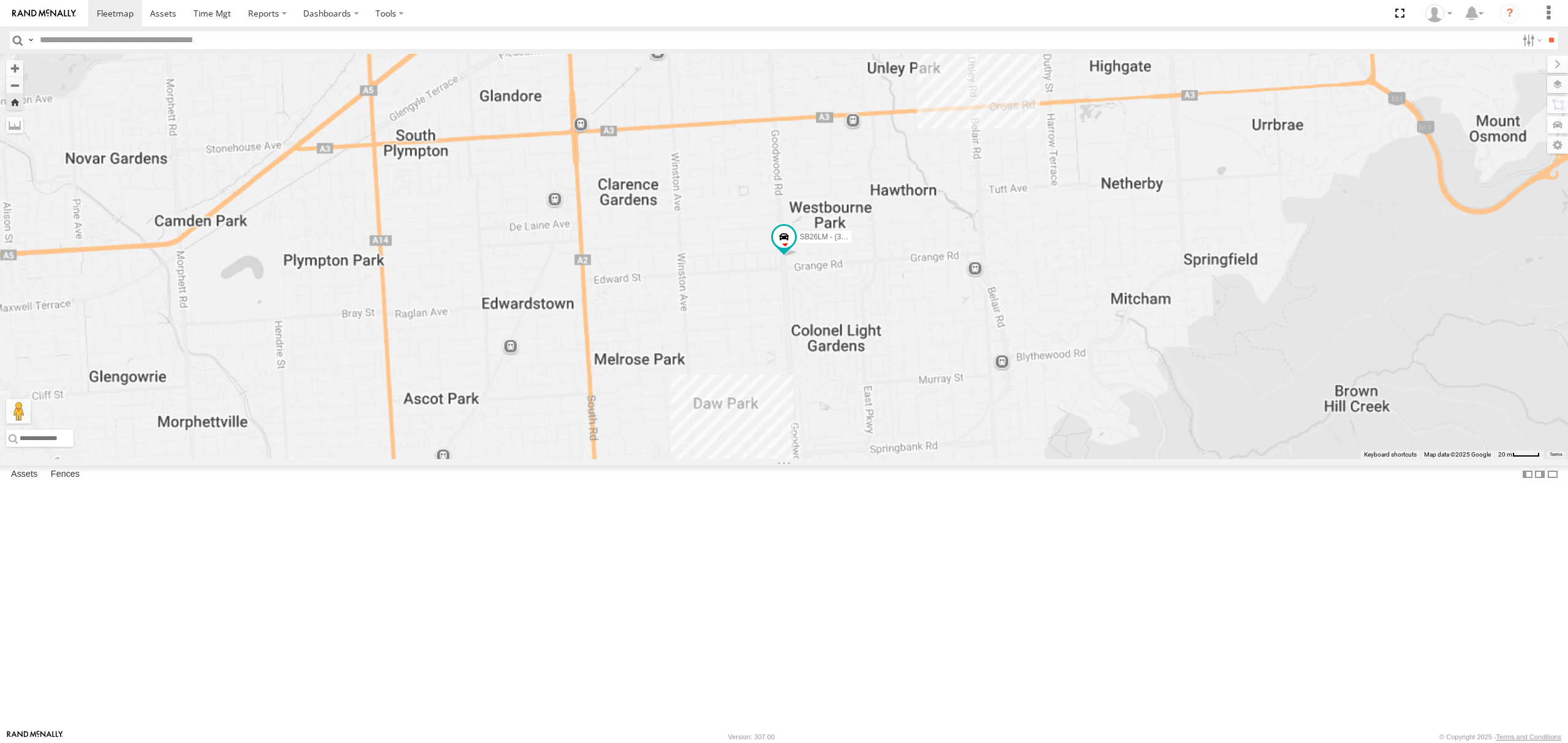
click at [0, 0] on div "All Assets" at bounding box center [0, 0] width 0 height 0
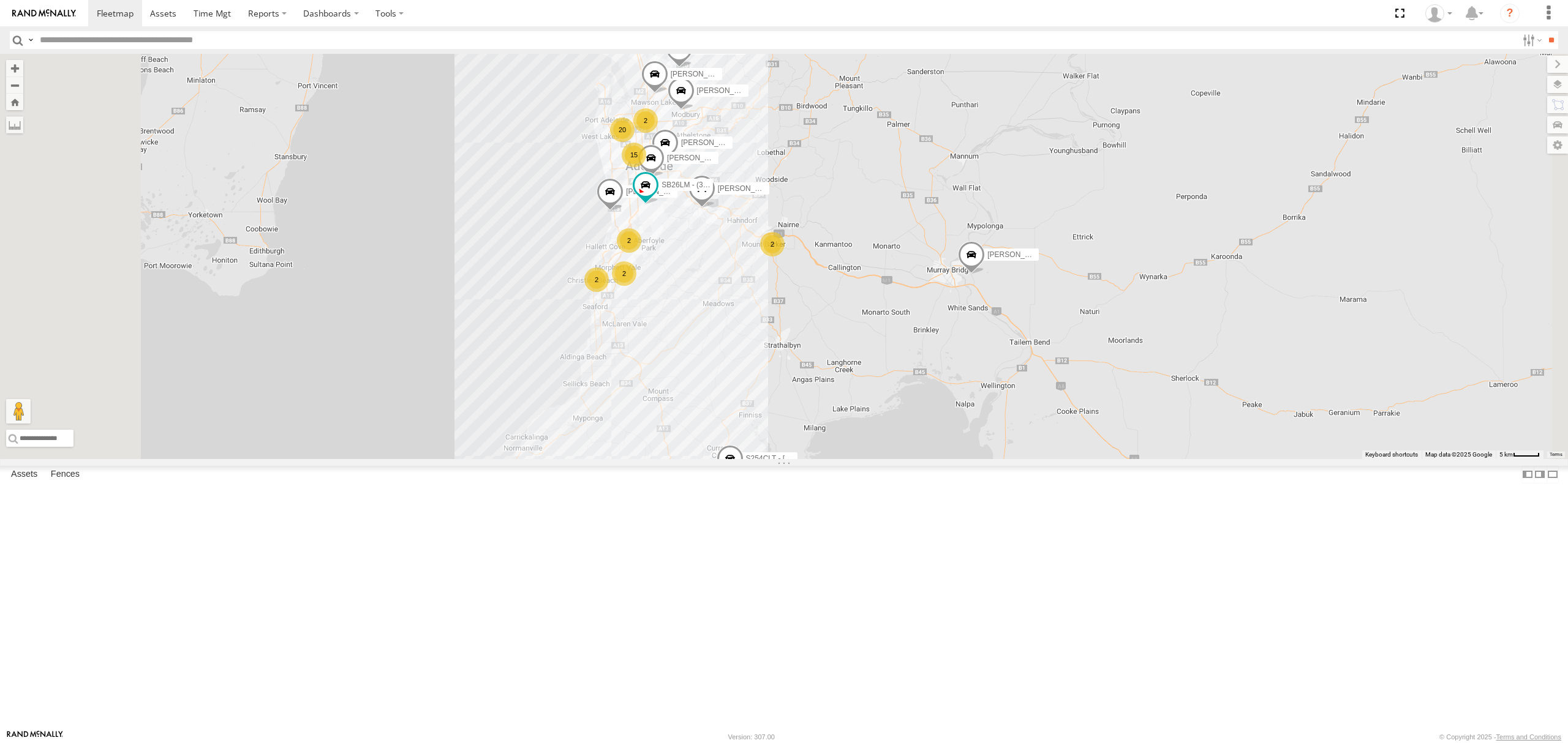
click at [0, 0] on div "All Assets" at bounding box center [0, 0] width 0 height 0
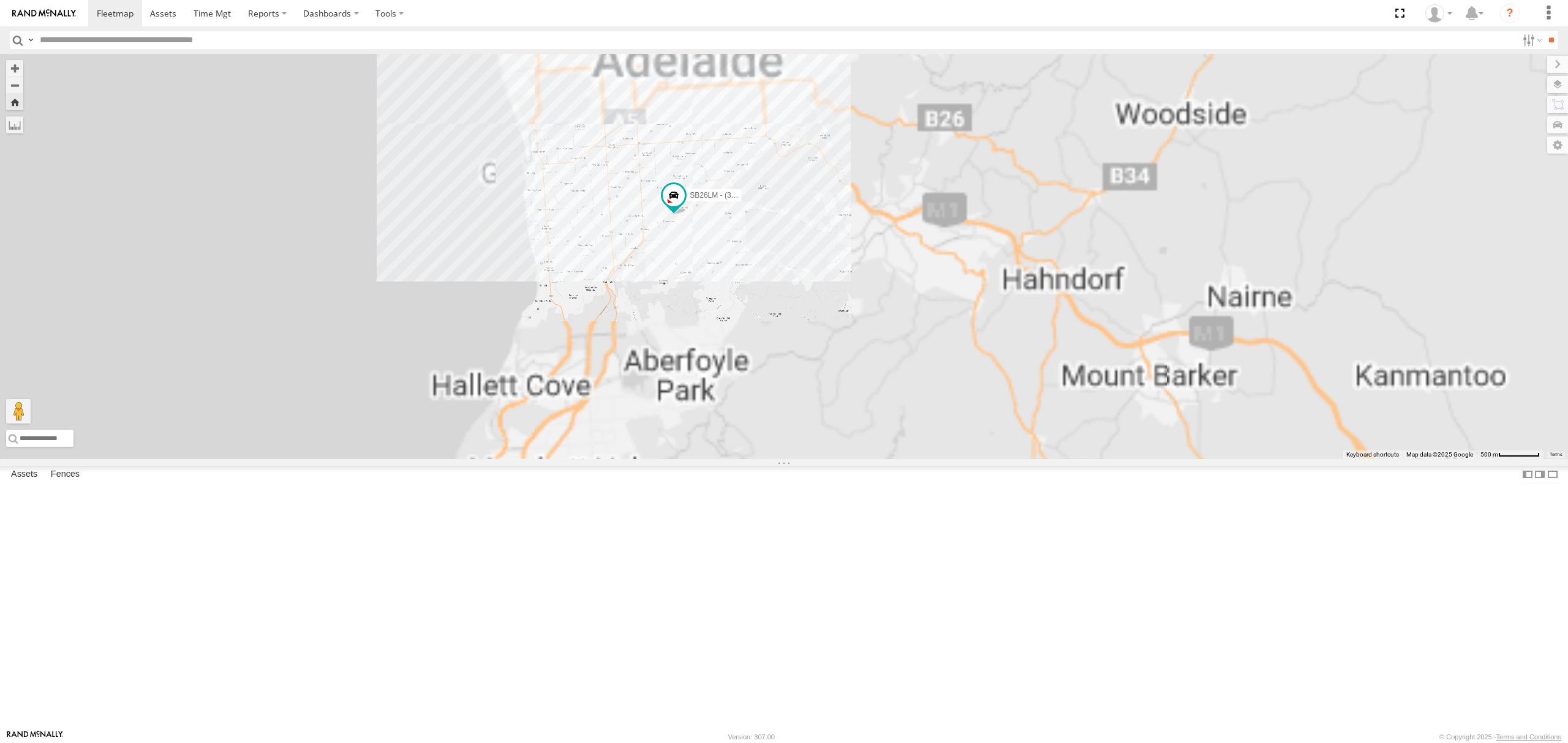
click at [0, 0] on div "All Assets" at bounding box center [0, 0] width 0 height 0
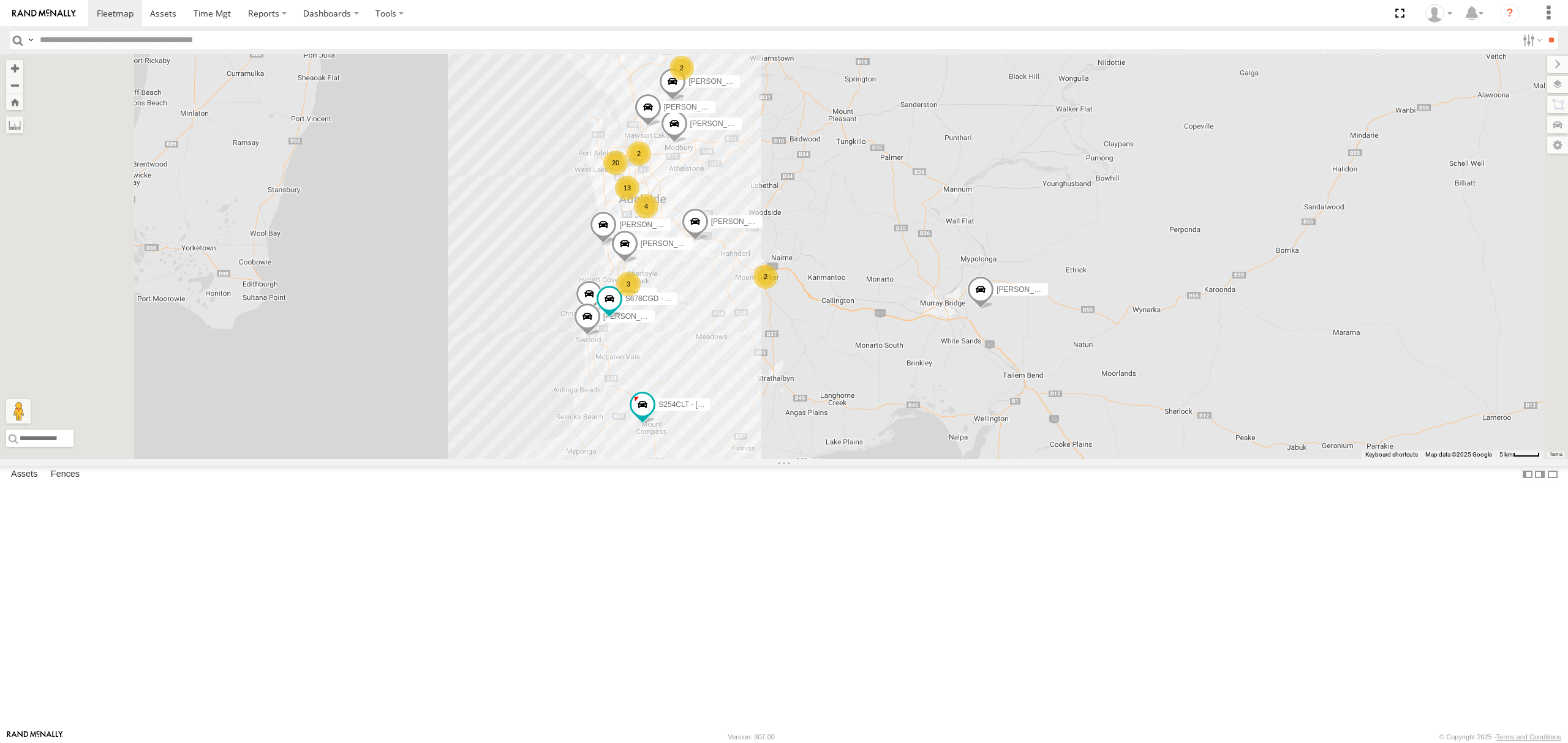
click at [0, 0] on div "S254CLT - [PERSON_NAME]" at bounding box center [0, 0] width 0 height 0
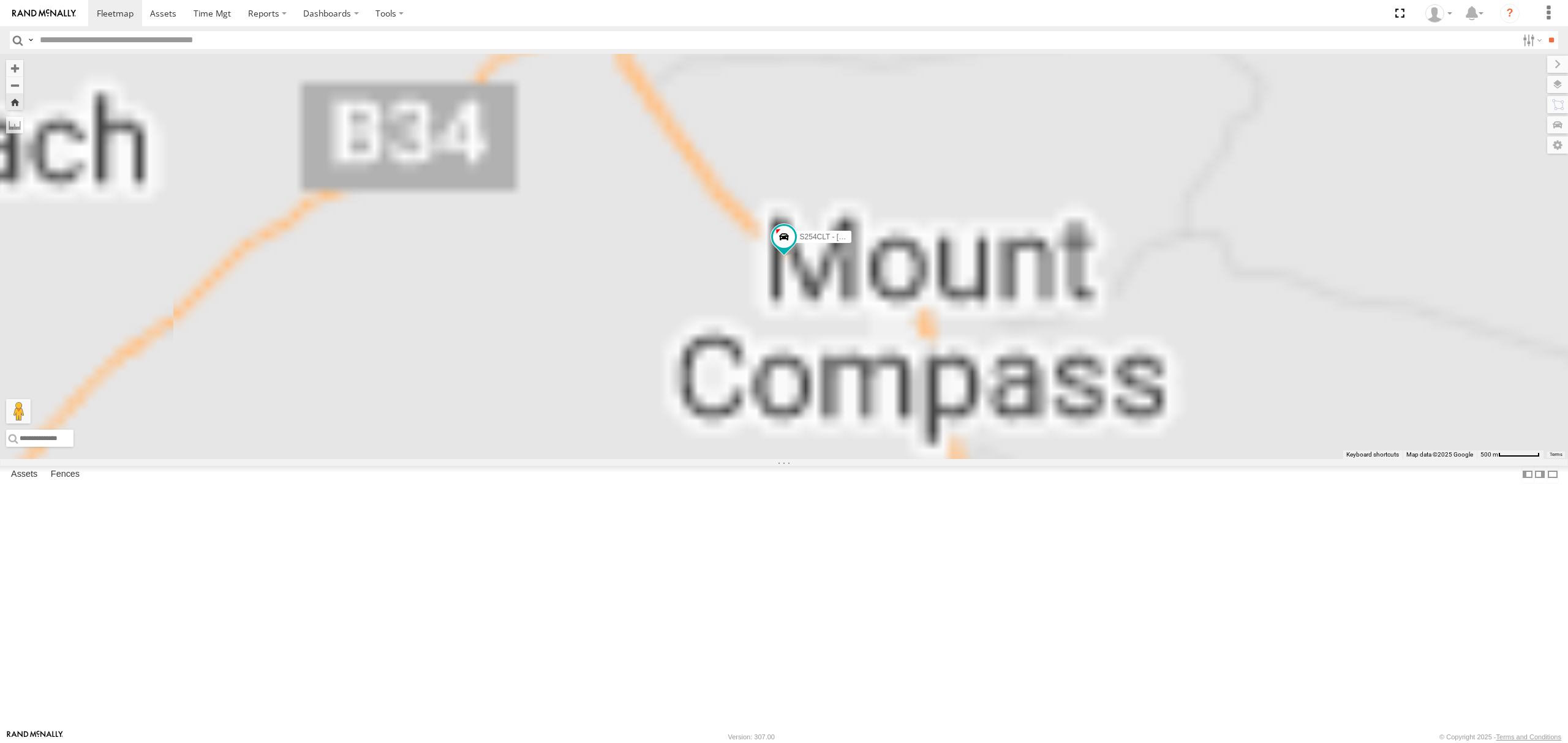
click at [0, 0] on div "All Assets" at bounding box center [0, 0] width 0 height 0
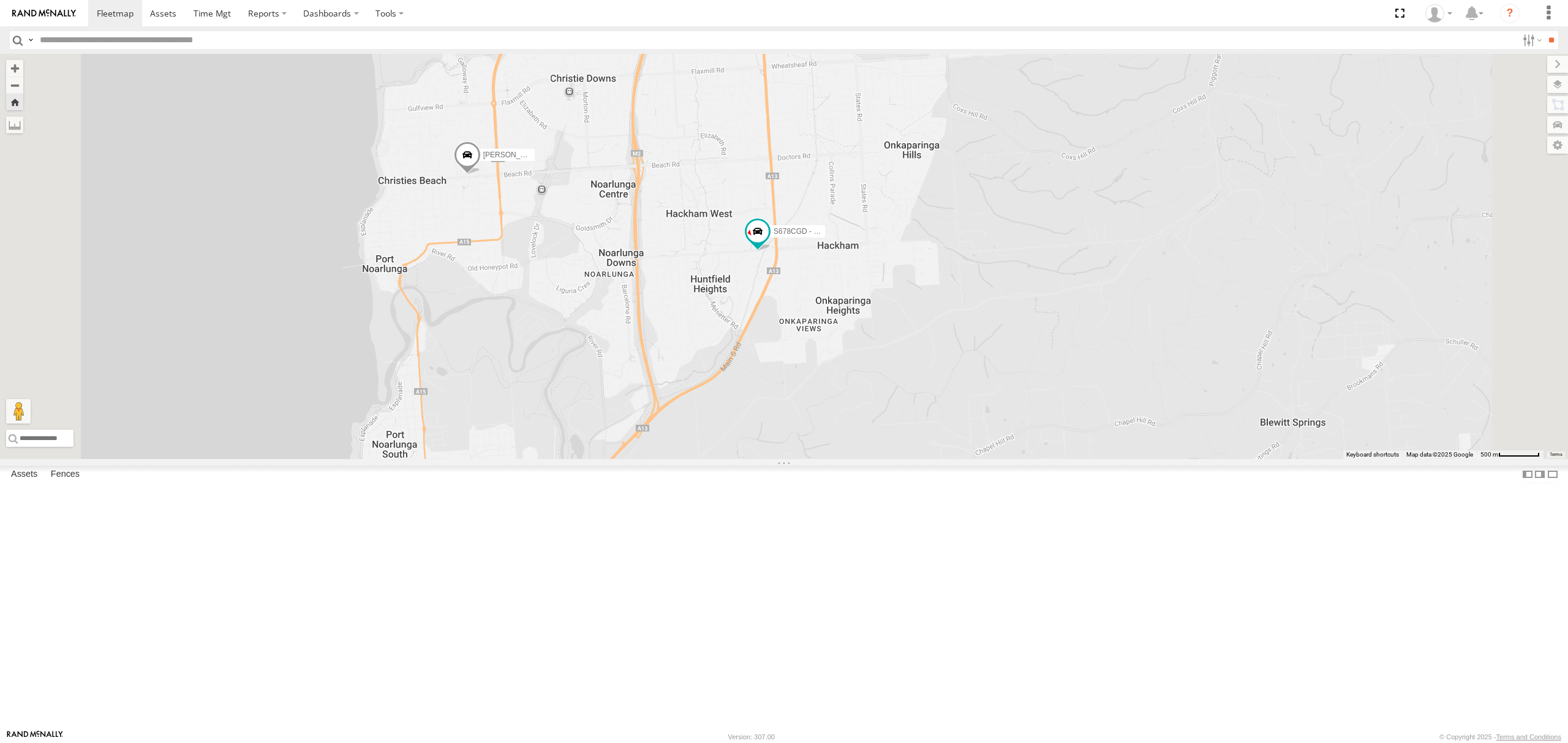
click at [0, 0] on div "SB25LM - (6P HINO) R6 All Assets" at bounding box center [0, 0] width 0 height 0
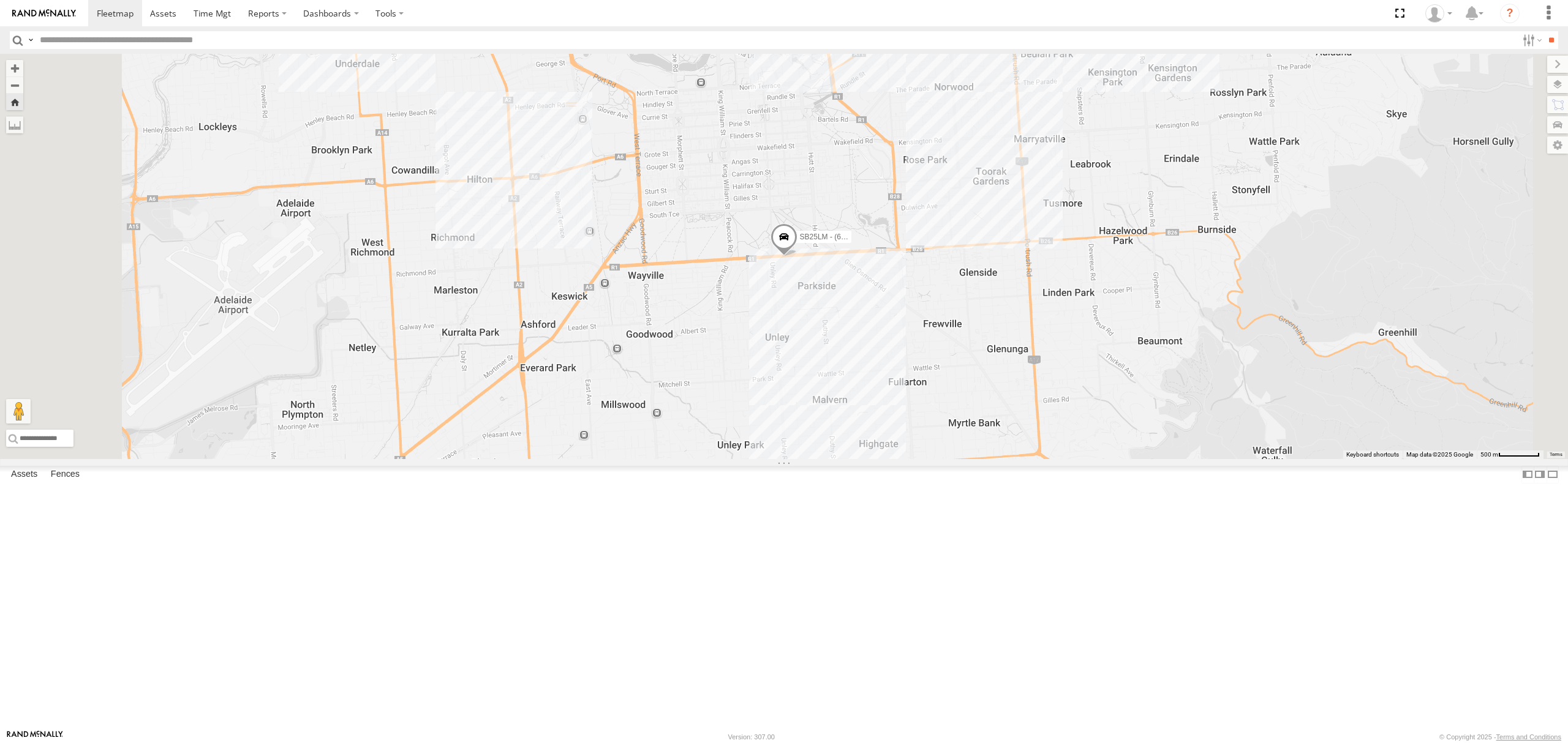
click at [0, 0] on div "S254CLT - [PERSON_NAME] All Assets" at bounding box center [0, 0] width 0 height 0
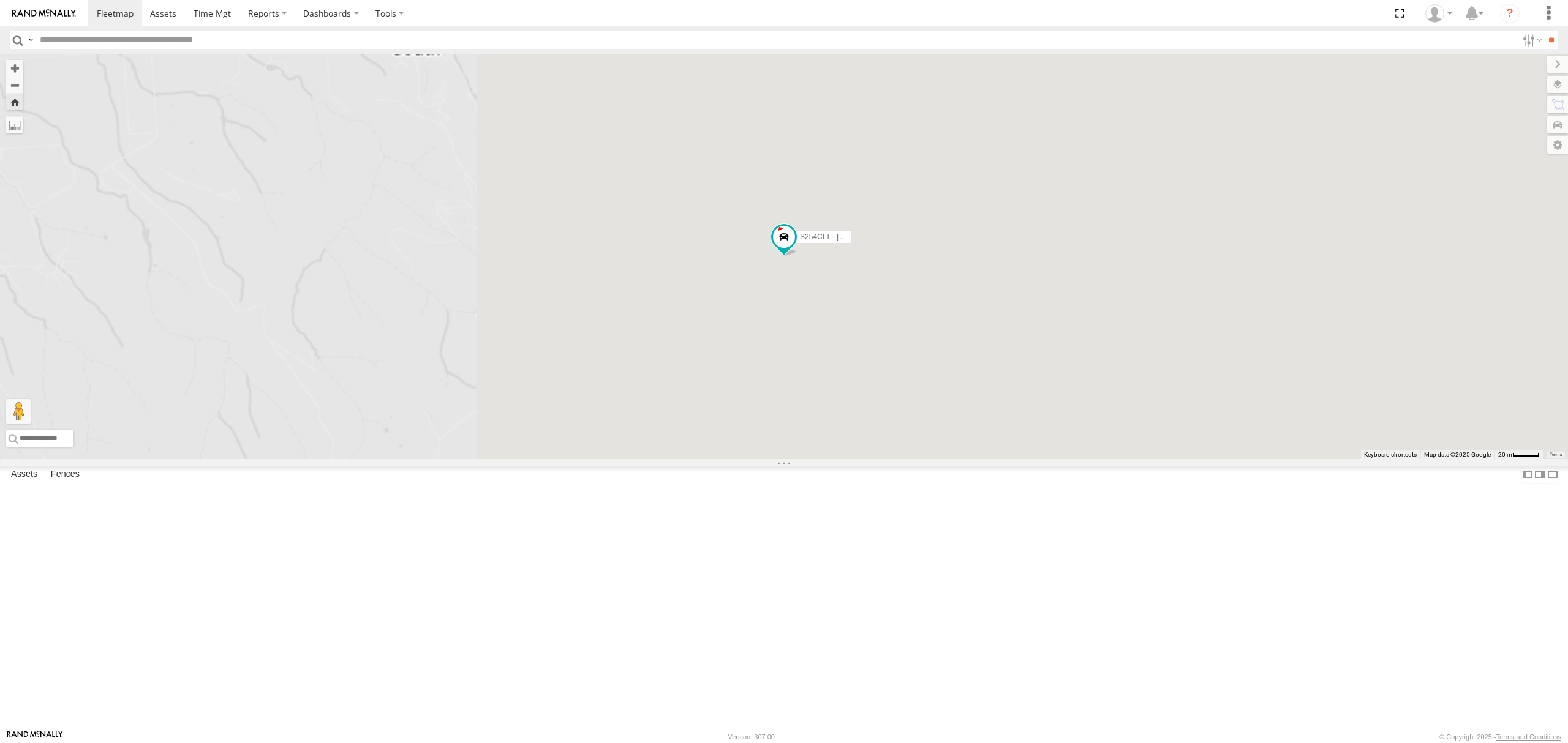
click at [0, 0] on div "S678CGD - Fridge It Sprinter All Assets [GEOGRAPHIC_DATA] -35.14732 138.52258 V…" at bounding box center [0, 0] width 0 height 0
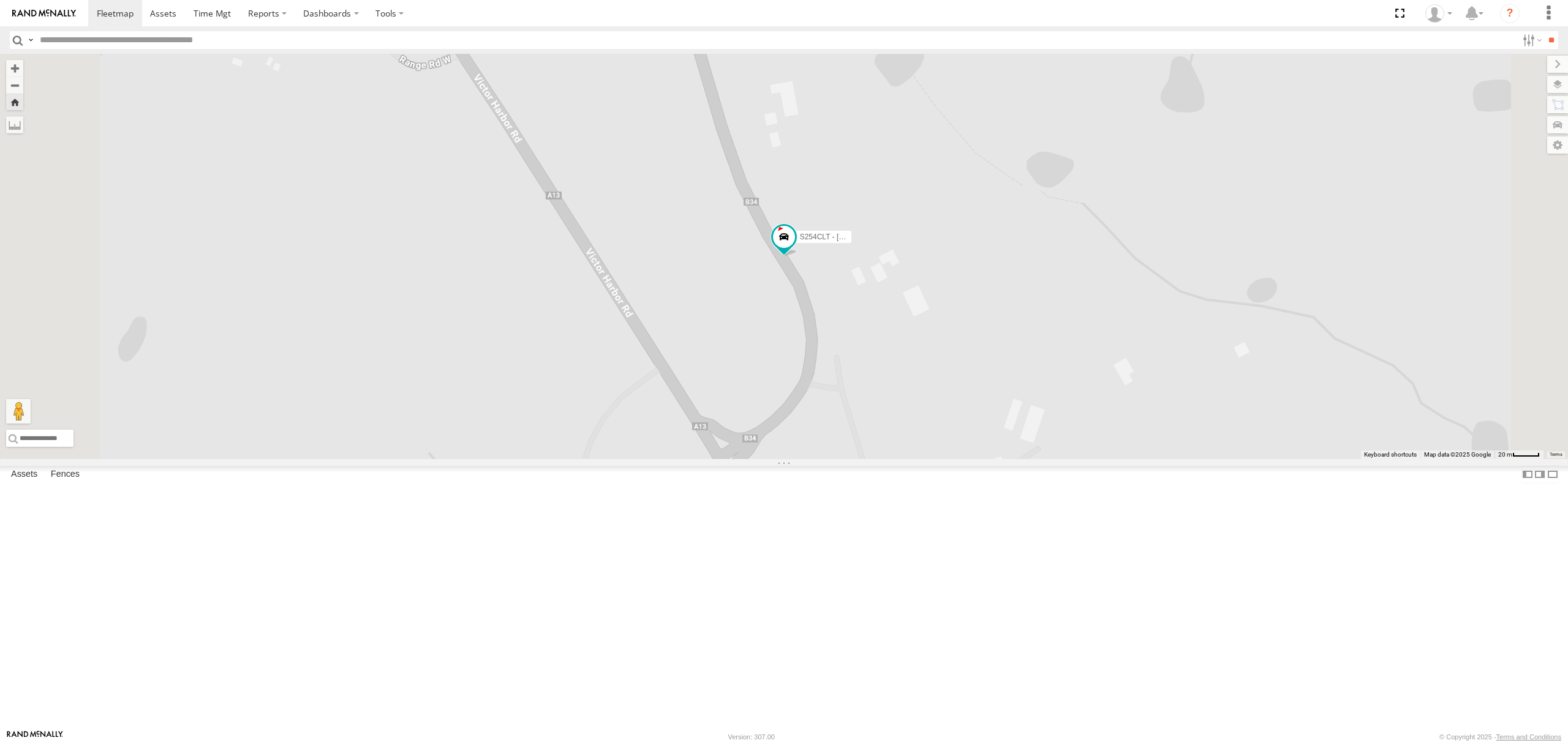
click at [0, 0] on div "All Assets" at bounding box center [0, 0] width 0 height 0
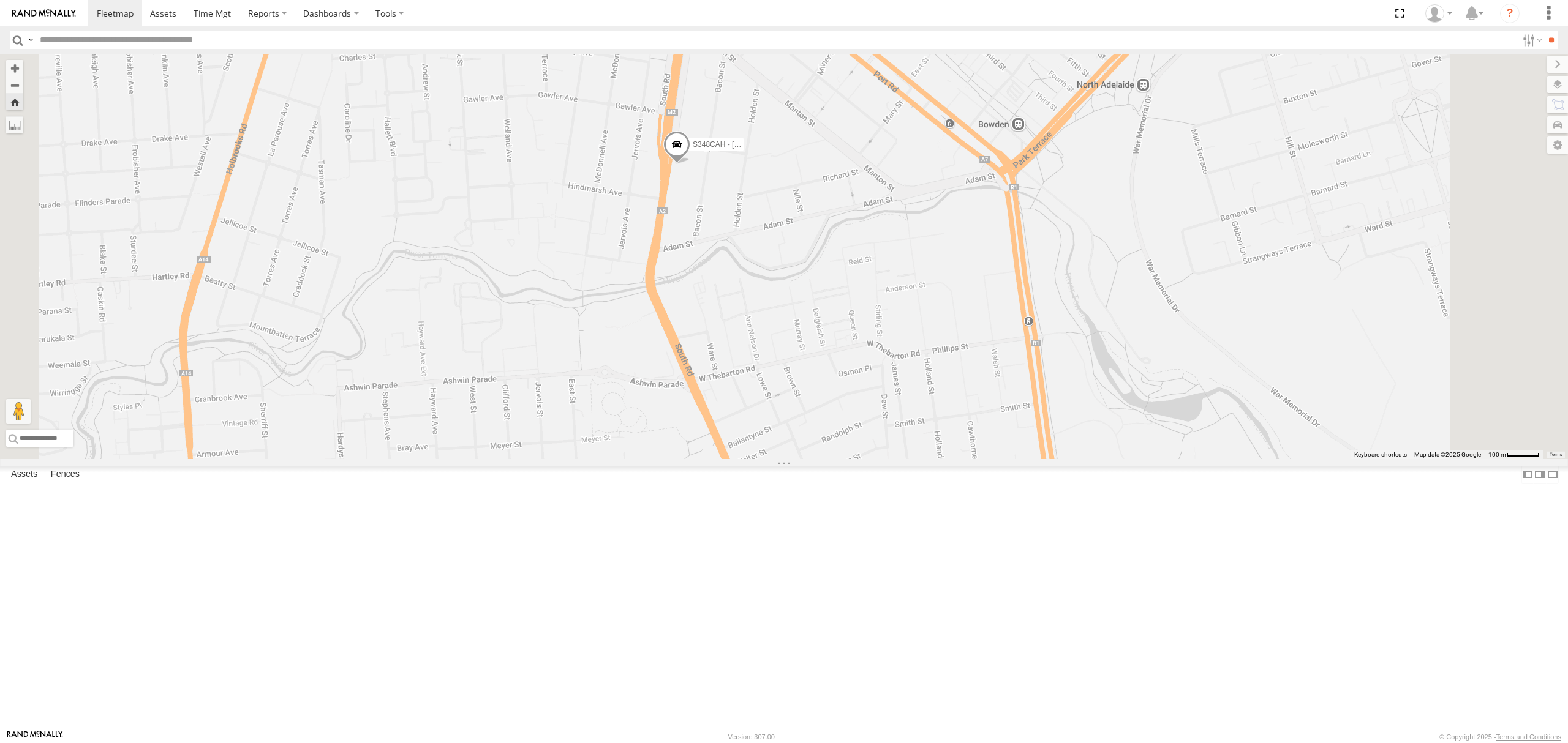
click at [0, 0] on div "SB25LM - (6P HINO) R6 All Assets" at bounding box center [0, 0] width 0 height 0
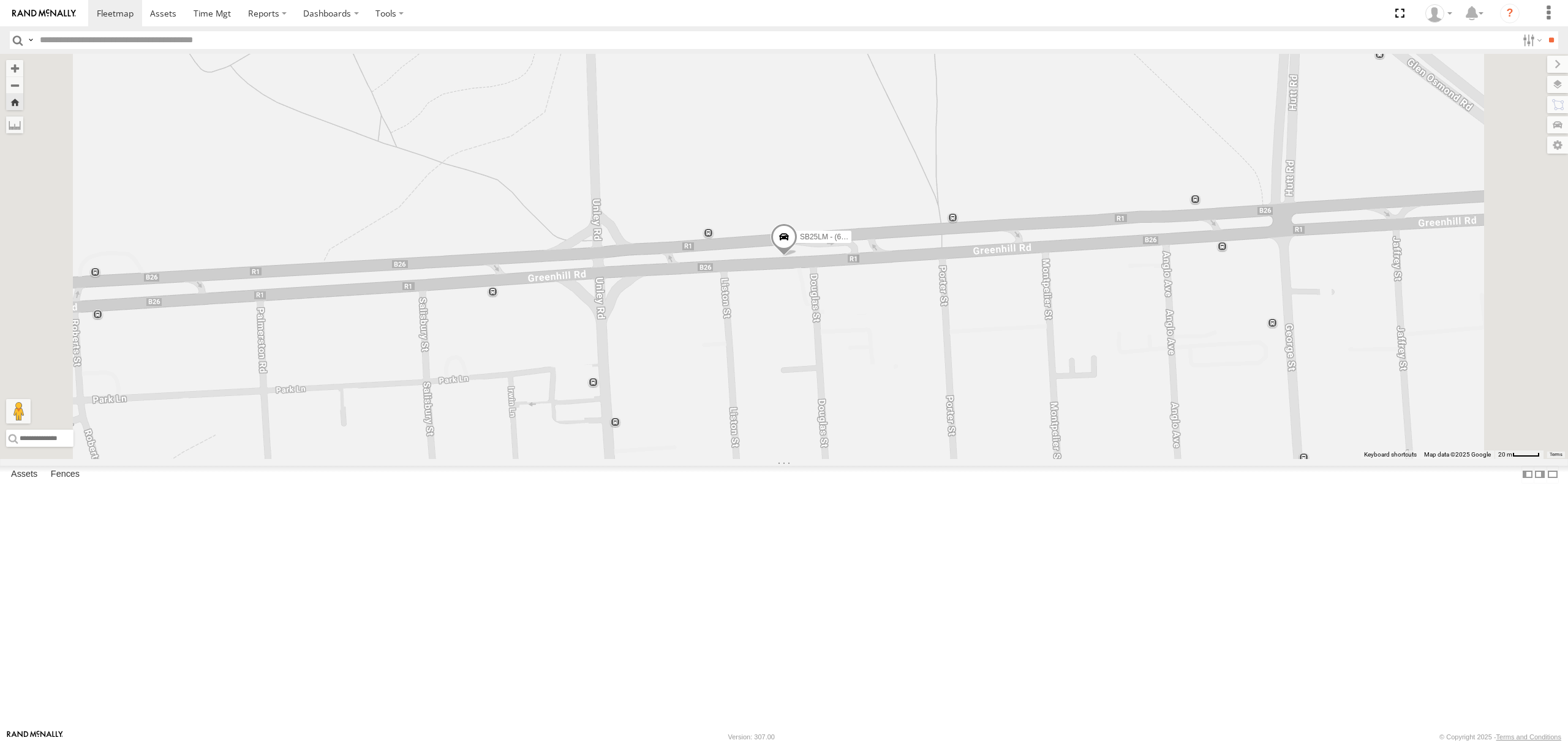
click at [0, 0] on div "S254CLT - [PERSON_NAME]" at bounding box center [0, 0] width 0 height 0
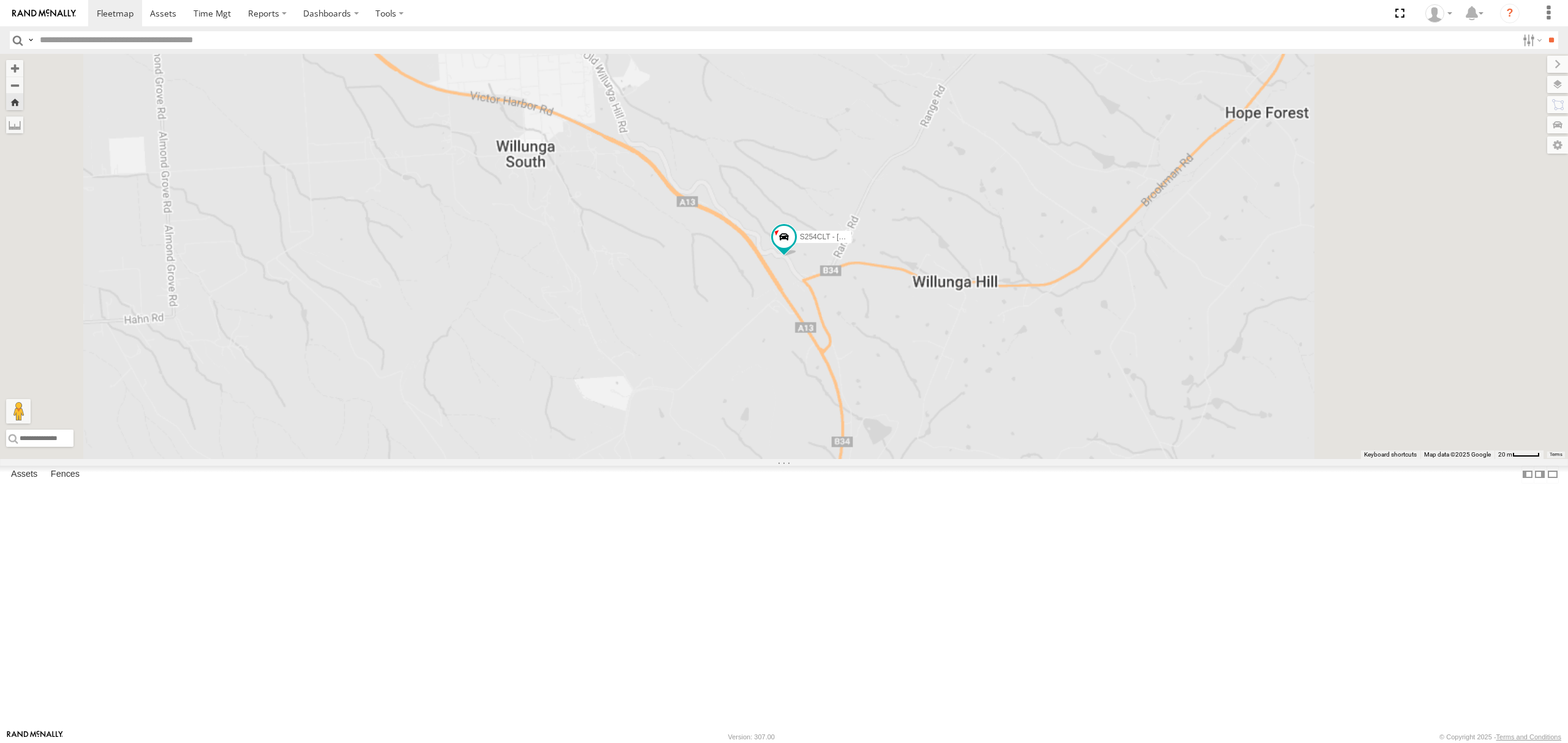
click at [0, 0] on div "All Assets" at bounding box center [0, 0] width 0 height 0
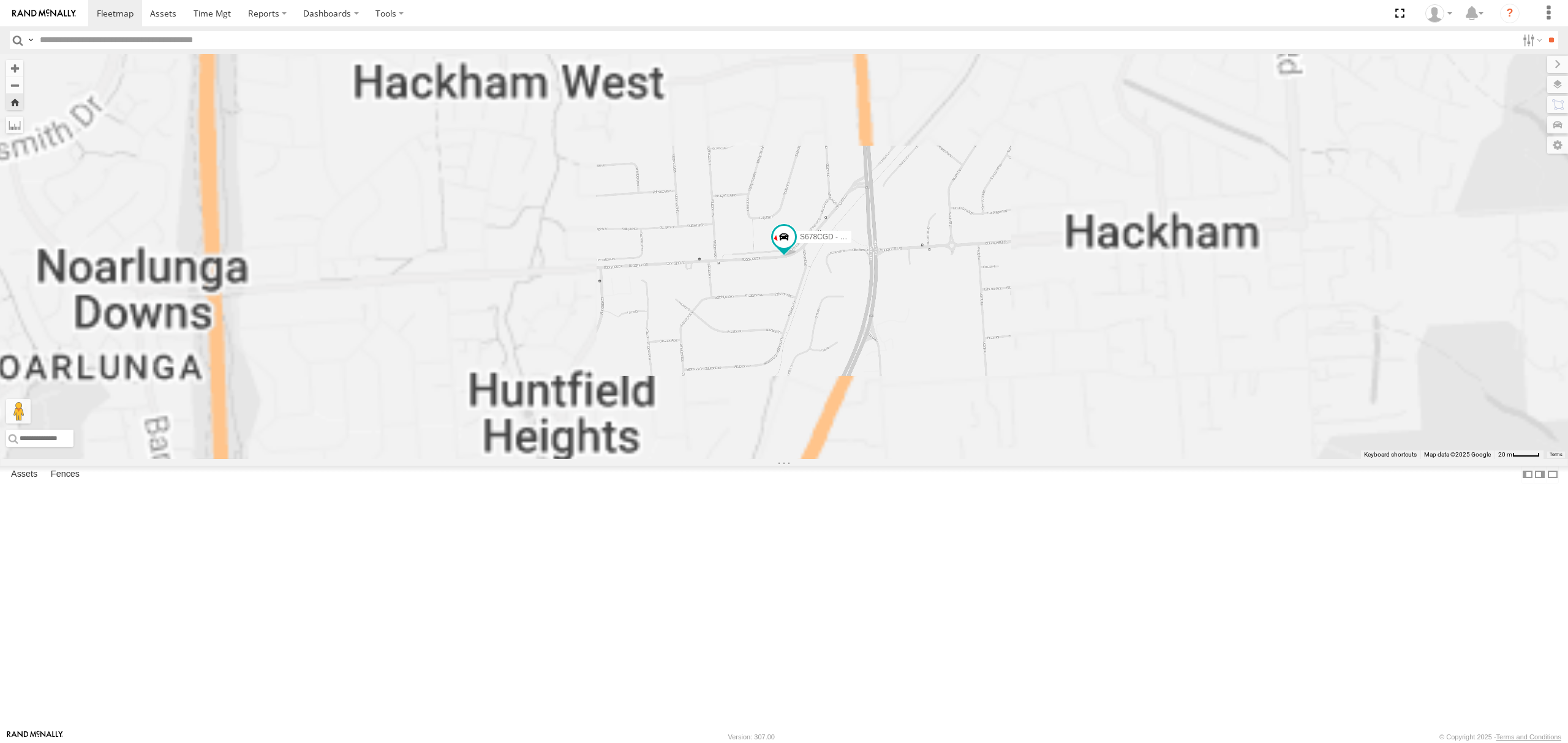
click at [0, 0] on div "S348CAH - [PERSON_NAME]" at bounding box center [0, 0] width 0 height 0
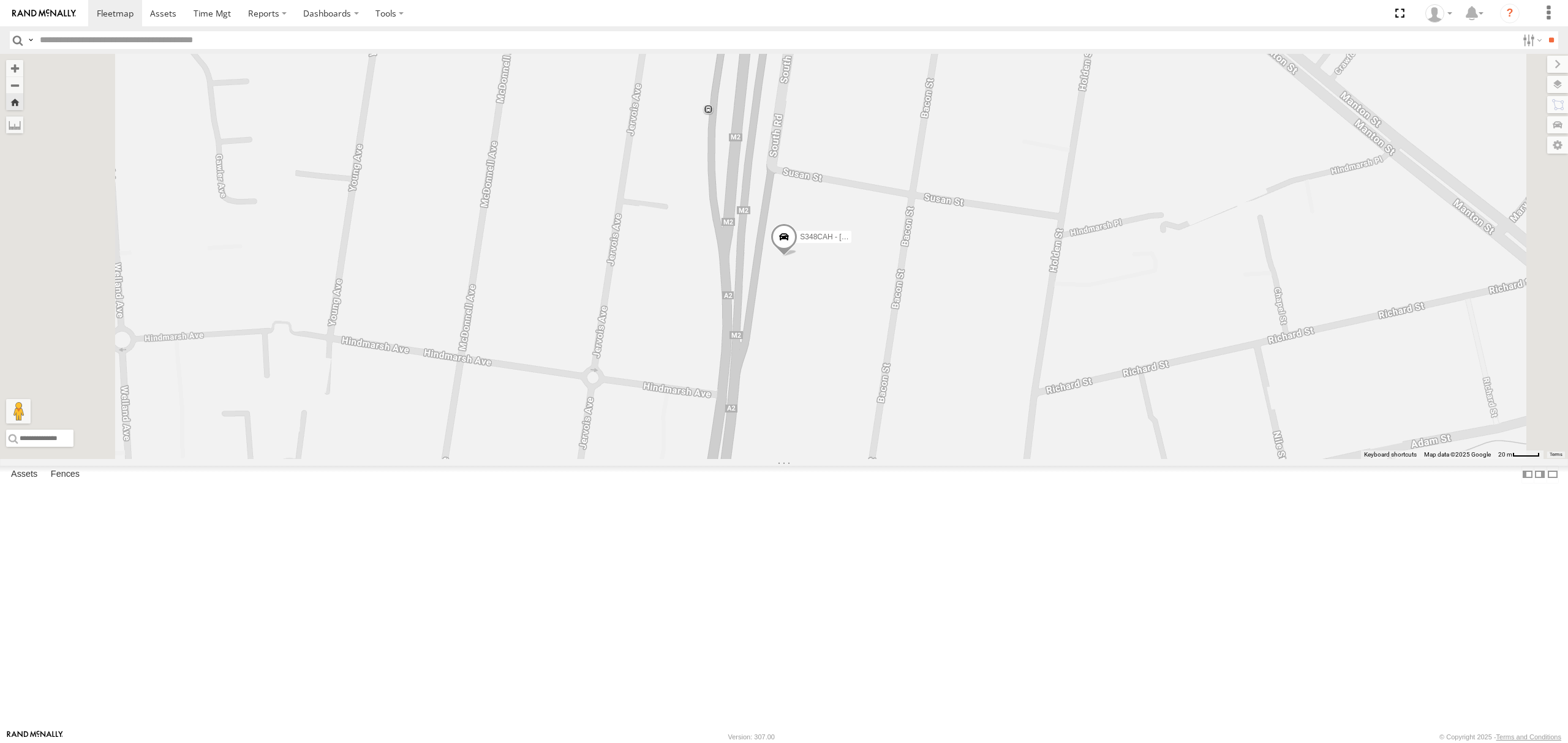
click at [0, 0] on span at bounding box center [0, 0] width 0 height 0
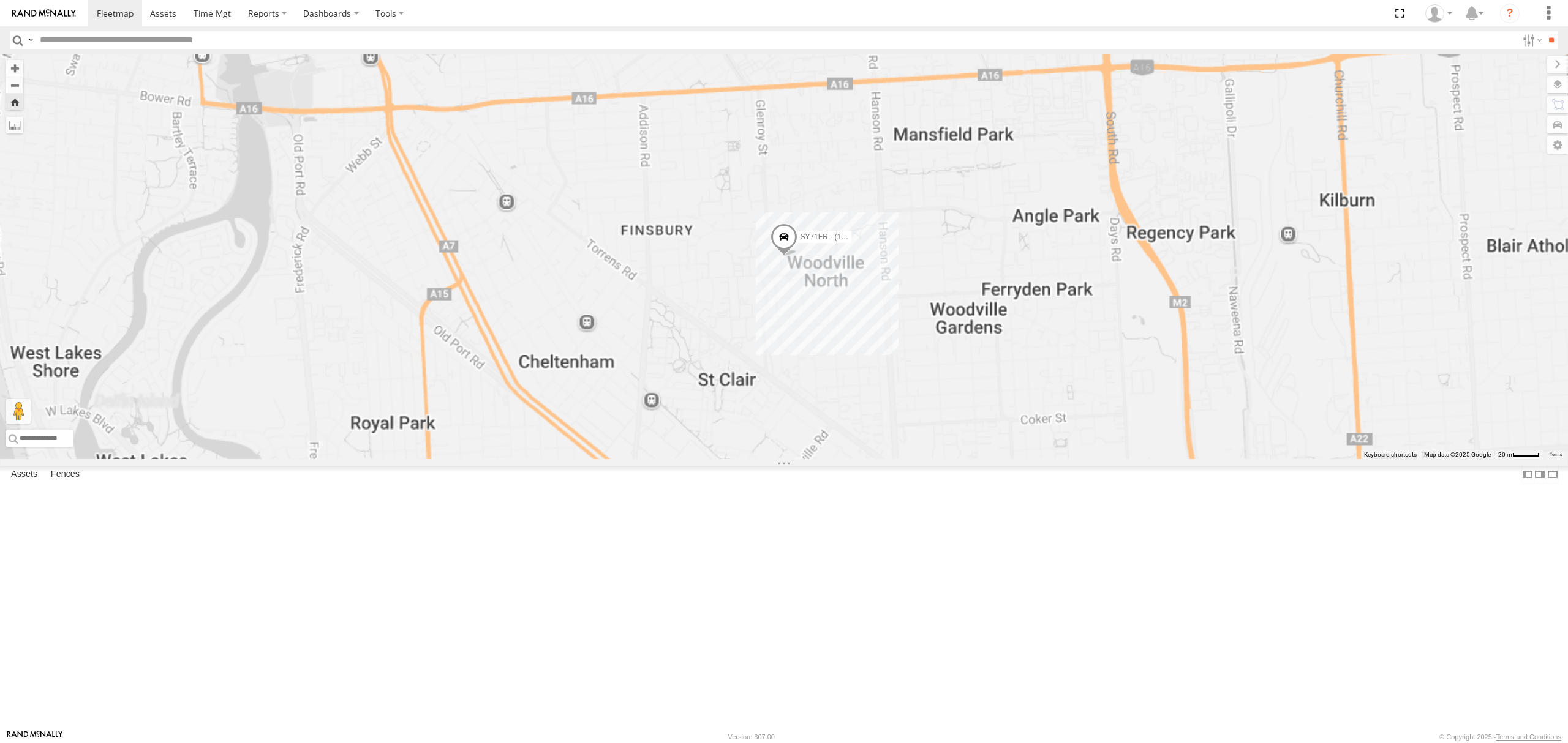
click at [0, 0] on div "S264CKI - Fridge It Crafter All Assets" at bounding box center [0, 0] width 0 height 0
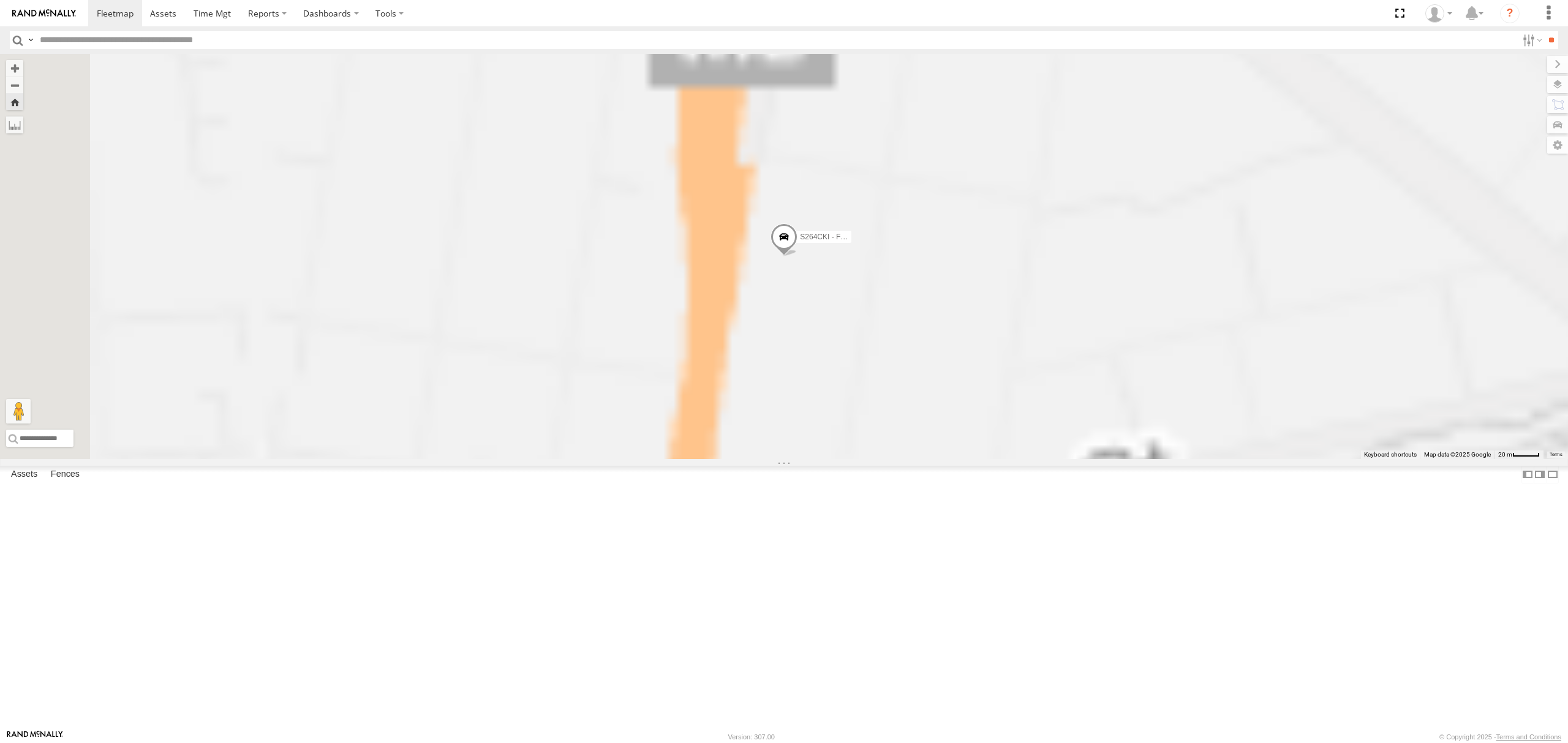
click at [0, 0] on div "All Assets" at bounding box center [0, 0] width 0 height 0
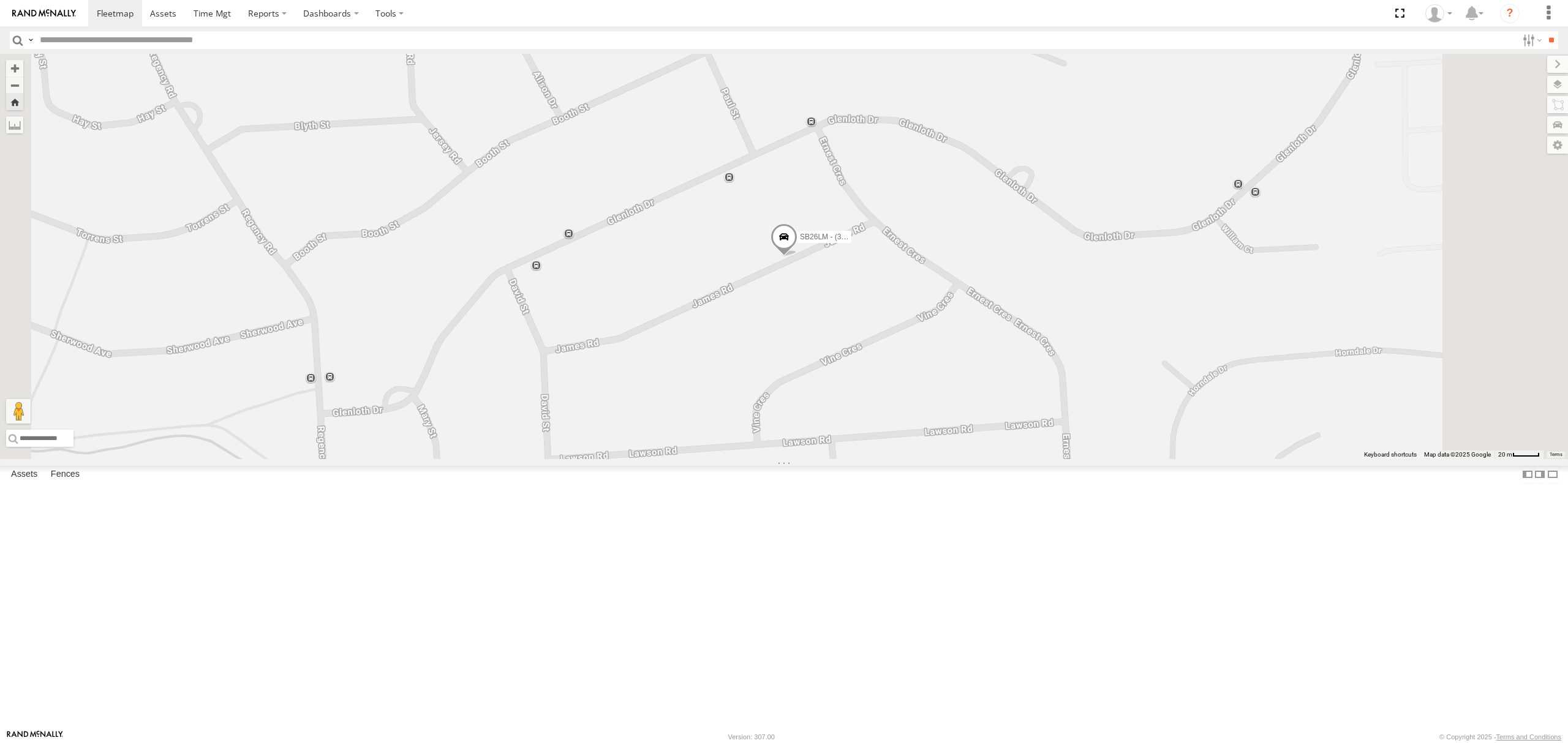
click at [0, 0] on div "SB25LM - (6P HINO) R6 All Assets" at bounding box center [0, 0] width 0 height 0
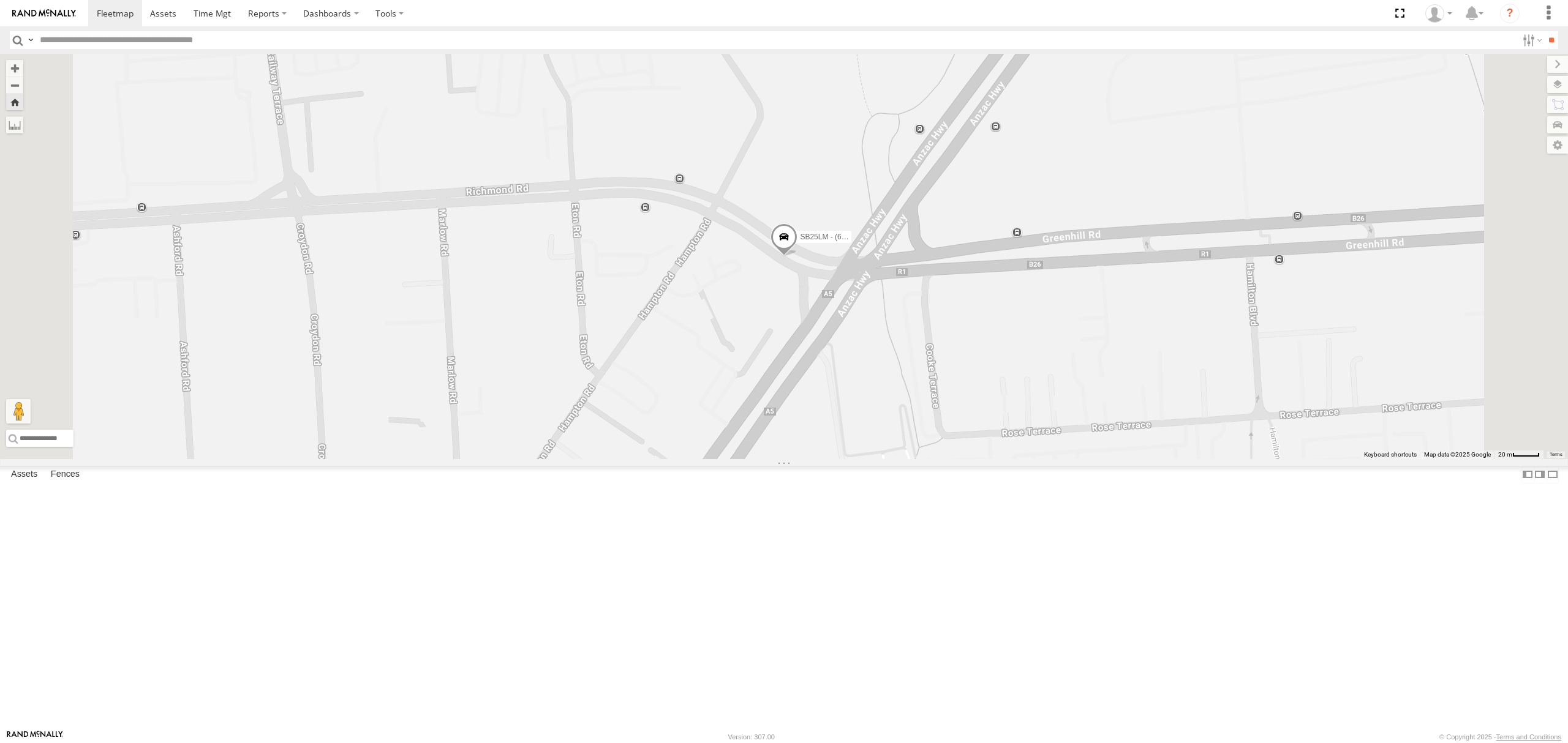
click at [0, 0] on div "5" at bounding box center [0, 0] width 0 height 0
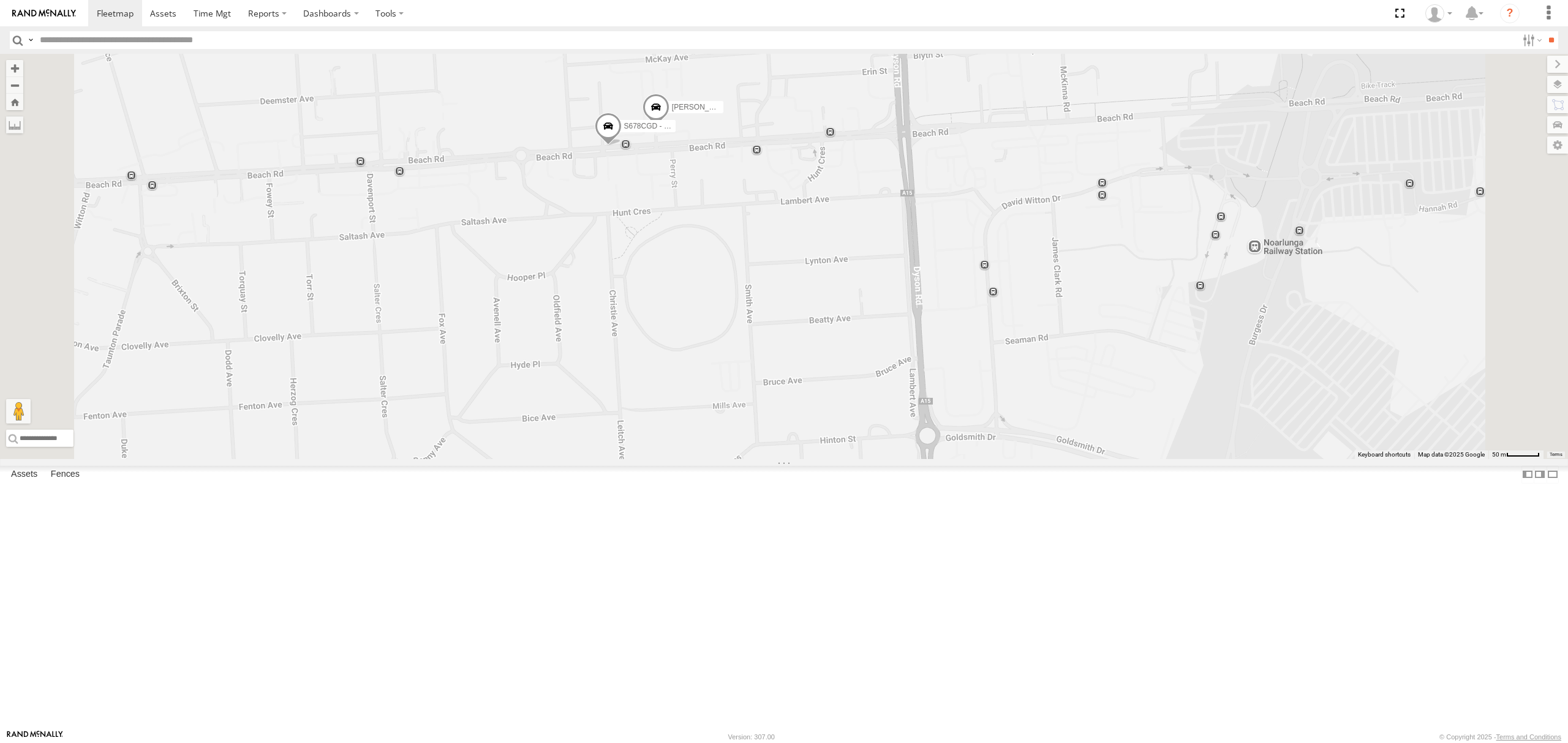
drag, startPoint x: 768, startPoint y: 359, endPoint x: 764, endPoint y: 406, distance: 47.2
click at [764, 406] on div "S254CLT - [PERSON_NAME] [PERSON_NAME] [PERSON_NAME] [PERSON_NAME] [PERSON_NAME]…" at bounding box center [784, 256] width 1568 height 405
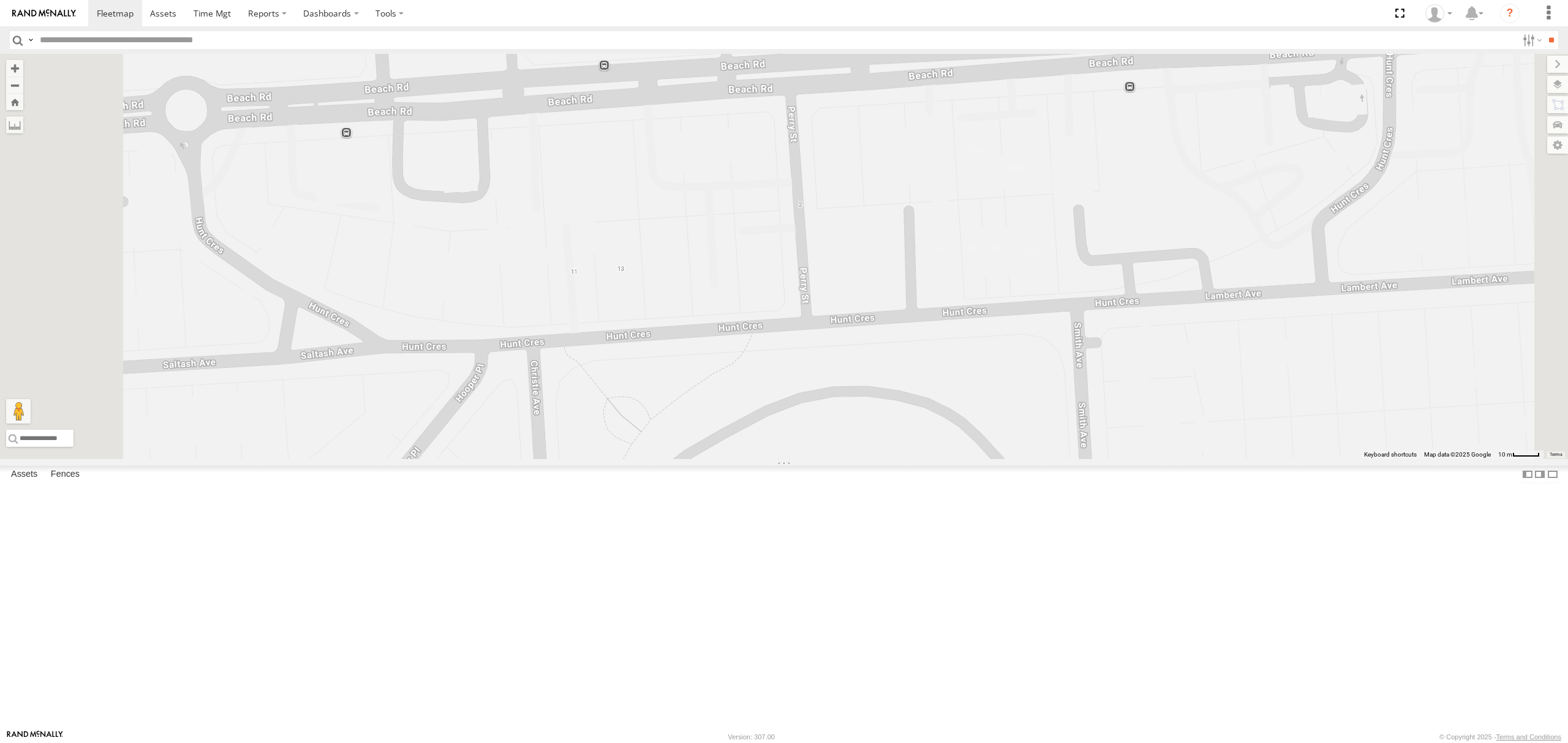
click at [0, 0] on div "SB25LM - (6P HINO) R6" at bounding box center [0, 0] width 0 height 0
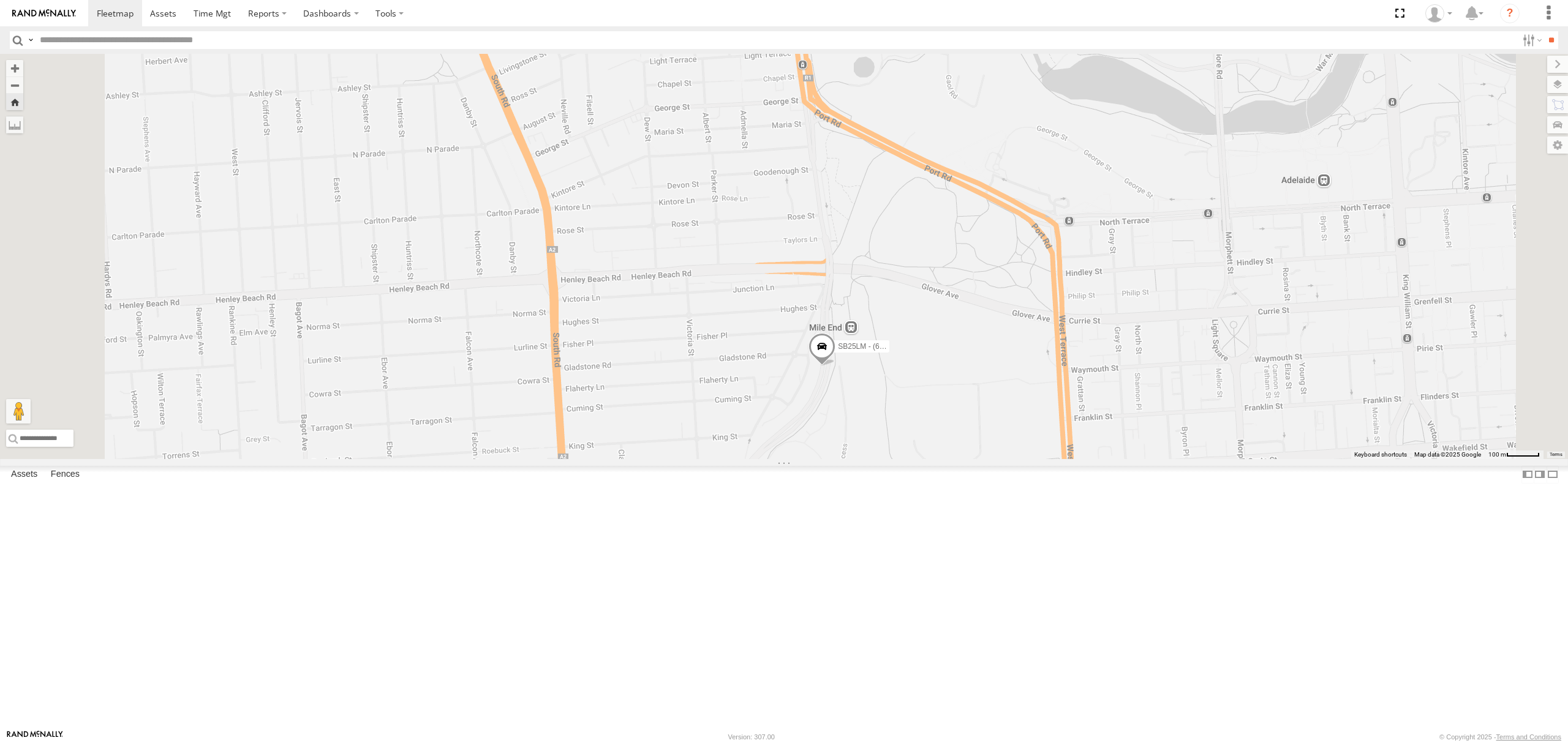
click at [0, 0] on div "All Assets" at bounding box center [0, 0] width 0 height 0
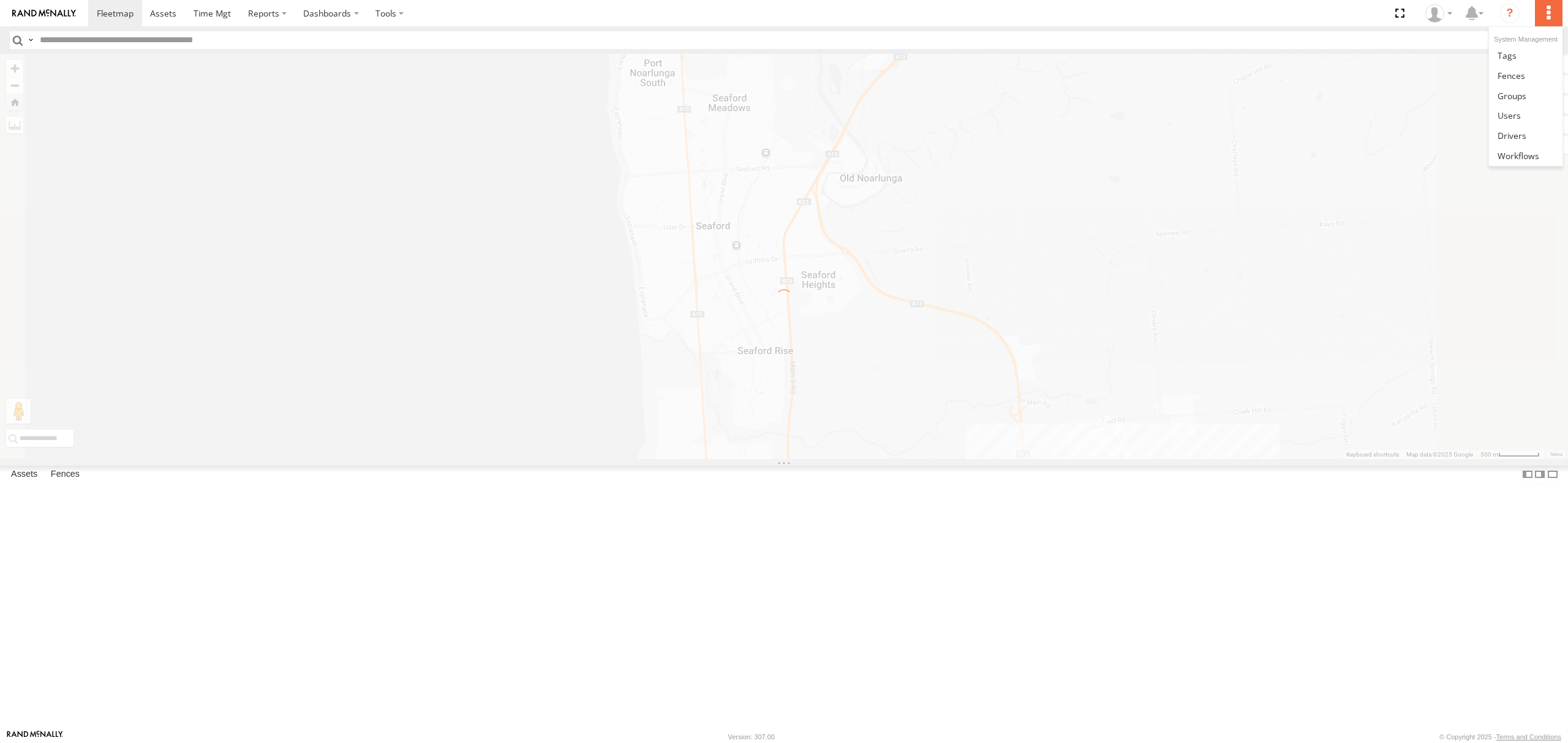
click at [1556, 16] on label at bounding box center [1548, 13] width 27 height 26
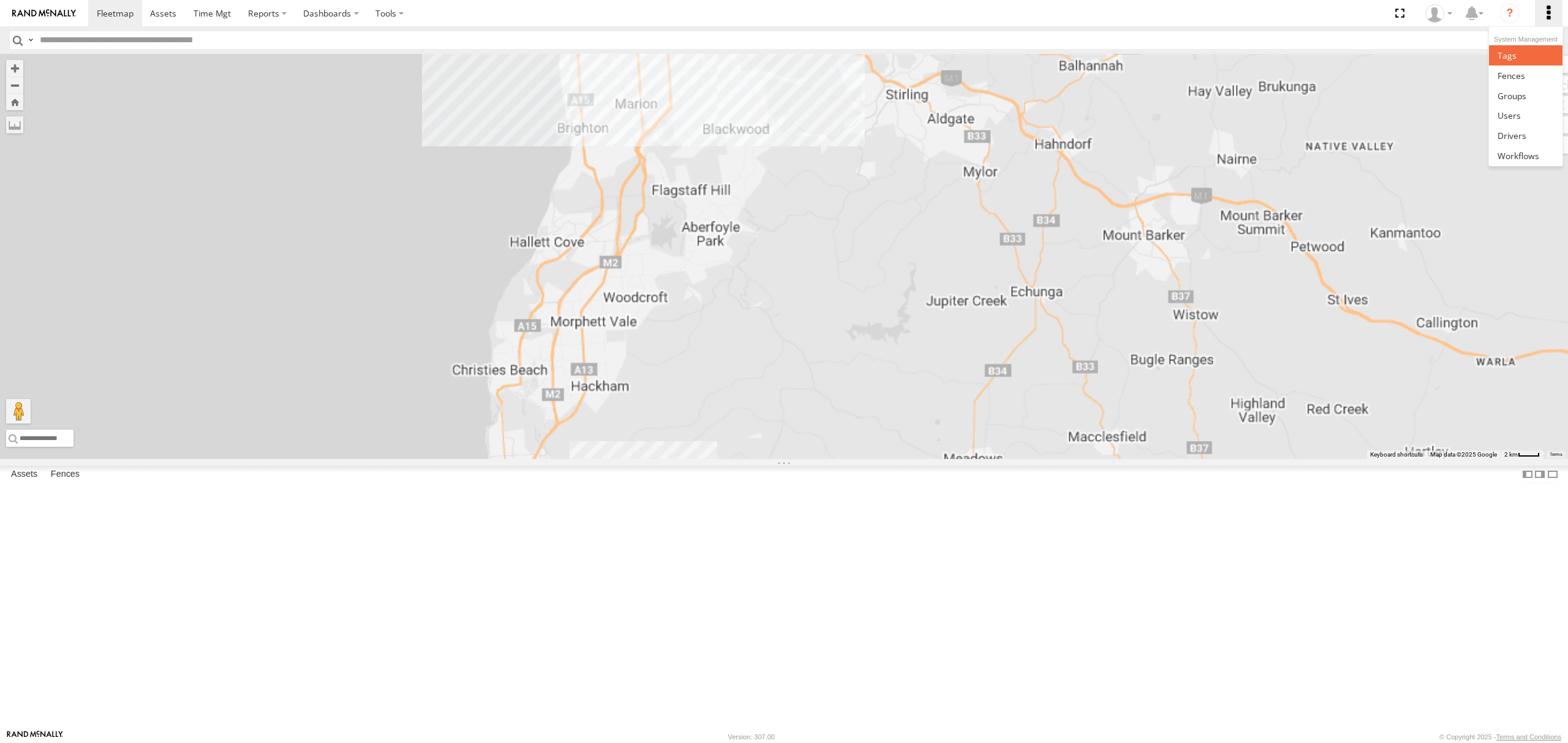
click at [1531, 50] on link at bounding box center [1525, 55] width 73 height 20
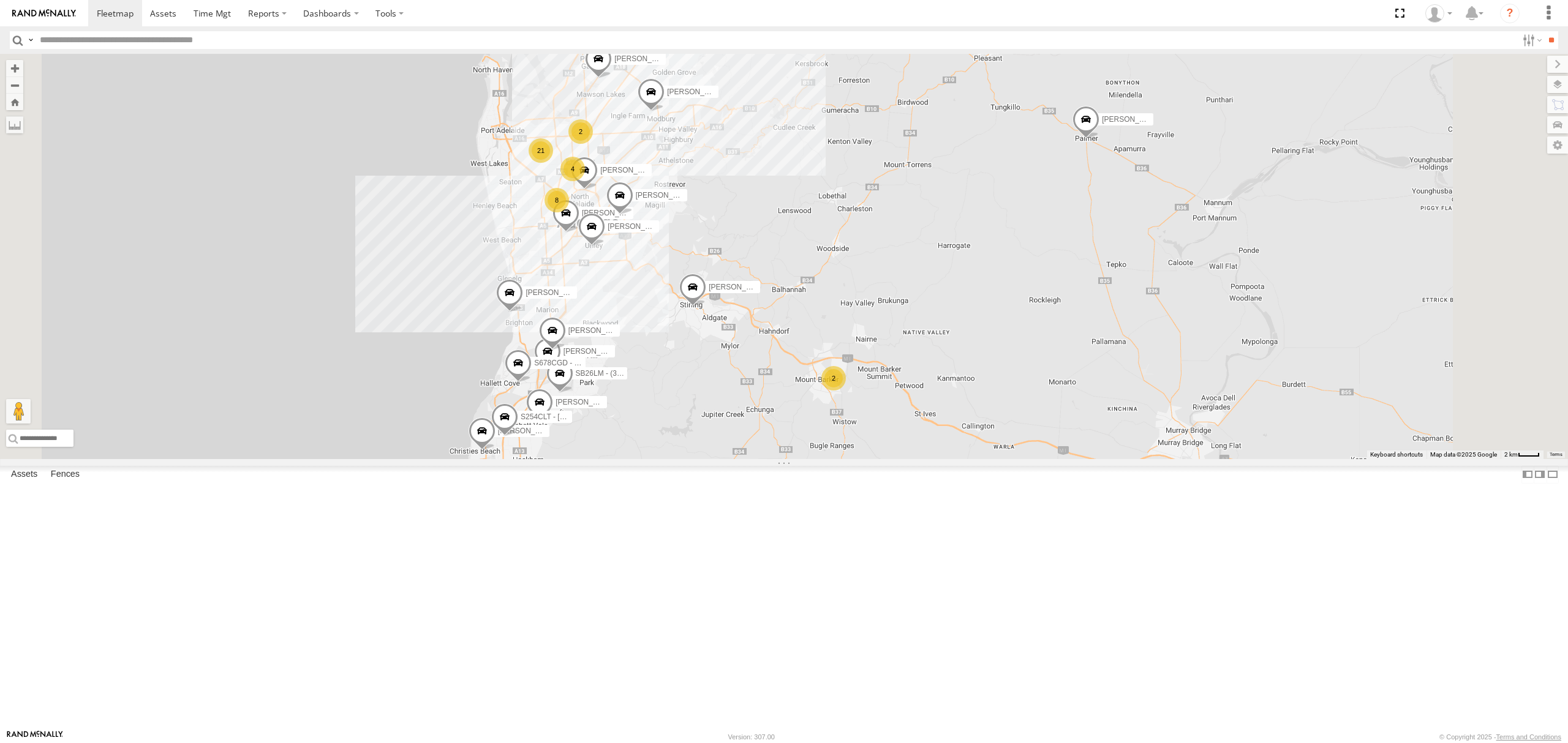
click at [0, 0] on div "S678CGD - Fridge It Sprinter" at bounding box center [0, 0] width 0 height 0
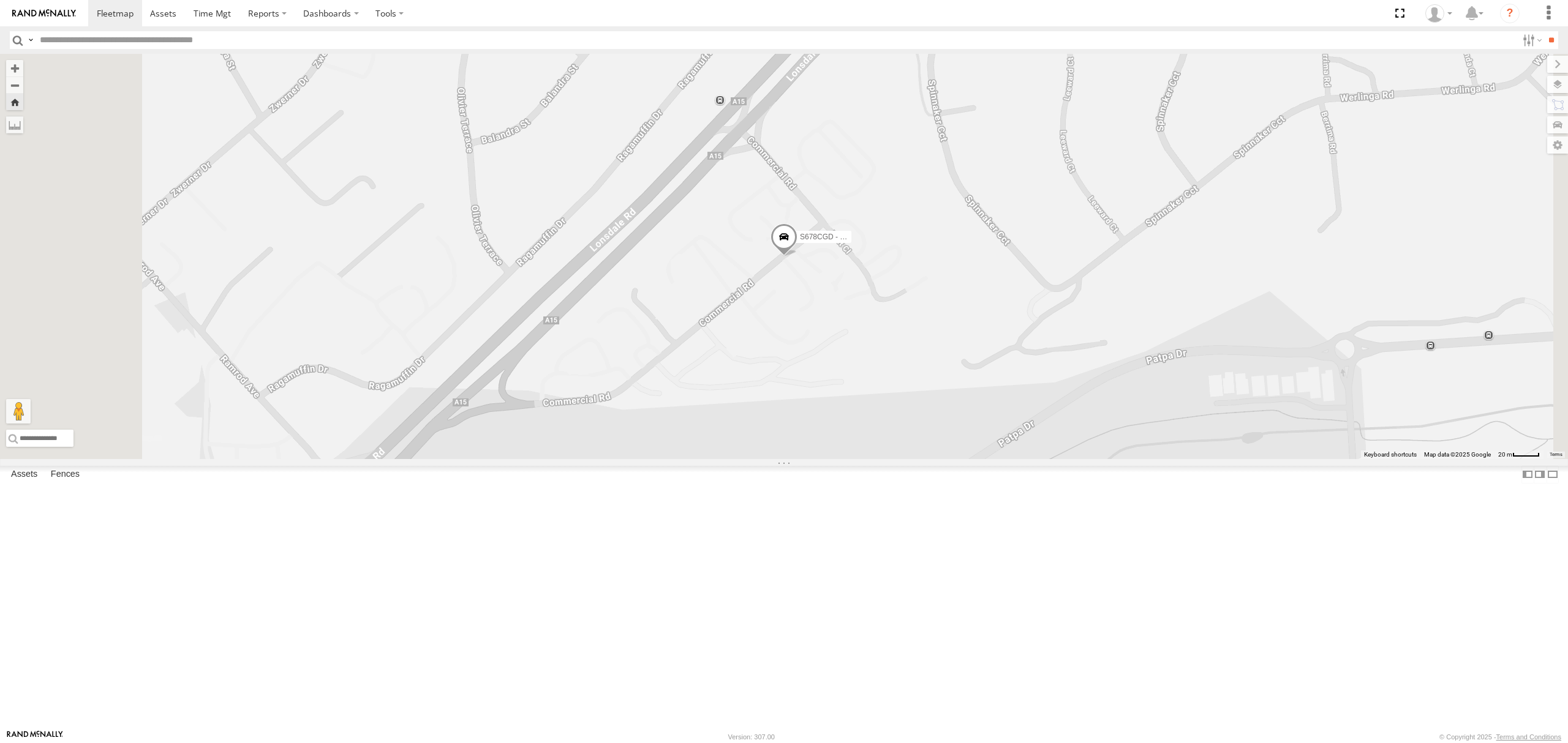
click at [0, 0] on link at bounding box center [0, 0] width 0 height 0
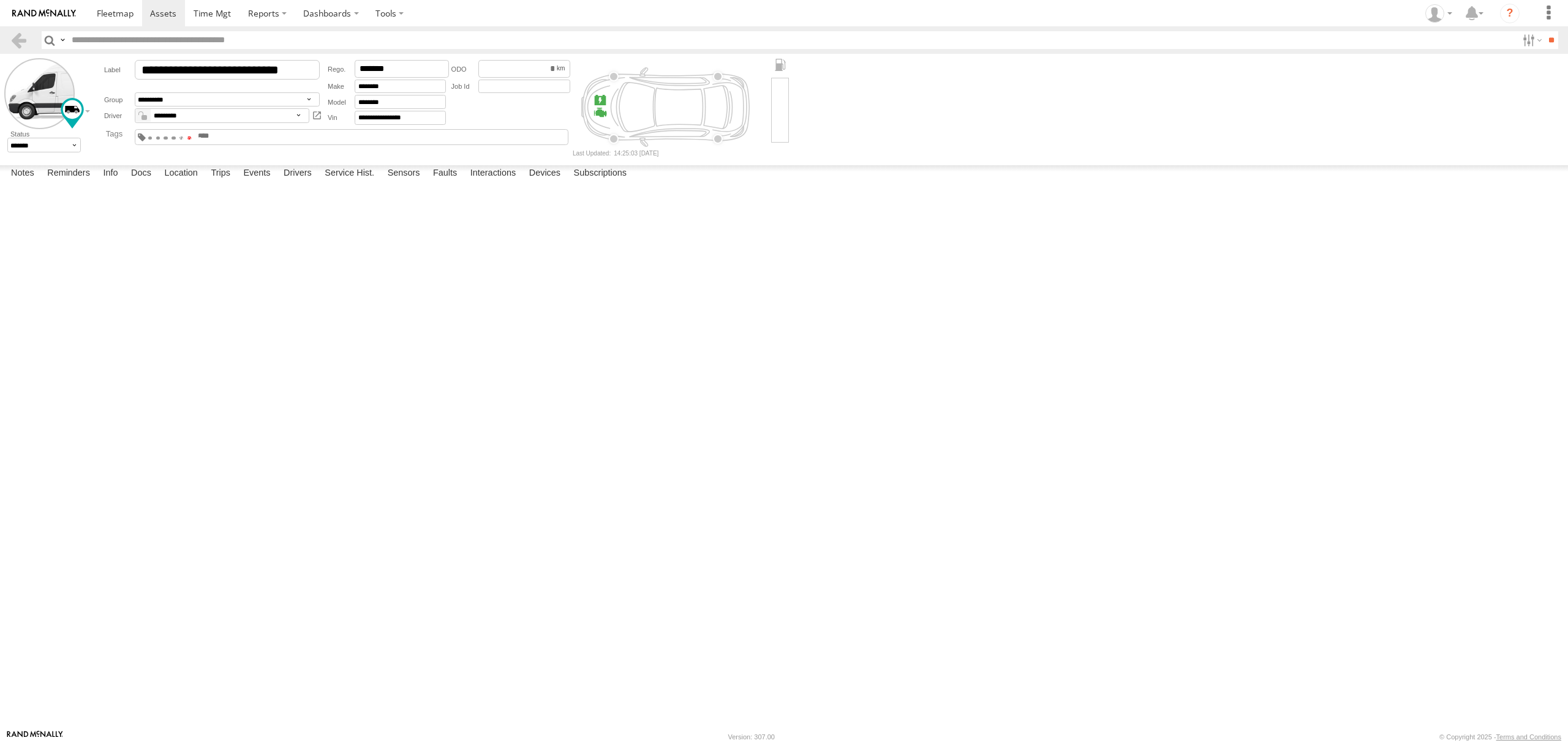
click at [192, 137] on span at bounding box center [189, 137] width 5 height 2
click at [111, 11] on span at bounding box center [115, 13] width 37 height 12
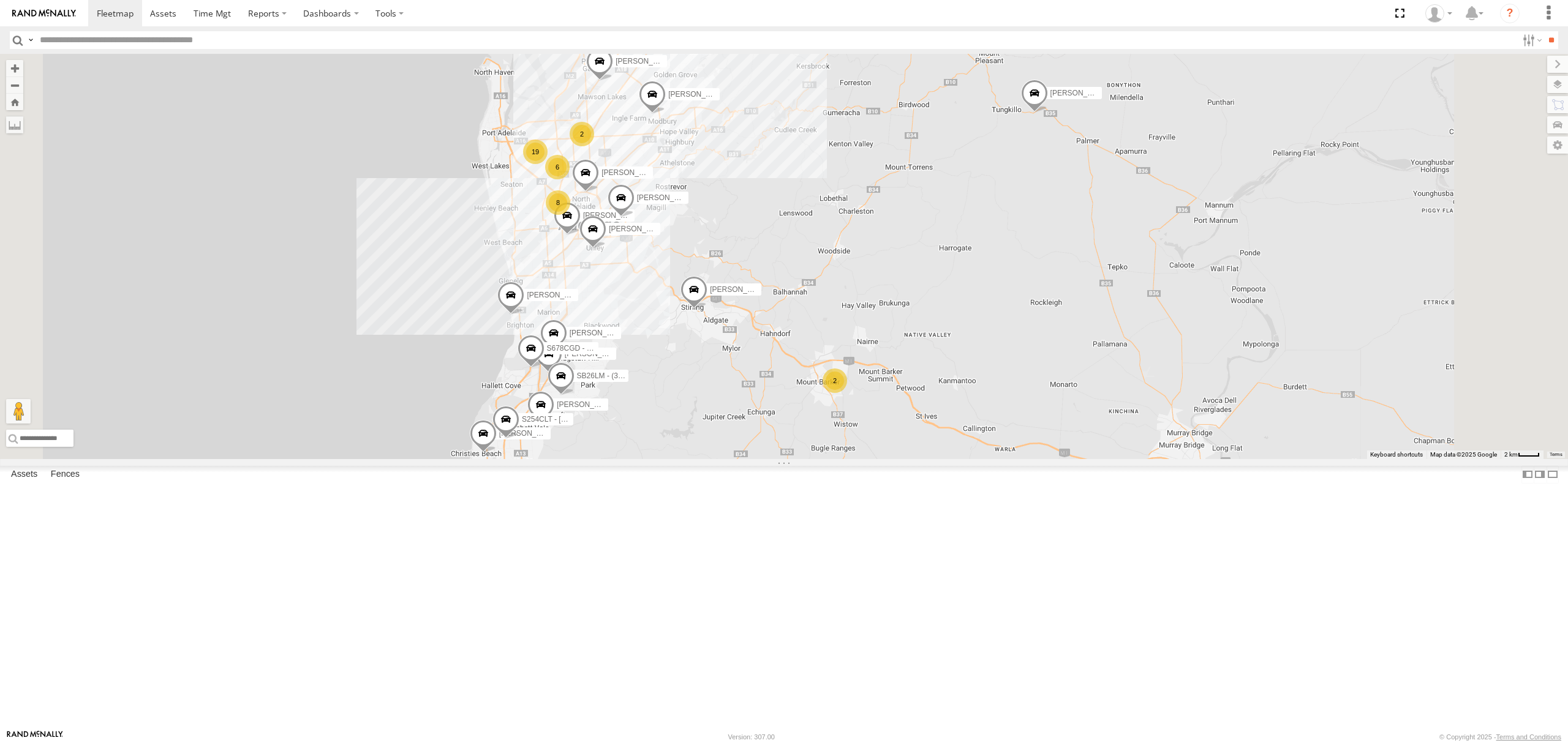
click at [1155, 445] on div "S254CLT - Brian Corkhill SB26LM - (3P HINO) R7 S678CGD - Fridge It Sprinter Dha…" at bounding box center [784, 256] width 1568 height 405
click at [0, 0] on div "All Assets" at bounding box center [0, 0] width 0 height 0
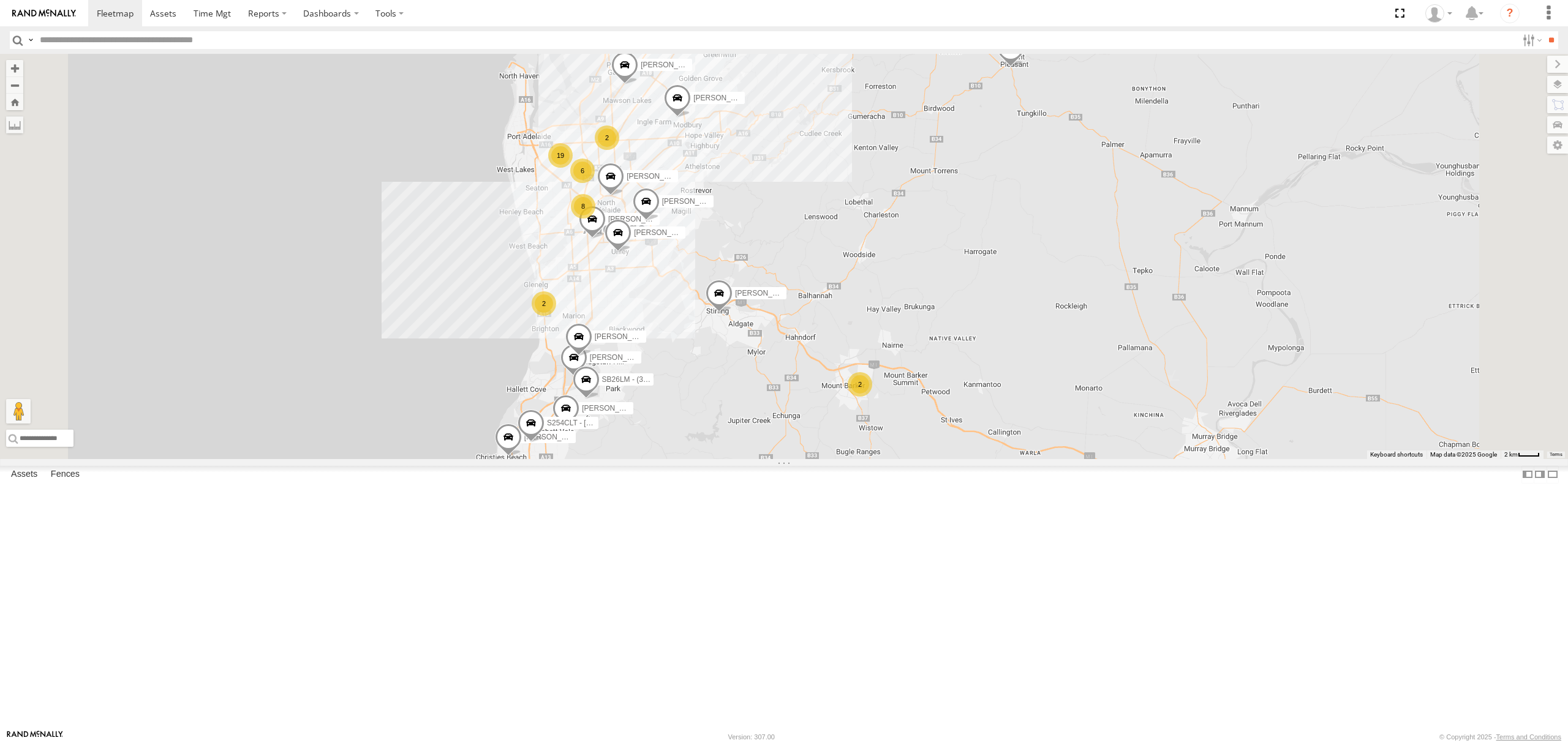
click at [0, 0] on div "All Assets" at bounding box center [0, 0] width 0 height 0
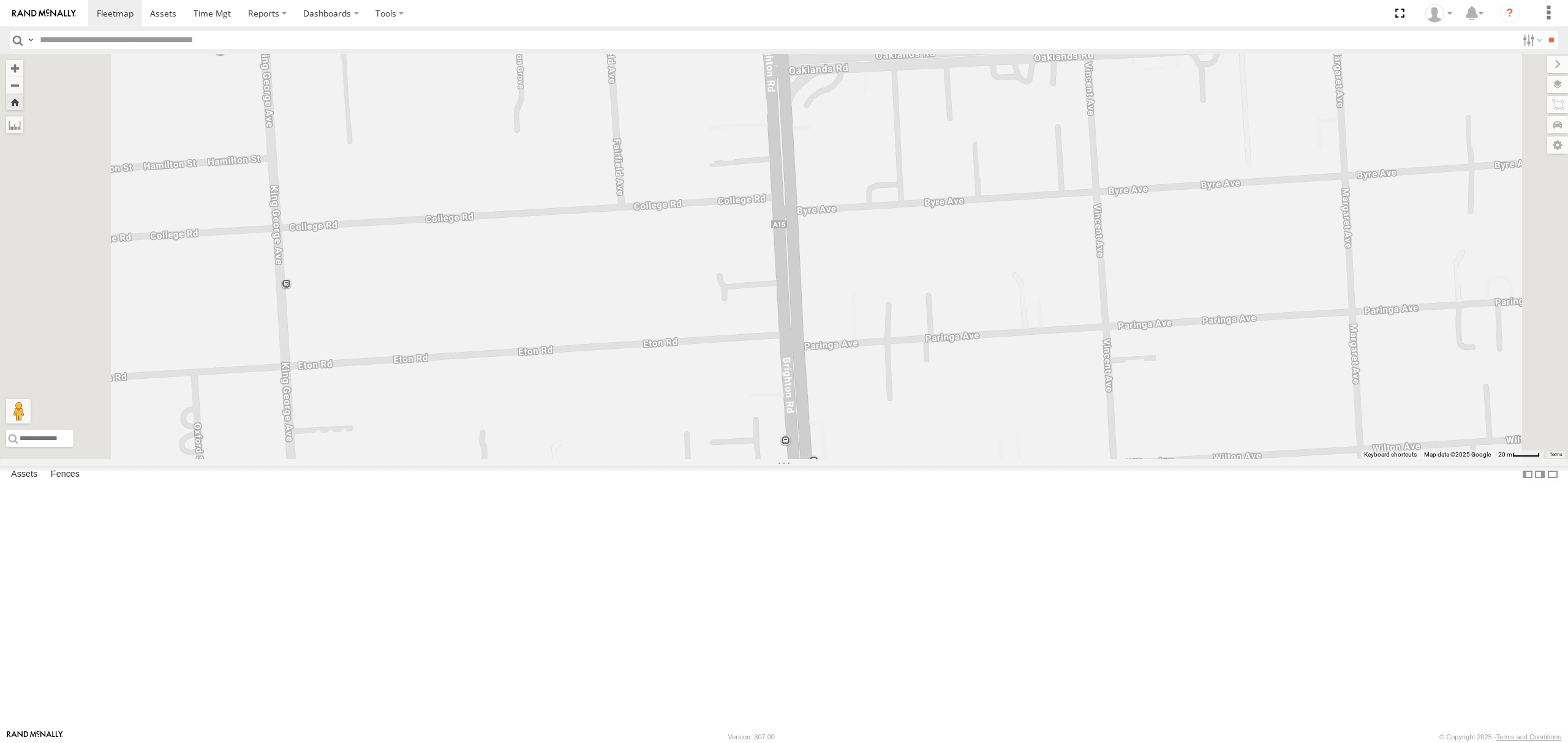
click at [0, 0] on div "S348CAH - Emir Tarabar All Assets" at bounding box center [0, 0] width 0 height 0
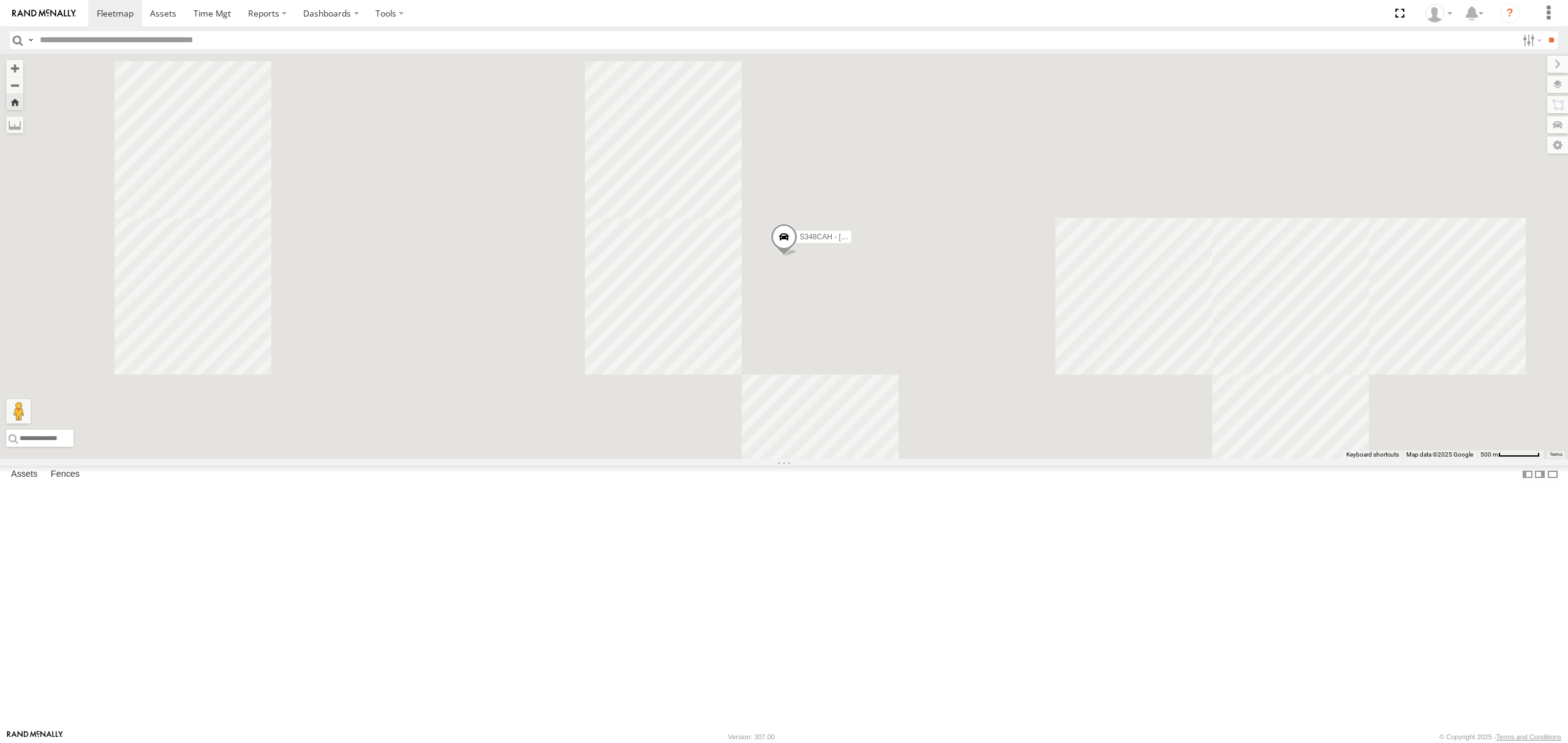
click at [0, 0] on div "All Assets" at bounding box center [0, 0] width 0 height 0
